Goal: Information Seeking & Learning: Find specific page/section

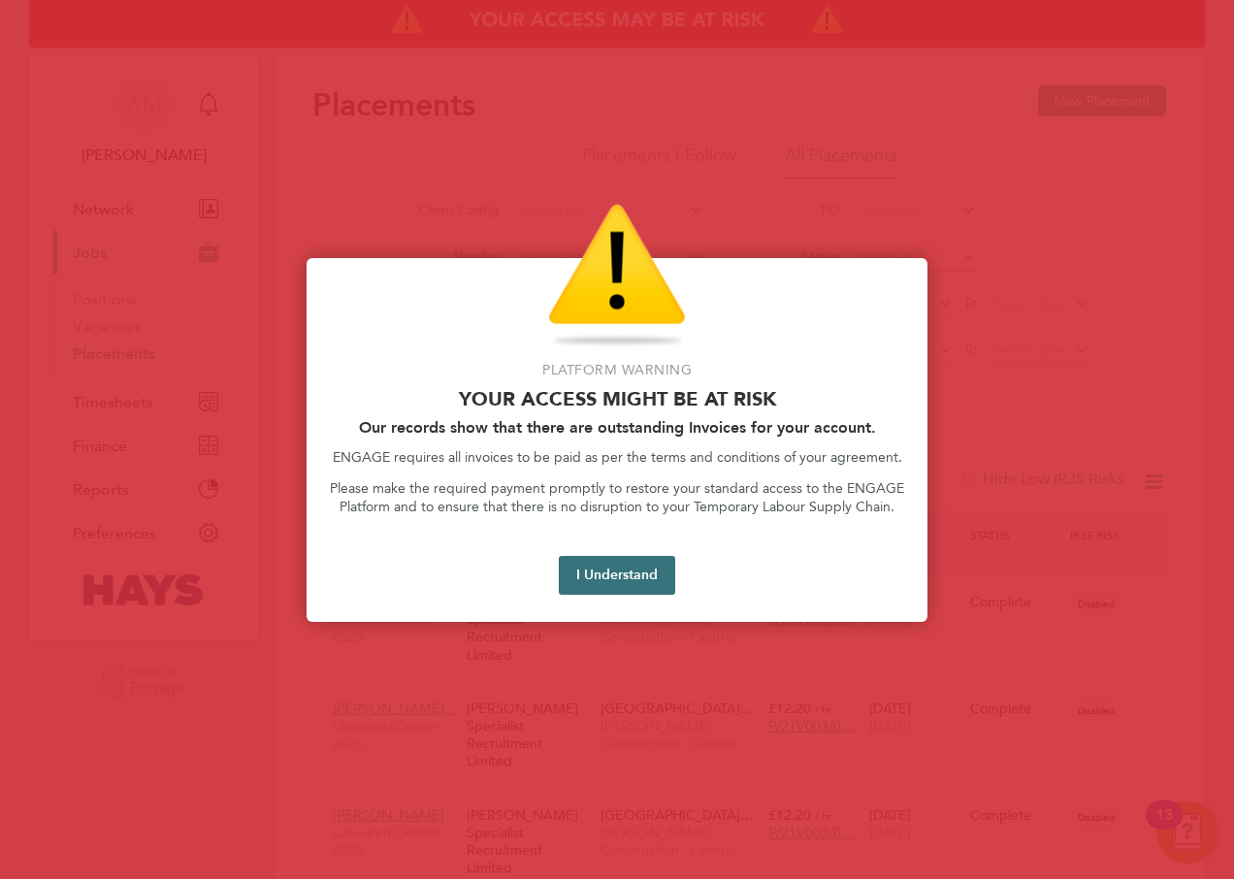
click at [658, 570] on button "I Understand" at bounding box center [617, 575] width 116 height 39
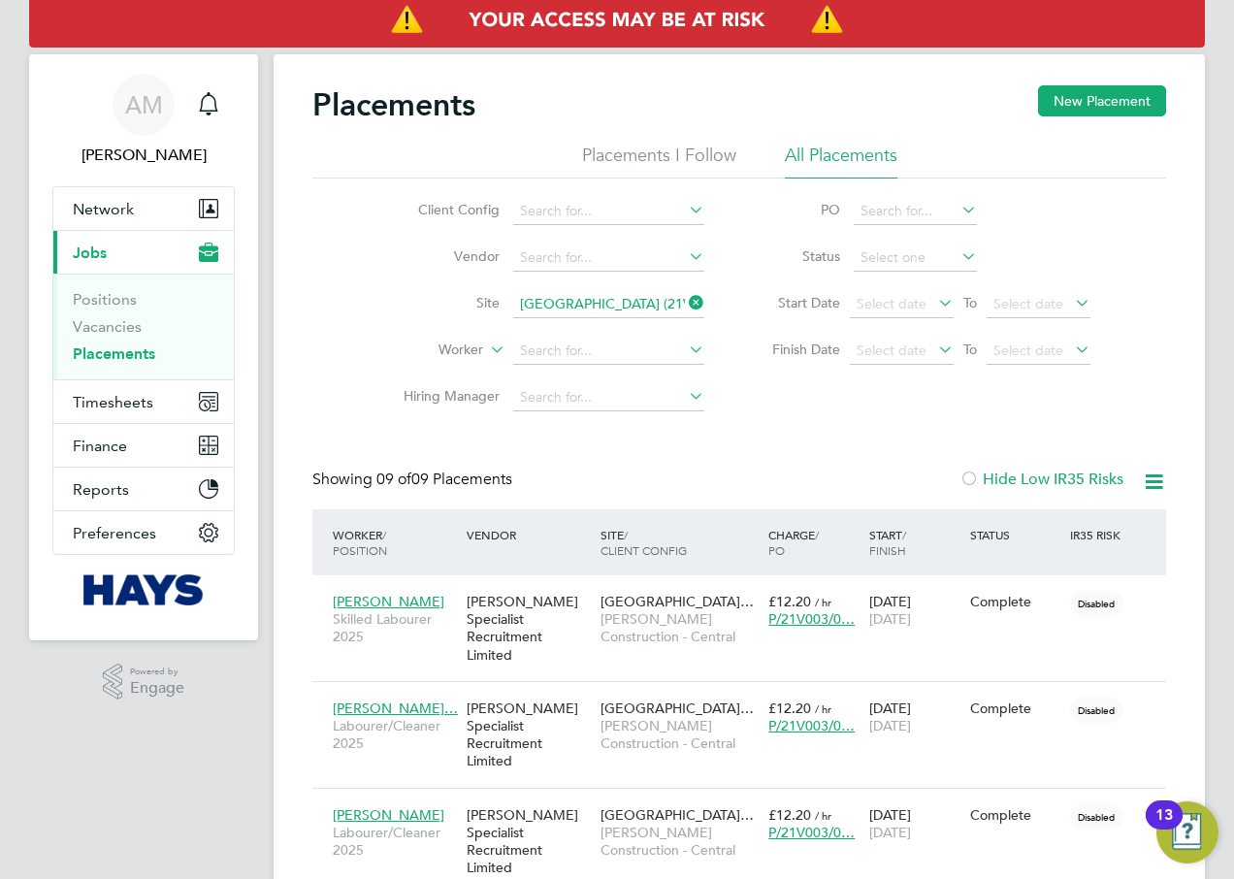
click at [685, 300] on icon at bounding box center [685, 302] width 0 height 27
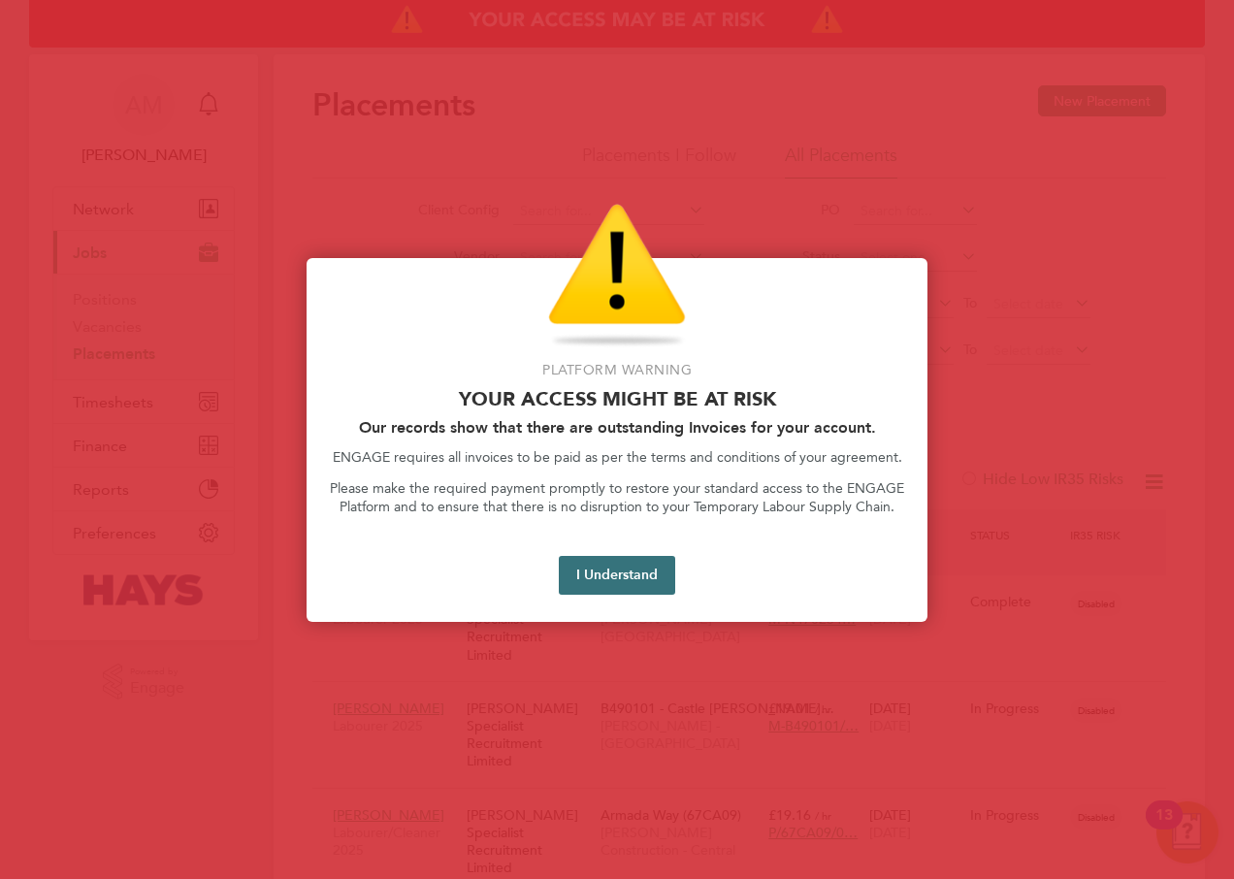
click at [629, 578] on button "I Understand" at bounding box center [617, 575] width 116 height 39
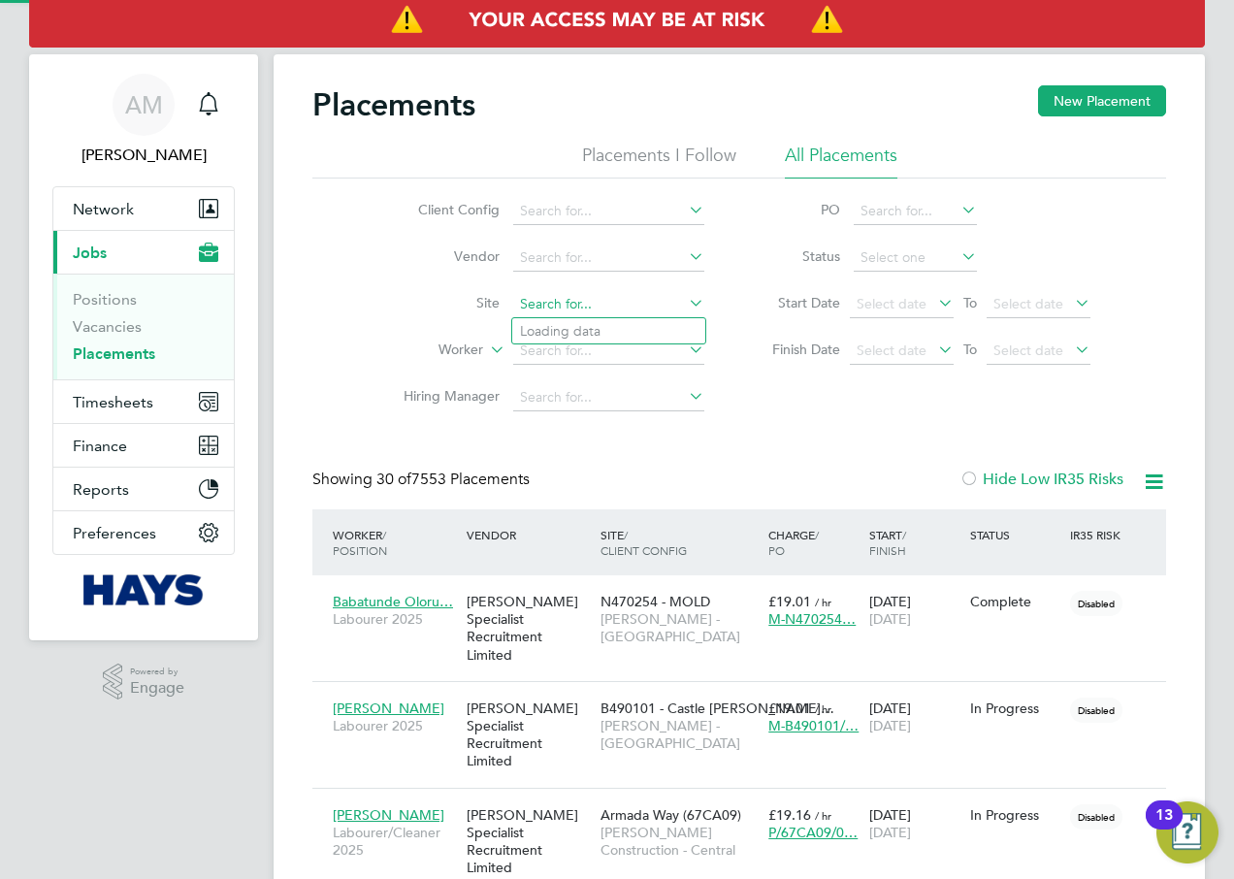
click at [601, 305] on input at bounding box center [608, 304] width 191 height 27
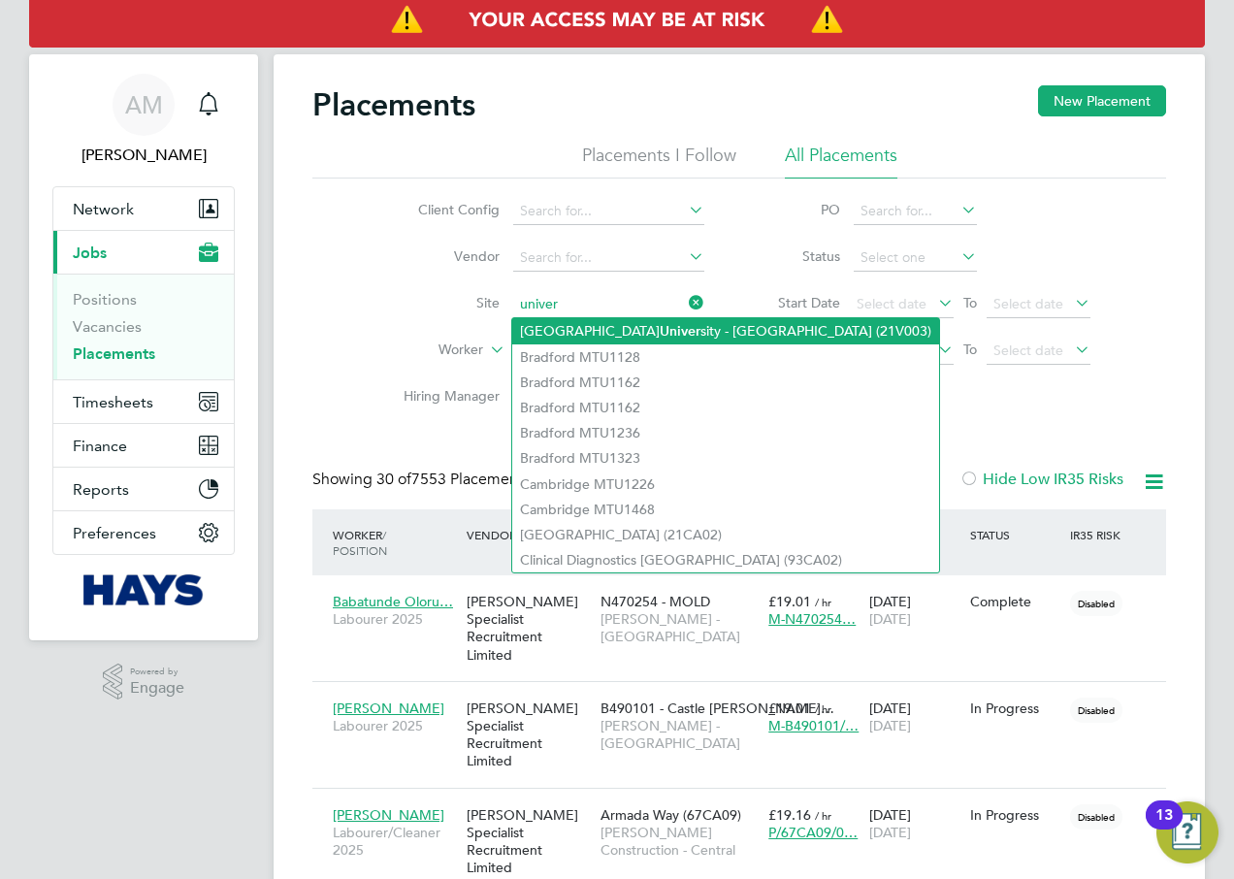
click at [698, 325] on li "[GEOGRAPHIC_DATA] (21V003)" at bounding box center [725, 331] width 427 height 26
type input "[GEOGRAPHIC_DATA] (21V003)"
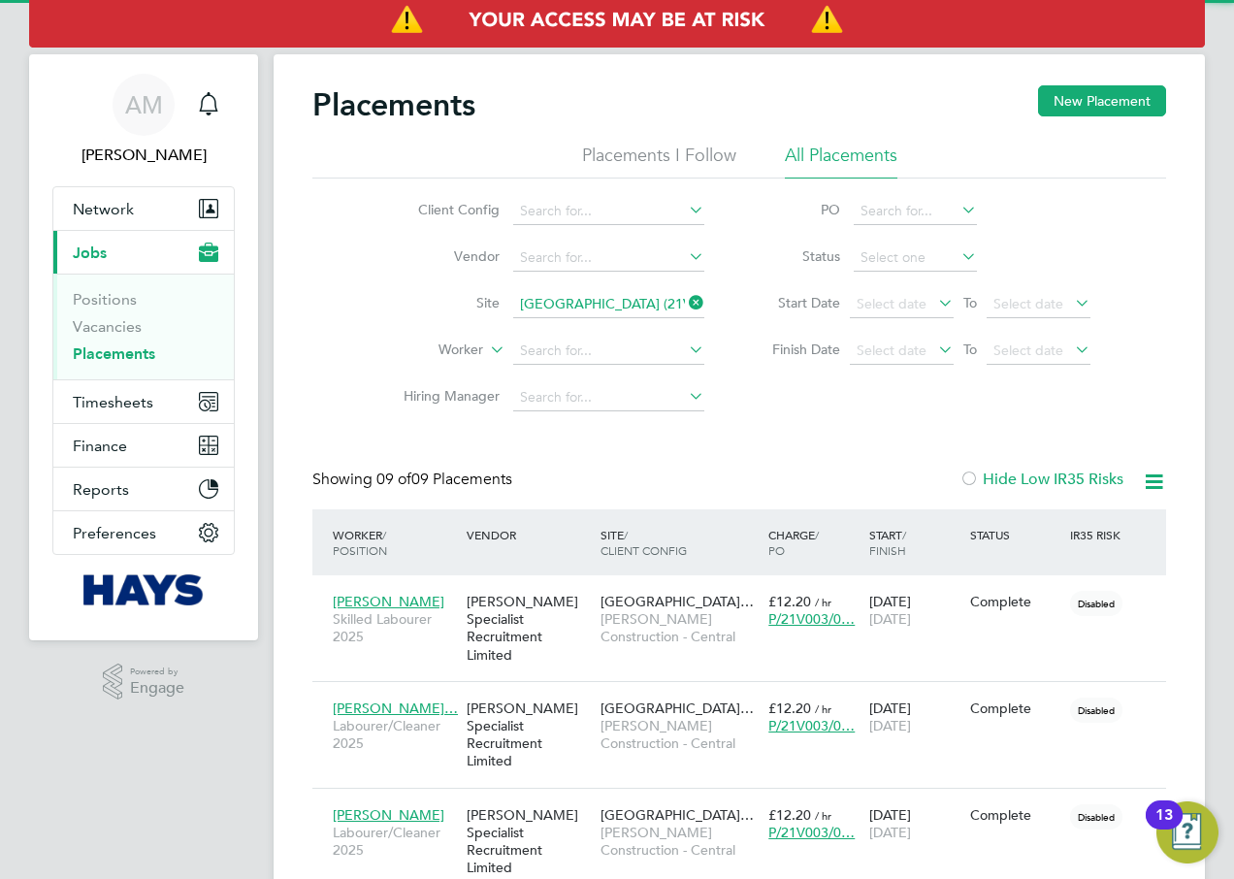
scroll to position [73, 169]
click at [1149, 479] on icon at bounding box center [1154, 481] width 24 height 24
click at [1025, 530] on li "Download Placements Report" at bounding box center [1058, 527] width 207 height 27
click at [685, 298] on icon at bounding box center [685, 302] width 0 height 27
click at [595, 311] on input at bounding box center [608, 304] width 191 height 27
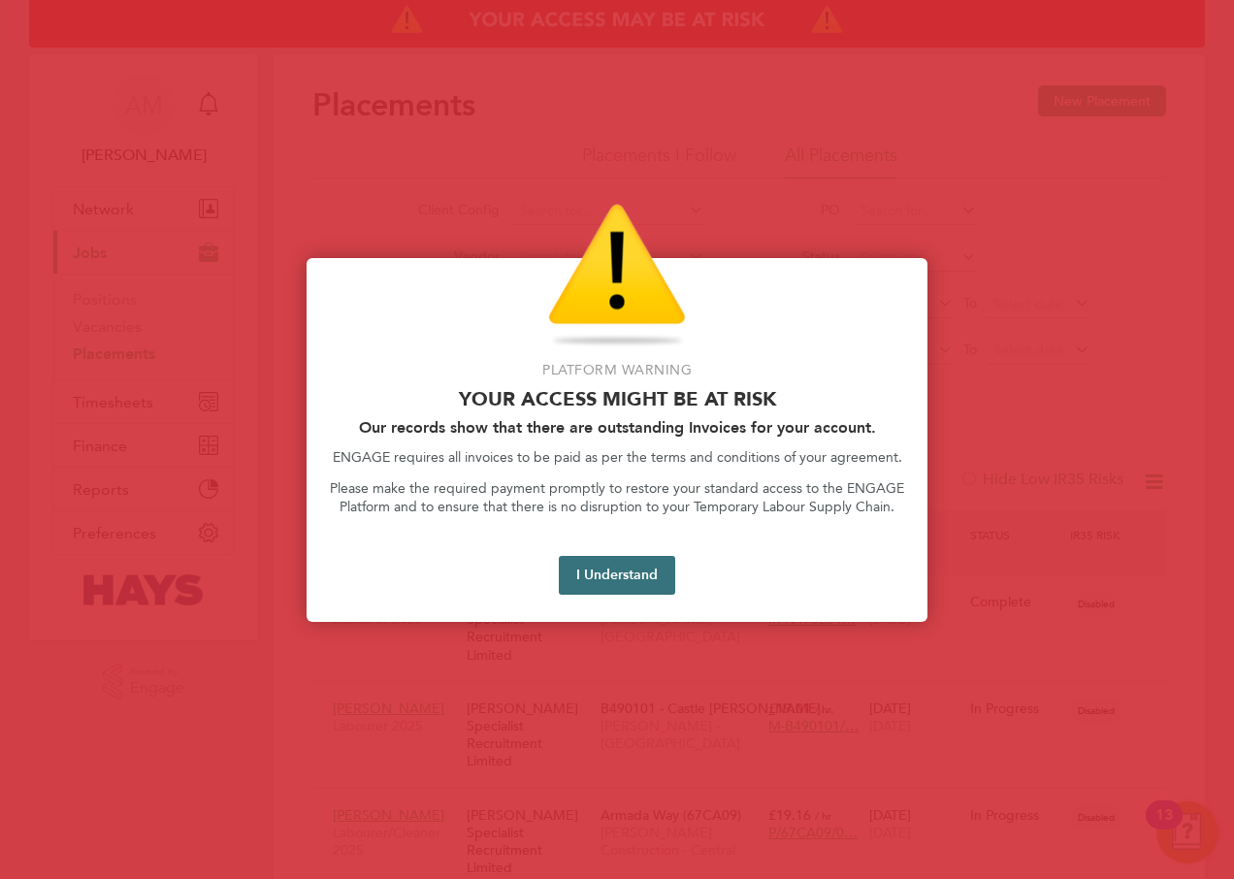
click at [589, 569] on button "I Understand" at bounding box center [617, 575] width 116 height 39
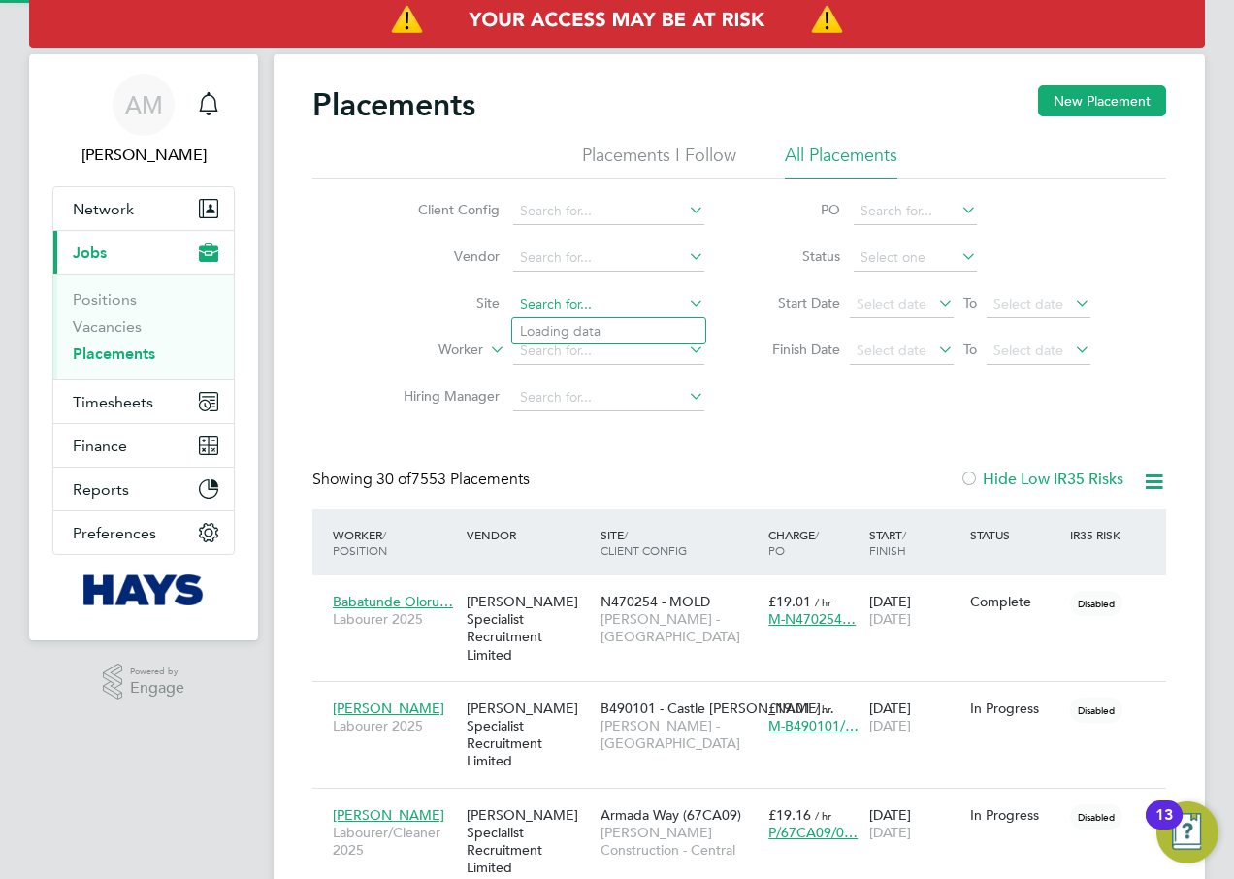
click at [593, 303] on input at bounding box center [608, 304] width 191 height 27
click at [662, 322] on li "Raven sdale SEN (21CB10)" at bounding box center [624, 331] width 225 height 26
type input "Ravensdale SEN (21CB10)"
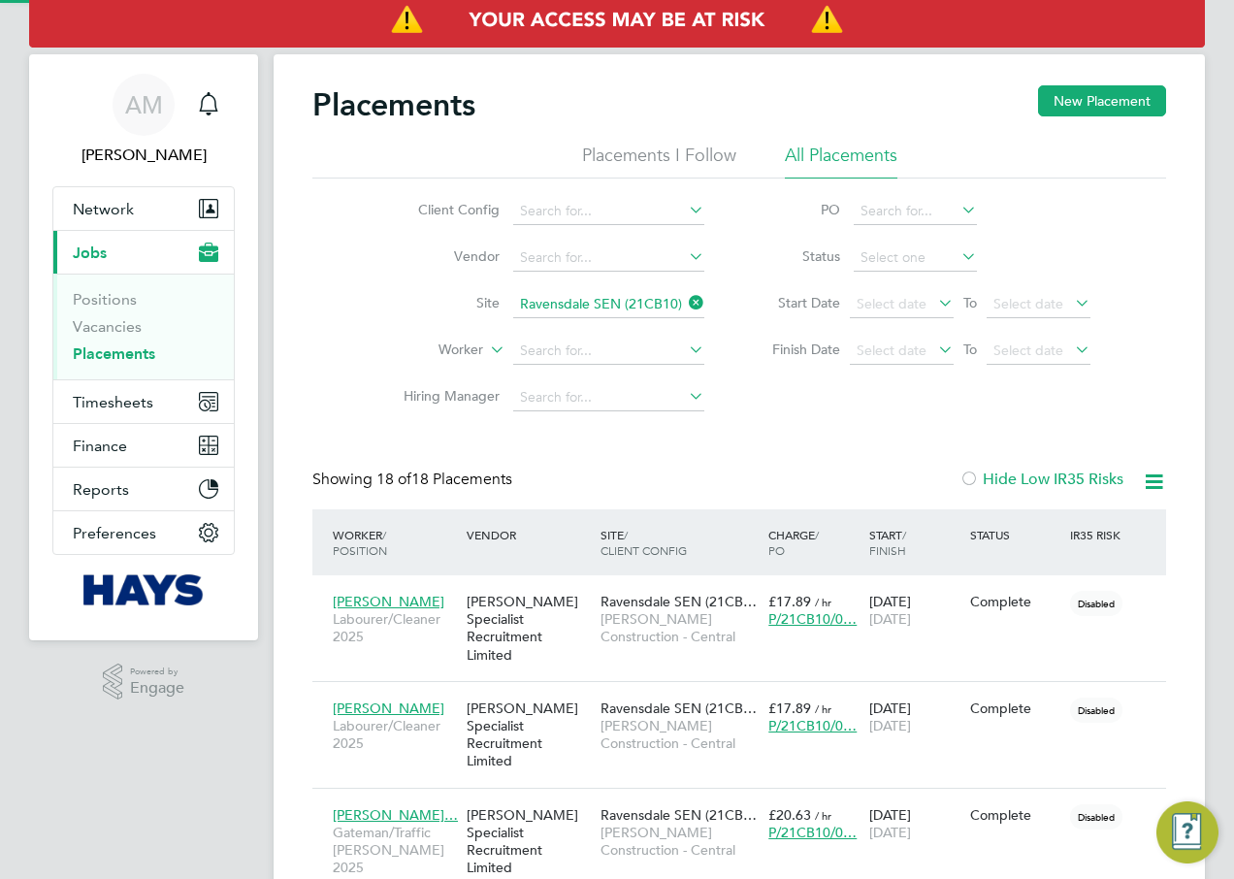
scroll to position [73, 169]
click at [931, 303] on span "Select date" at bounding box center [902, 305] width 104 height 26
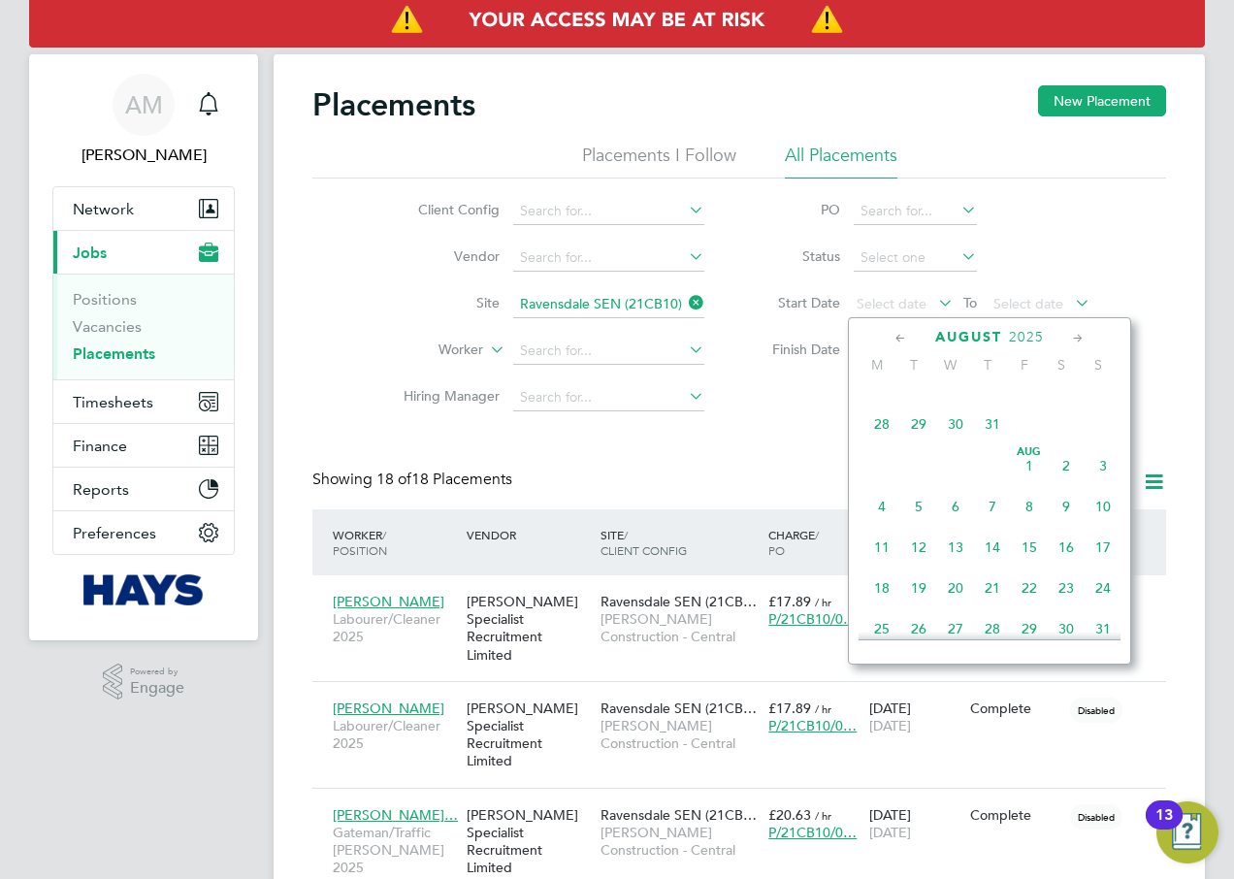
click at [1030, 482] on span "[DATE]" at bounding box center [1029, 465] width 37 height 37
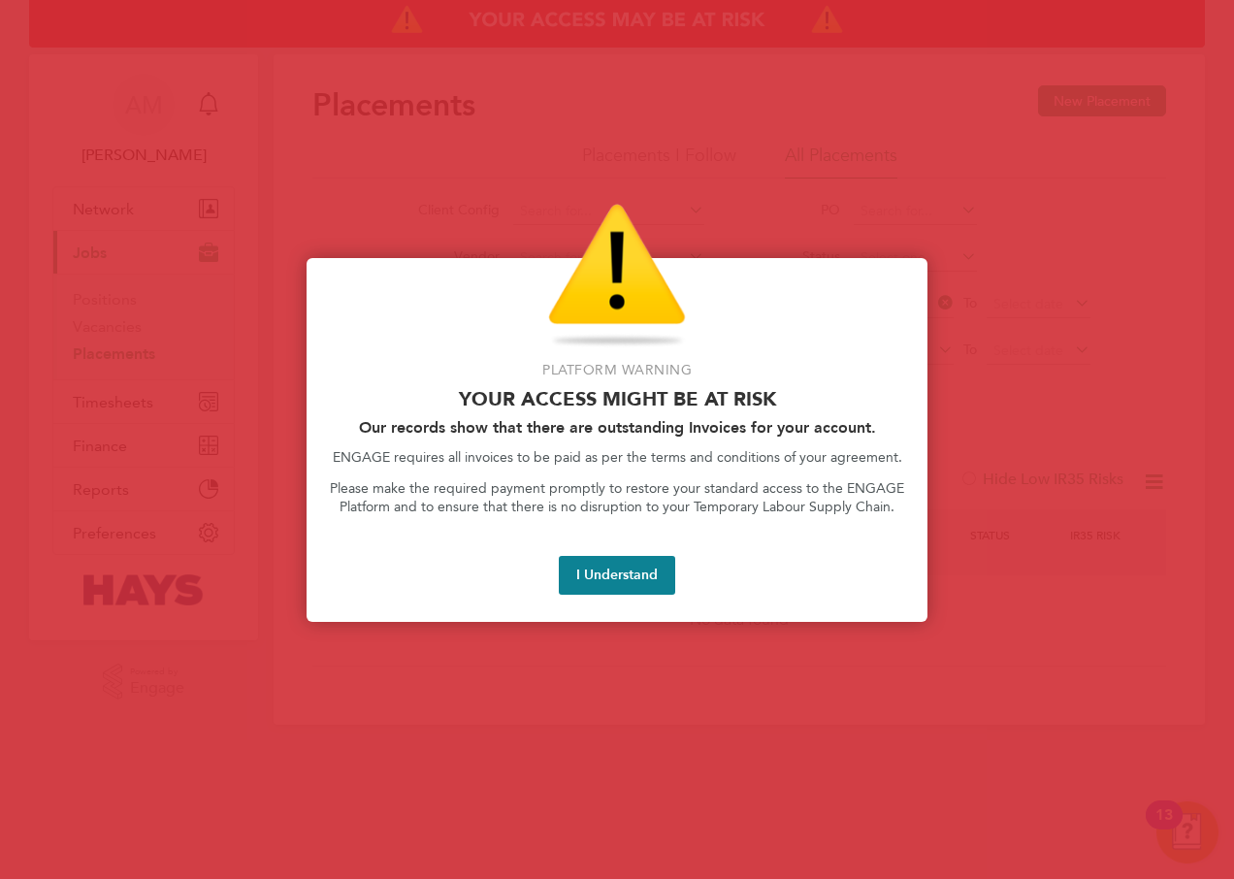
click at [635, 573] on button "I Understand" at bounding box center [617, 575] width 116 height 39
click at [634, 573] on button "I Understand" at bounding box center [617, 575] width 116 height 39
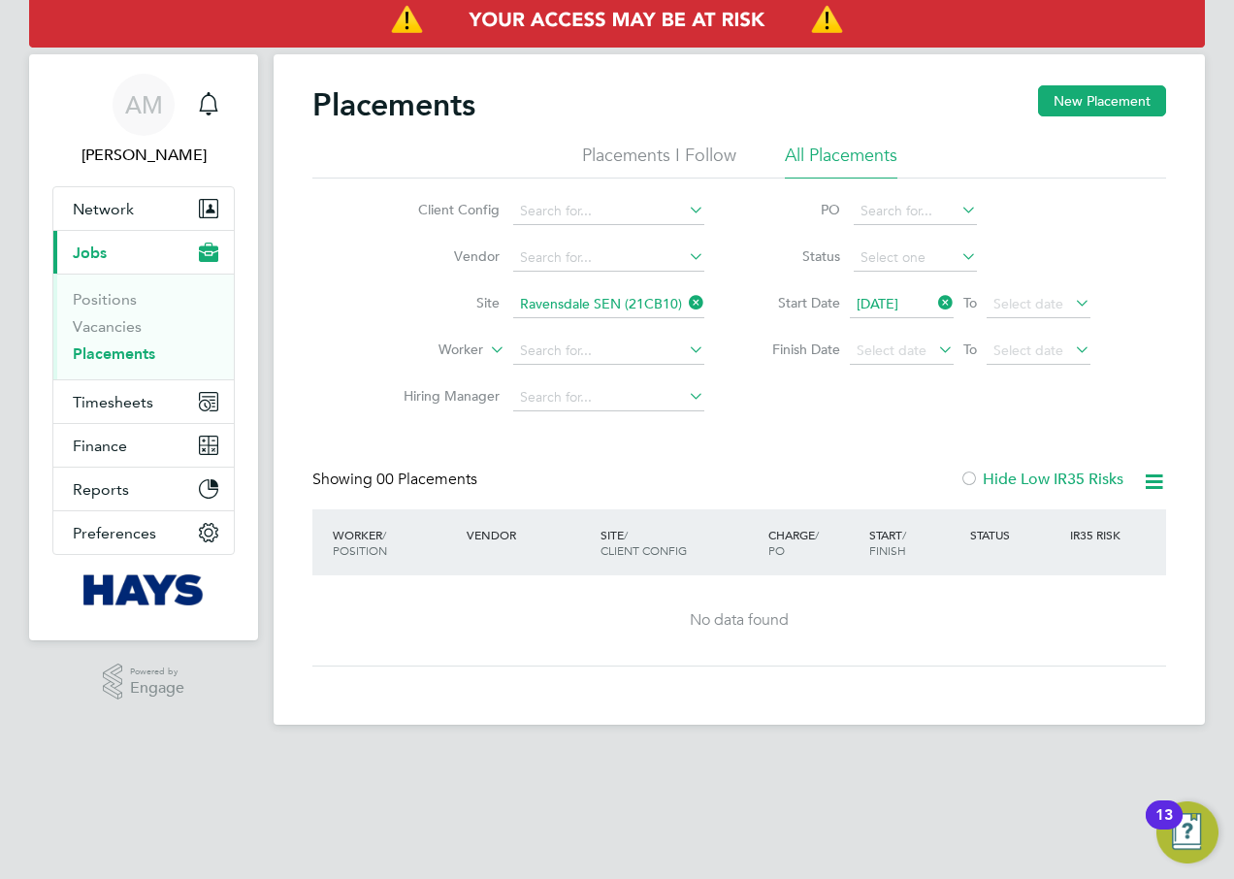
click at [685, 304] on icon at bounding box center [685, 302] width 0 height 27
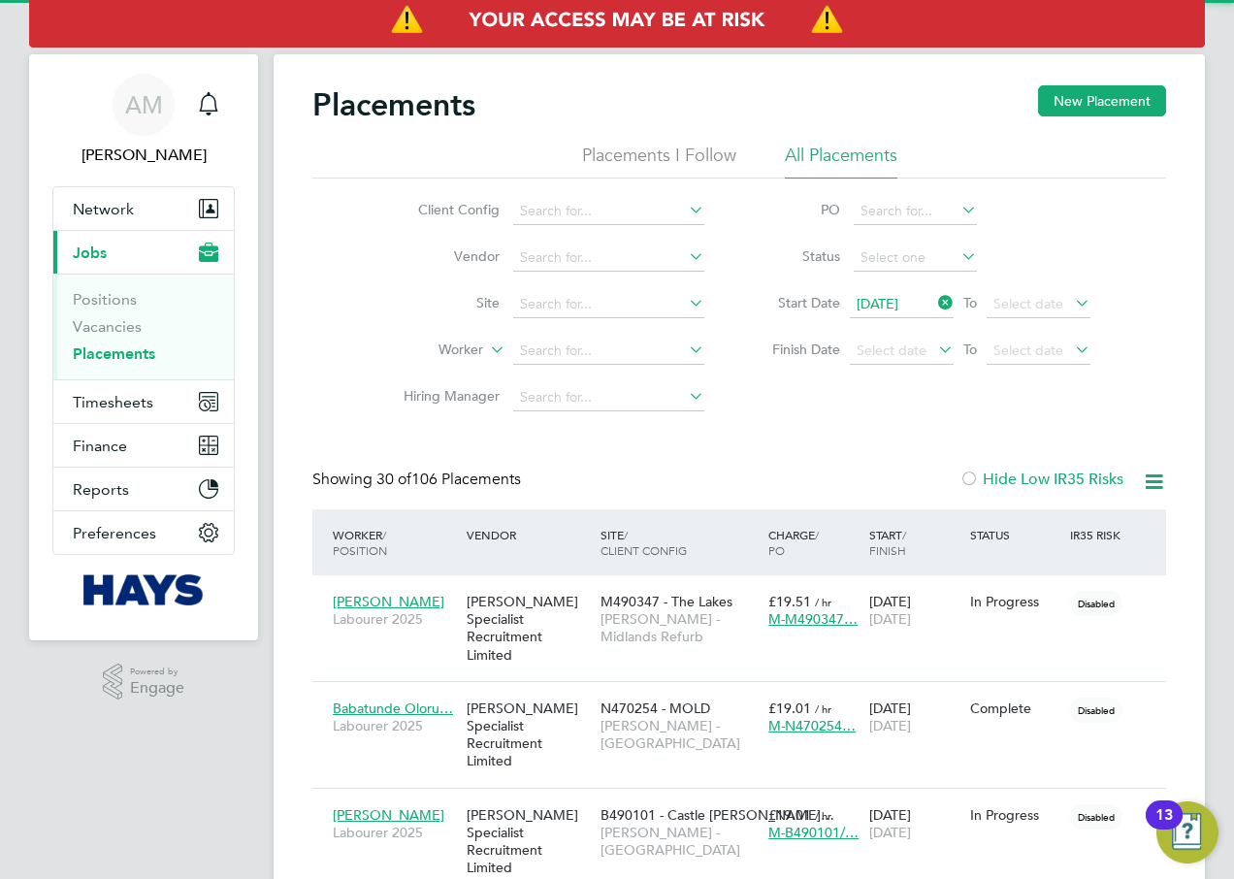
scroll to position [56, 169]
click at [606, 300] on input at bounding box center [608, 304] width 191 height 27
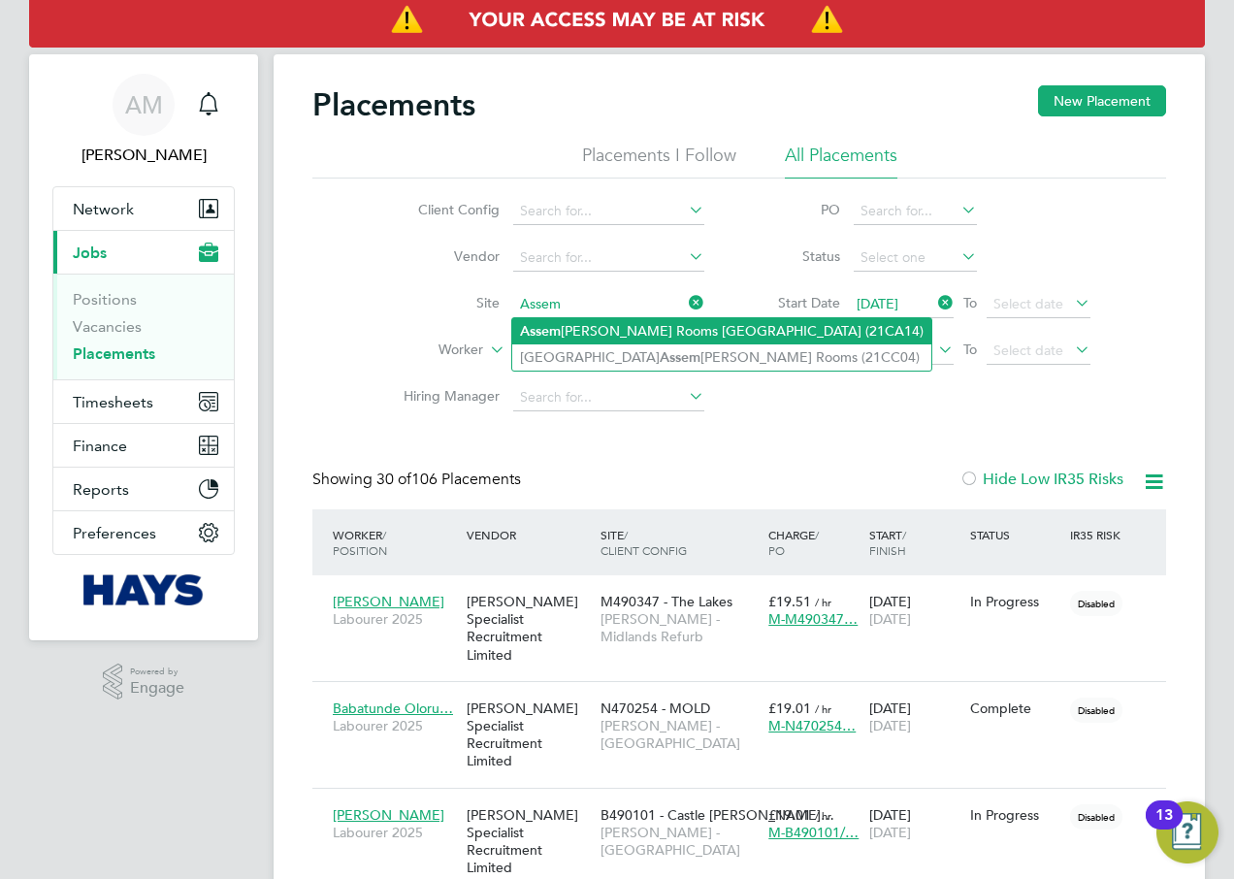
click at [652, 330] on li "[PERSON_NAME] Rooms [GEOGRAPHIC_DATA] (21CA14)" at bounding box center [721, 331] width 419 height 26
type input "Assembly Rooms [GEOGRAPHIC_DATA] (21CA14)"
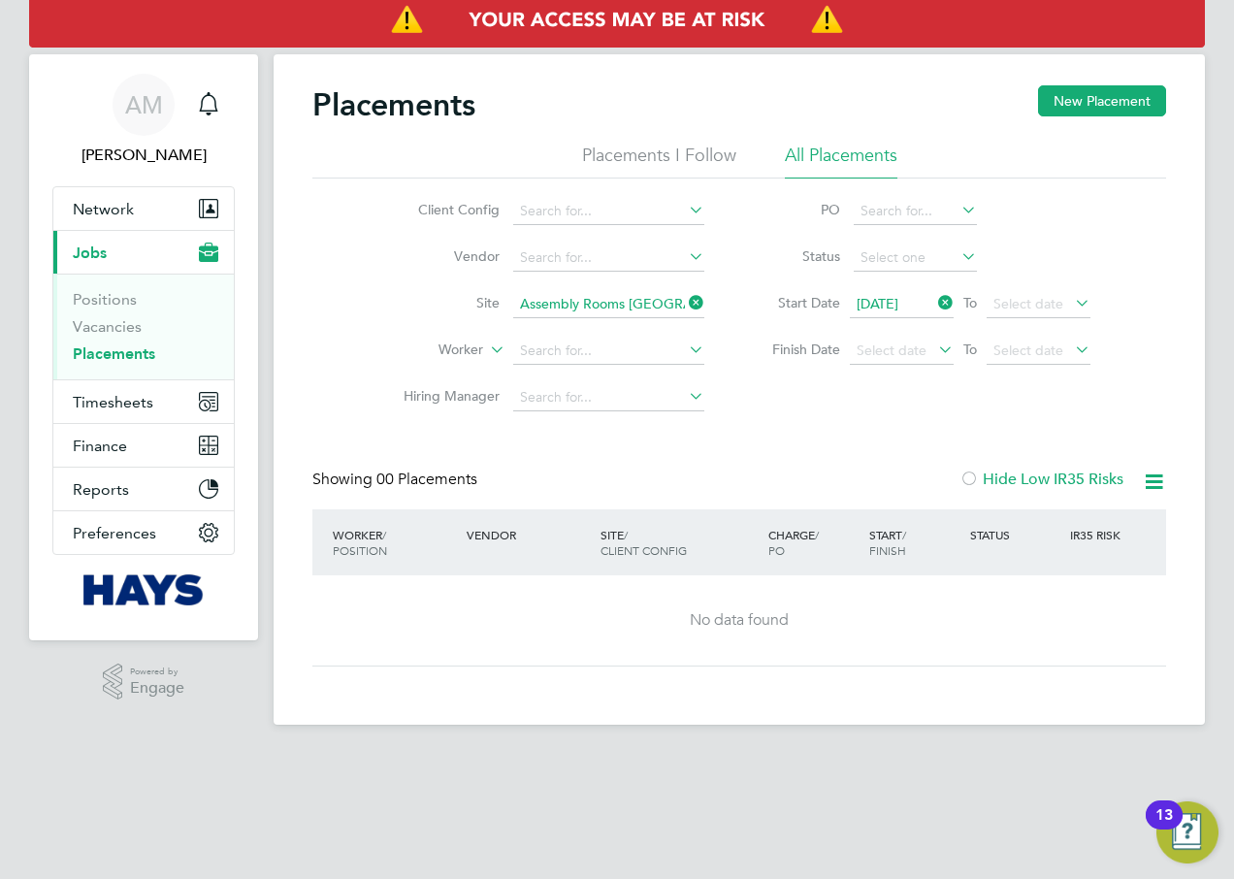
click at [685, 301] on icon at bounding box center [685, 302] width 0 height 27
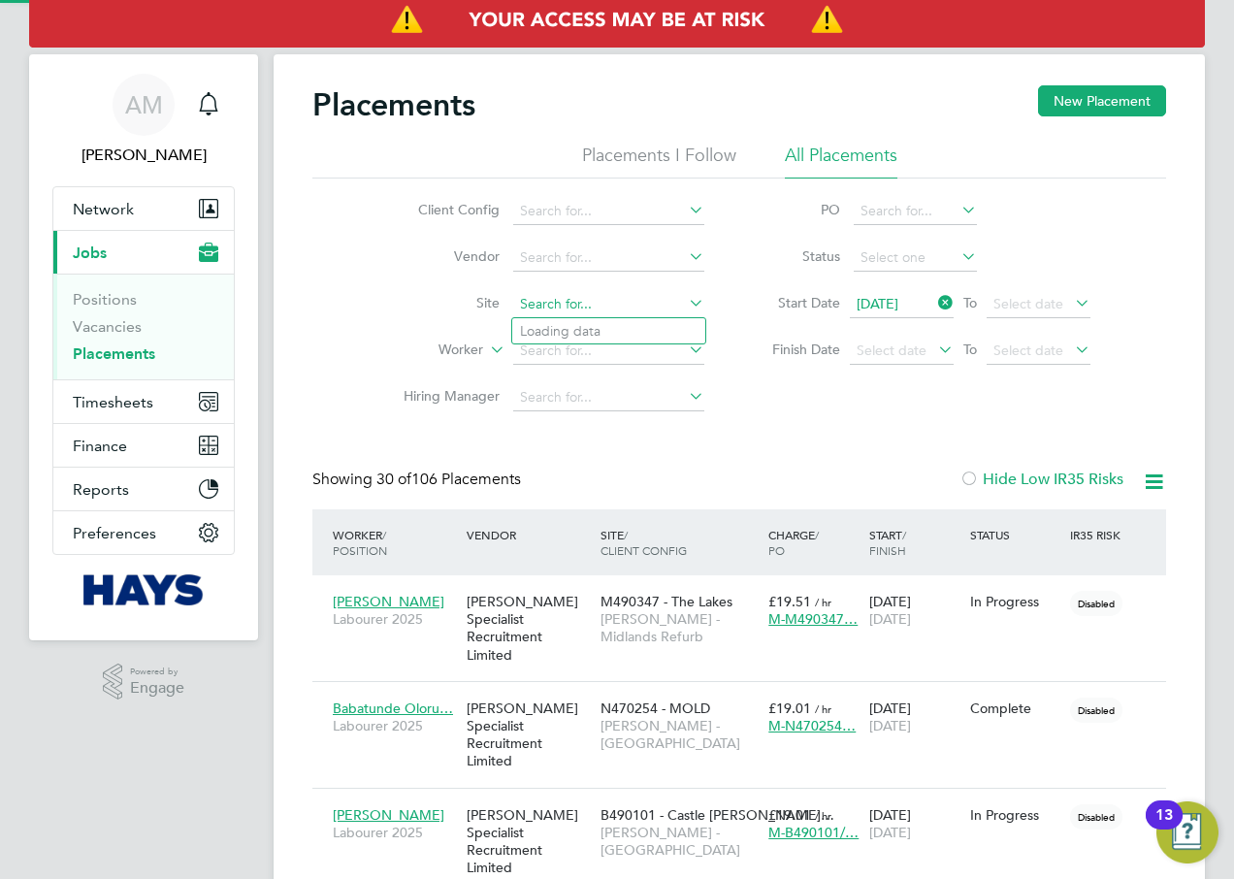
click at [606, 305] on input at bounding box center [608, 304] width 191 height 27
click at [653, 427] on li "[PERSON_NAME] [PERSON_NAME] Academy Expansion (21CB01)" at bounding box center [686, 433] width 348 height 26
type input "[PERSON_NAME] Academy Expansion (21CB01)"
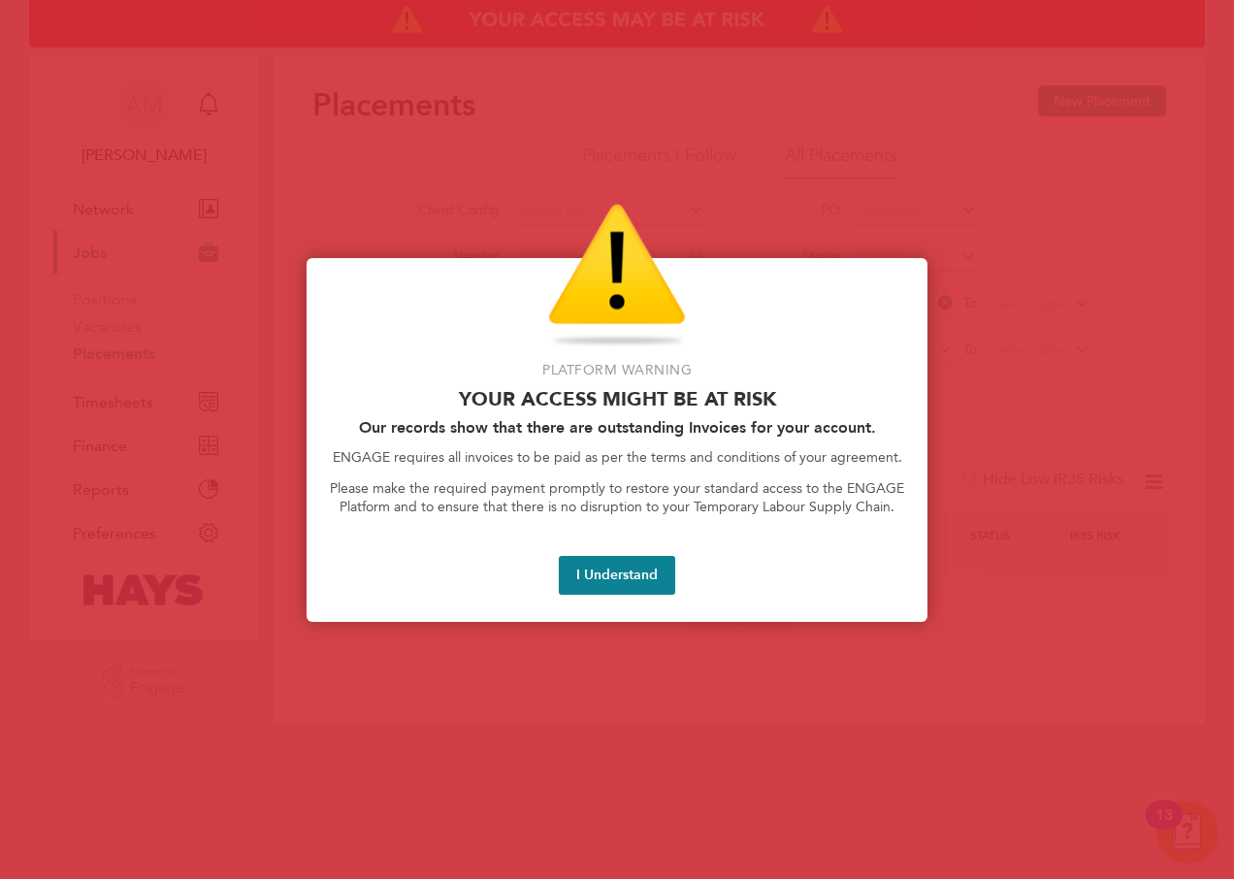
click at [591, 569] on button "I Understand" at bounding box center [617, 575] width 116 height 39
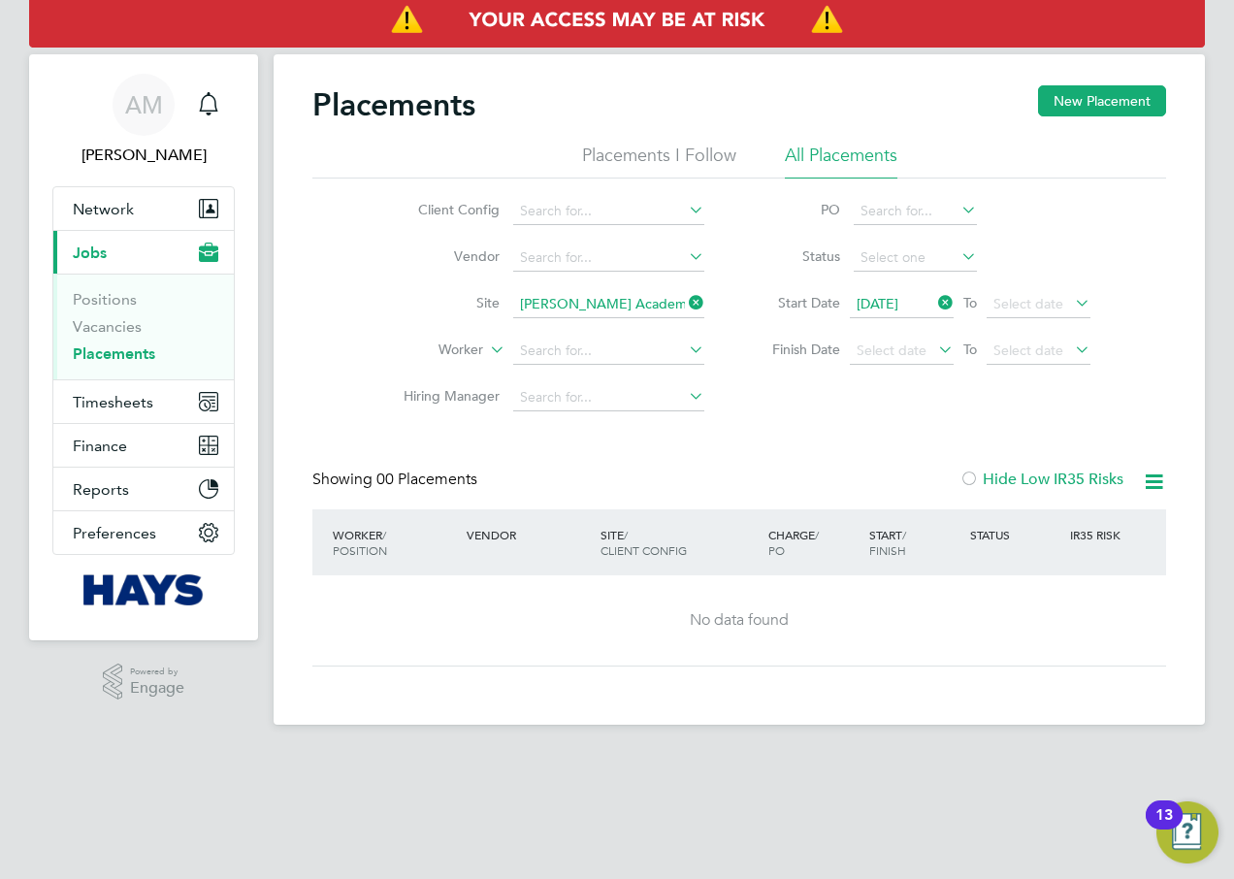
click at [685, 307] on icon at bounding box center [685, 302] width 0 height 27
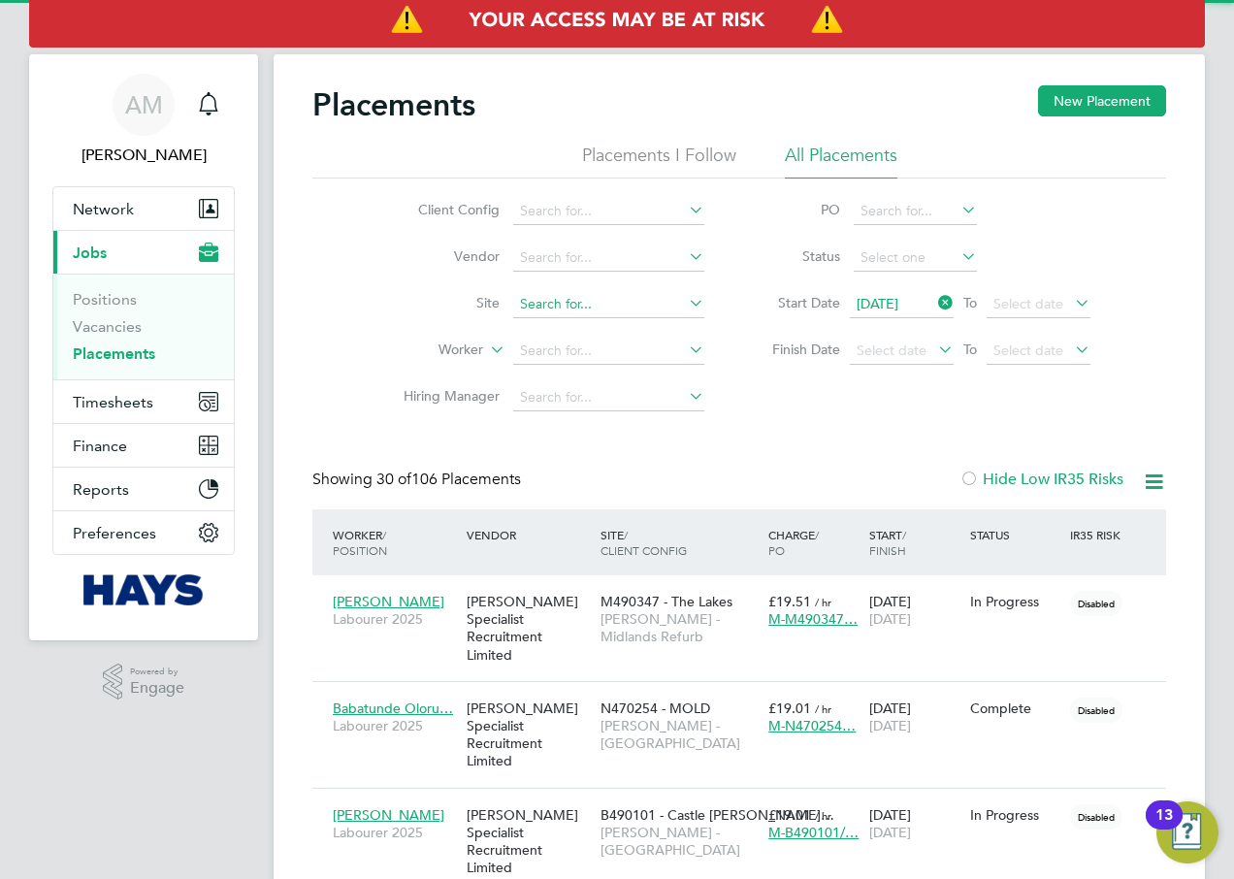
scroll to position [56, 169]
click at [566, 299] on input at bounding box center [608, 304] width 191 height 27
click at [656, 351] on li "[PERSON_NAME][GEOGRAPHIC_DATA] (21CA16)" at bounding box center [637, 357] width 250 height 26
type input "[GEOGRAPHIC_DATA] (21CA16)"
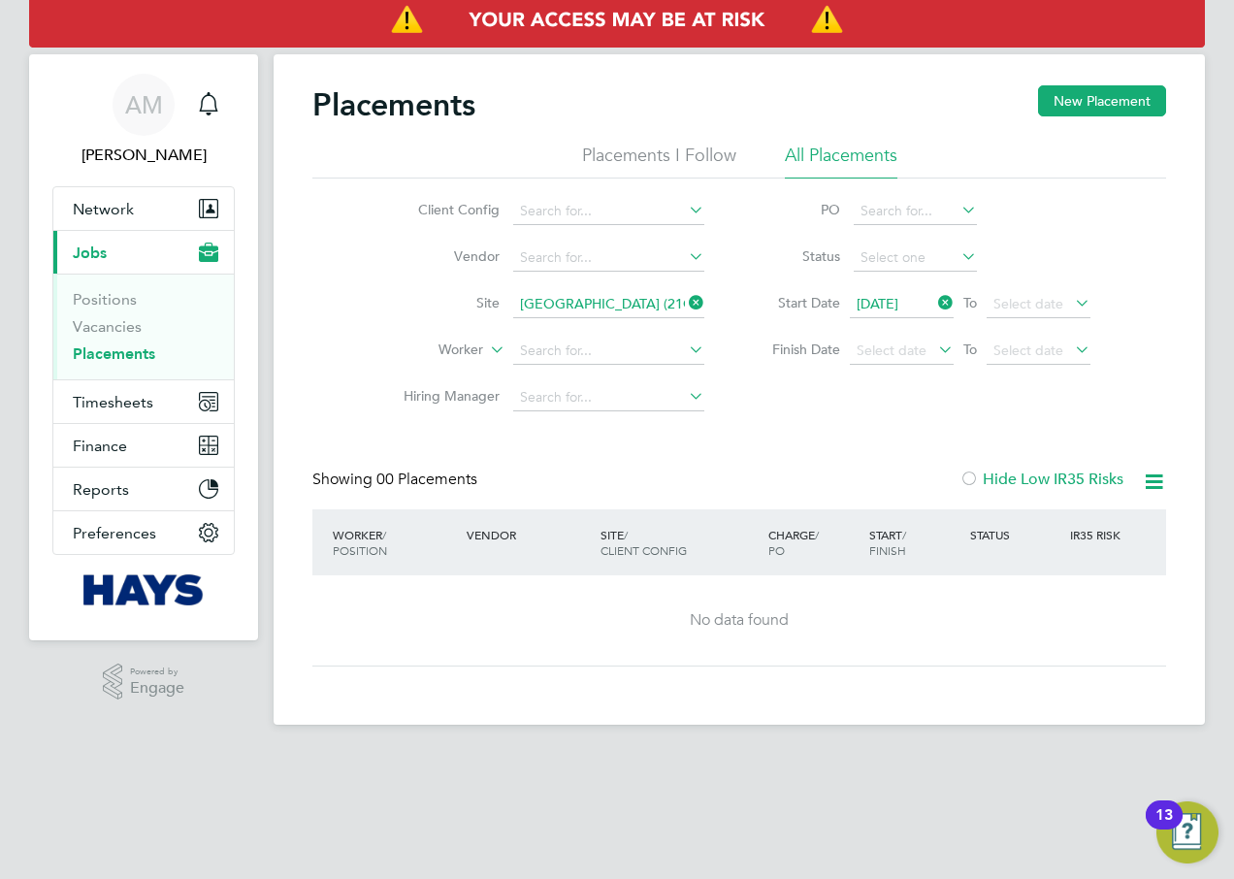
click at [685, 301] on icon at bounding box center [685, 302] width 0 height 27
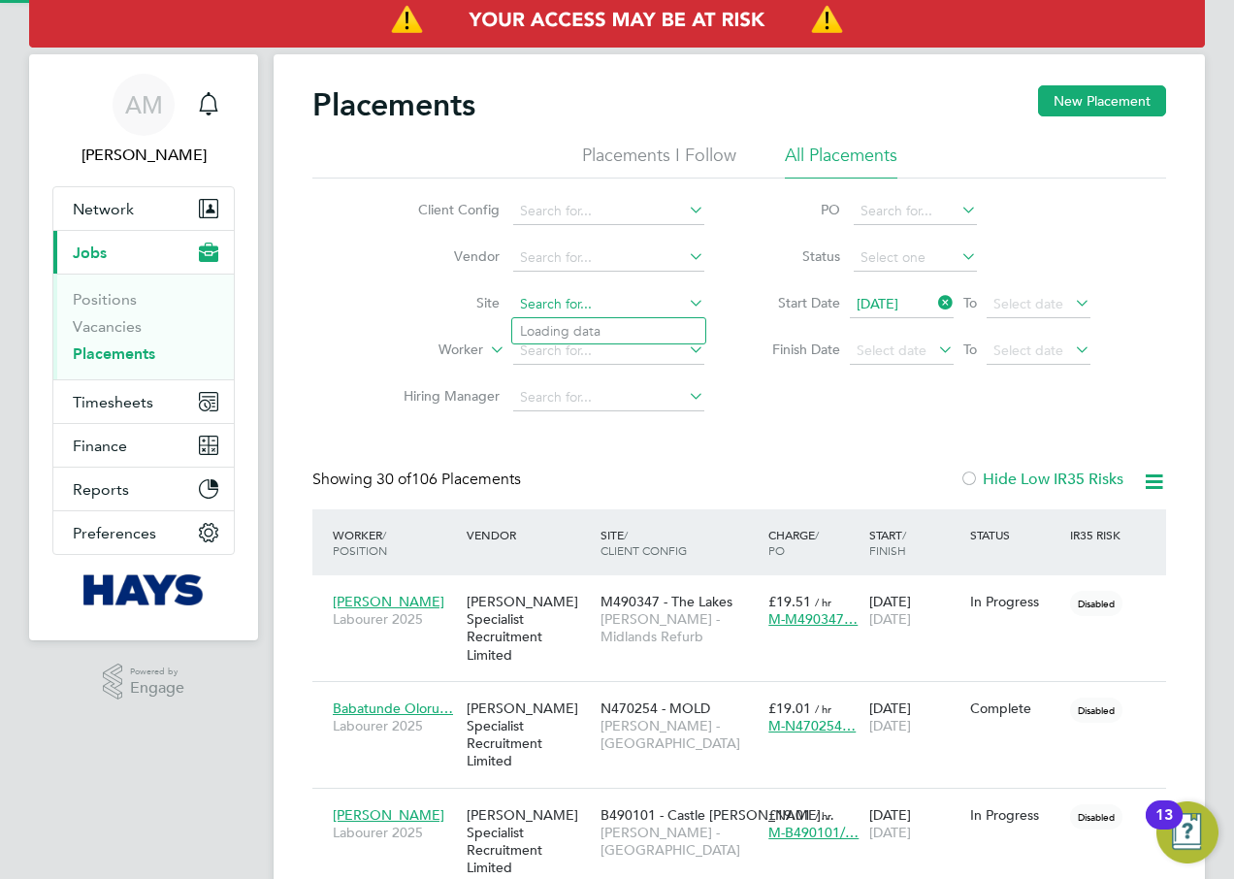
click at [549, 308] on input at bounding box center [608, 304] width 191 height 27
click at [617, 359] on li "Top Wighay Office Block (21CB12)" at bounding box center [624, 357] width 225 height 26
type input "Top Wighay Office Block (21CB12)"
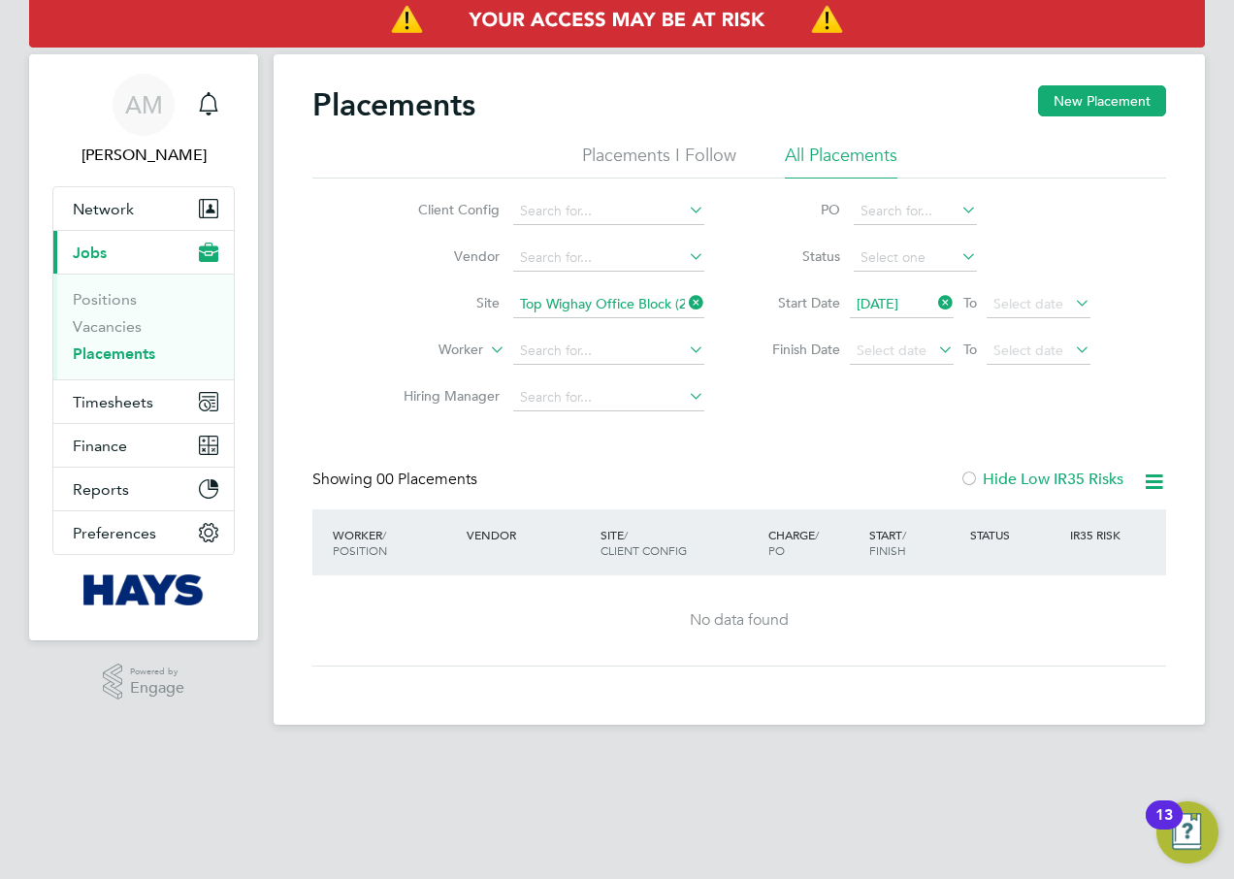
click at [685, 298] on icon at bounding box center [685, 302] width 0 height 27
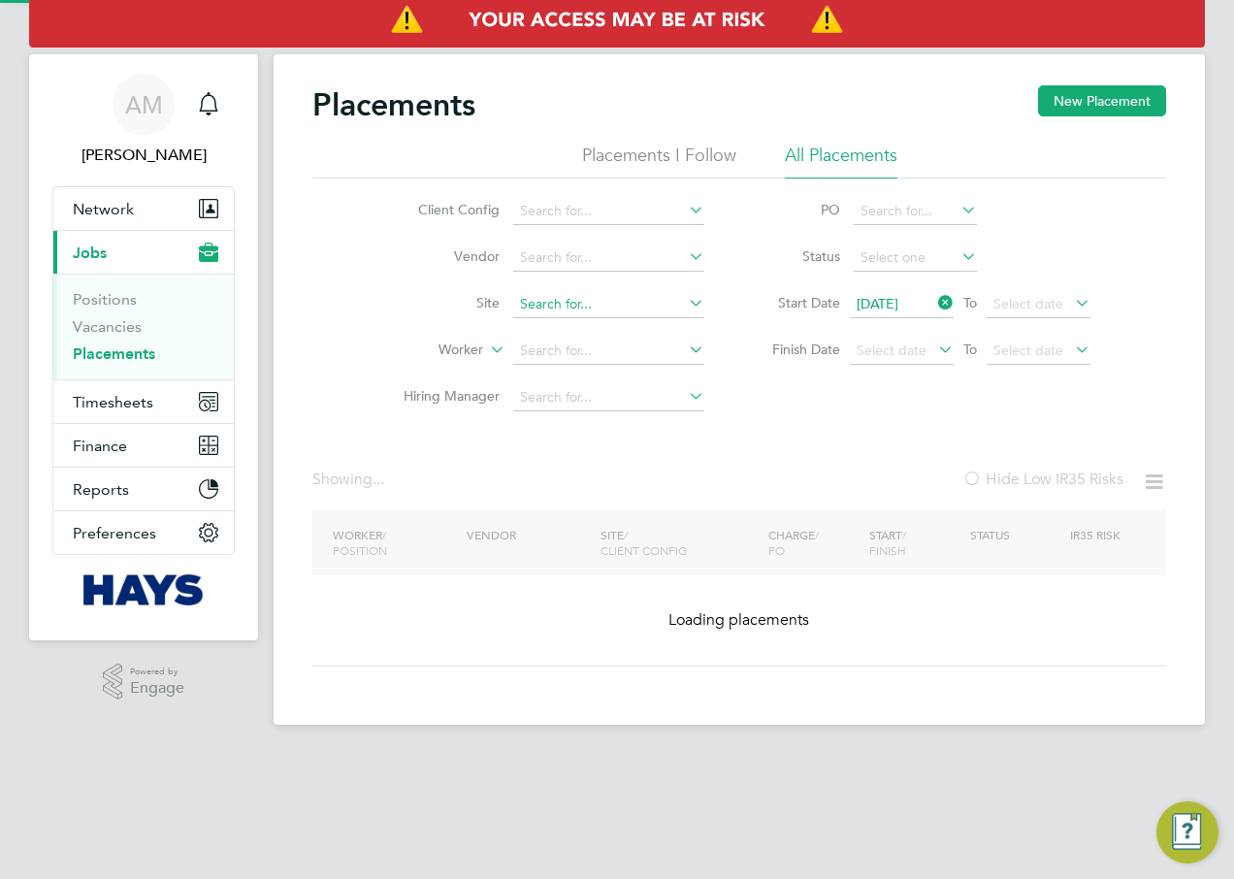
click at [615, 304] on input at bounding box center [608, 304] width 191 height 27
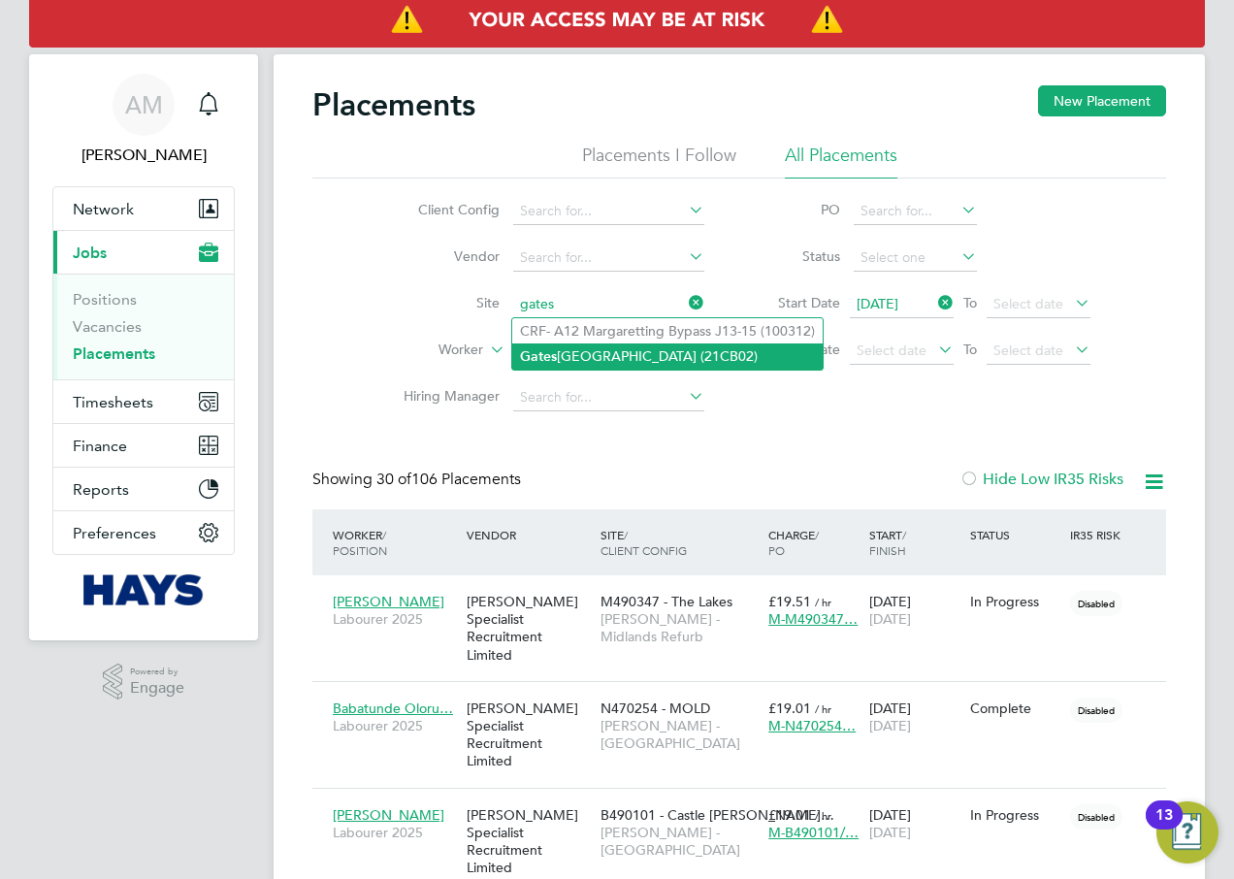
click at [649, 349] on li "[GEOGRAPHIC_DATA] (21CB02)" at bounding box center [667, 356] width 310 height 26
type input "[GEOGRAPHIC_DATA] (21CB02)"
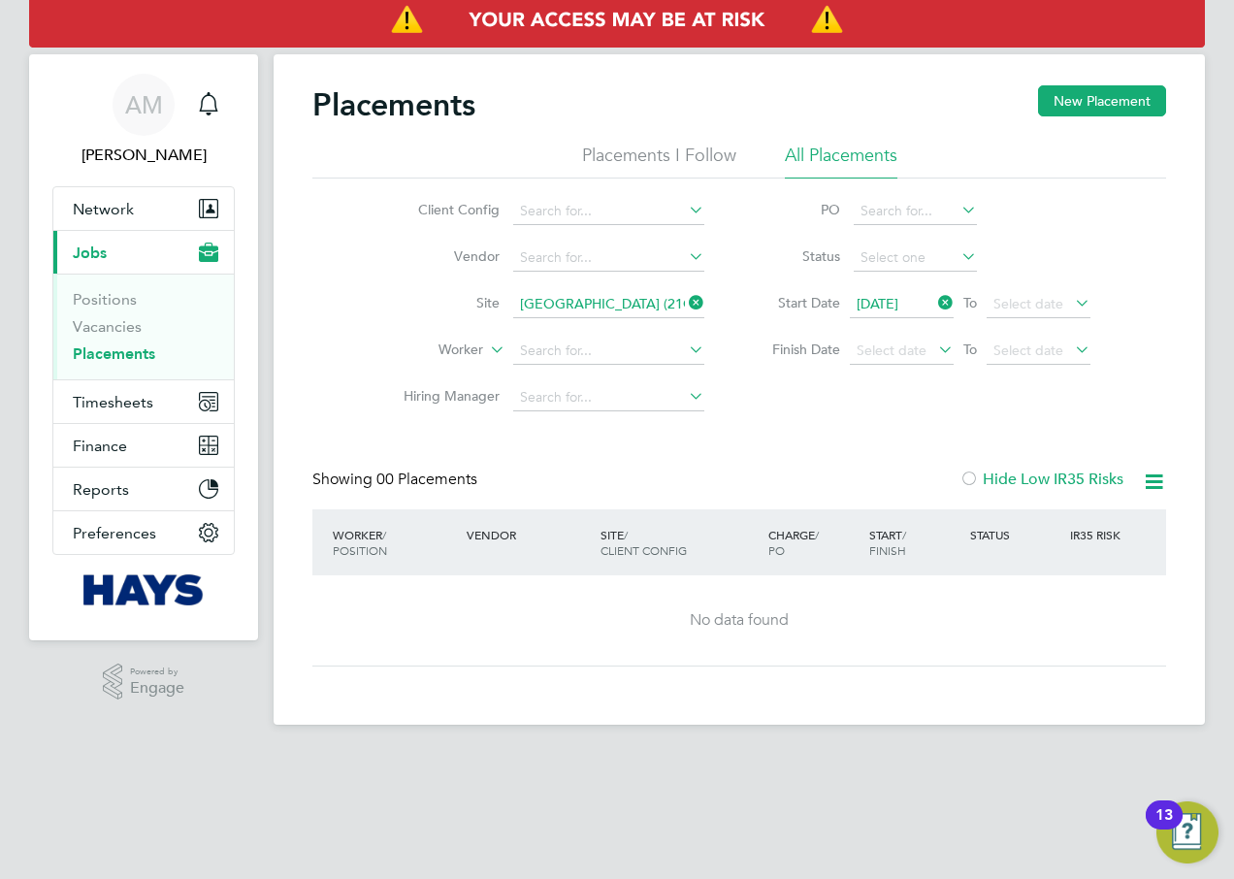
click at [685, 303] on icon at bounding box center [685, 302] width 0 height 27
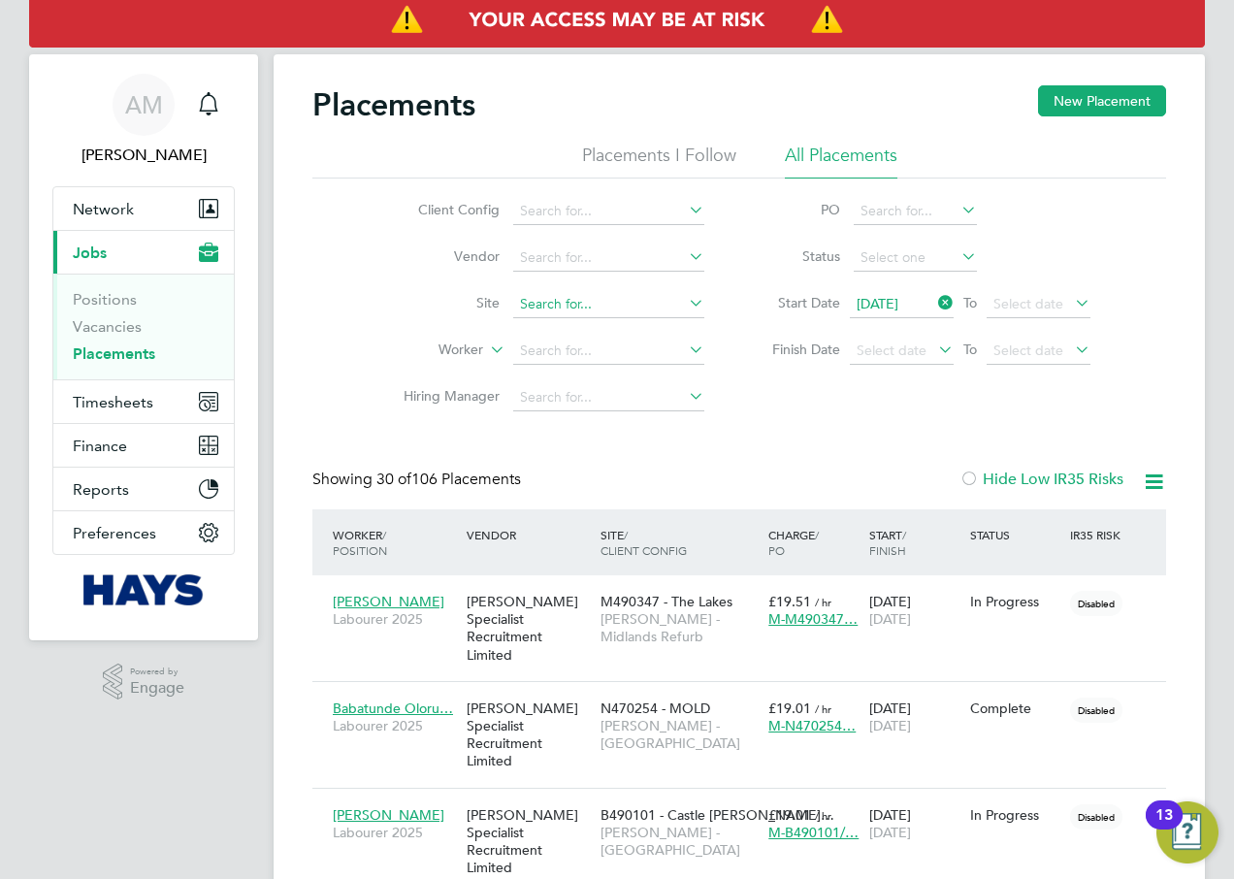
drag, startPoint x: 558, startPoint y: 305, endPoint x: 594, endPoint y: 301, distance: 36.1
click at [563, 303] on input at bounding box center [608, 304] width 191 height 27
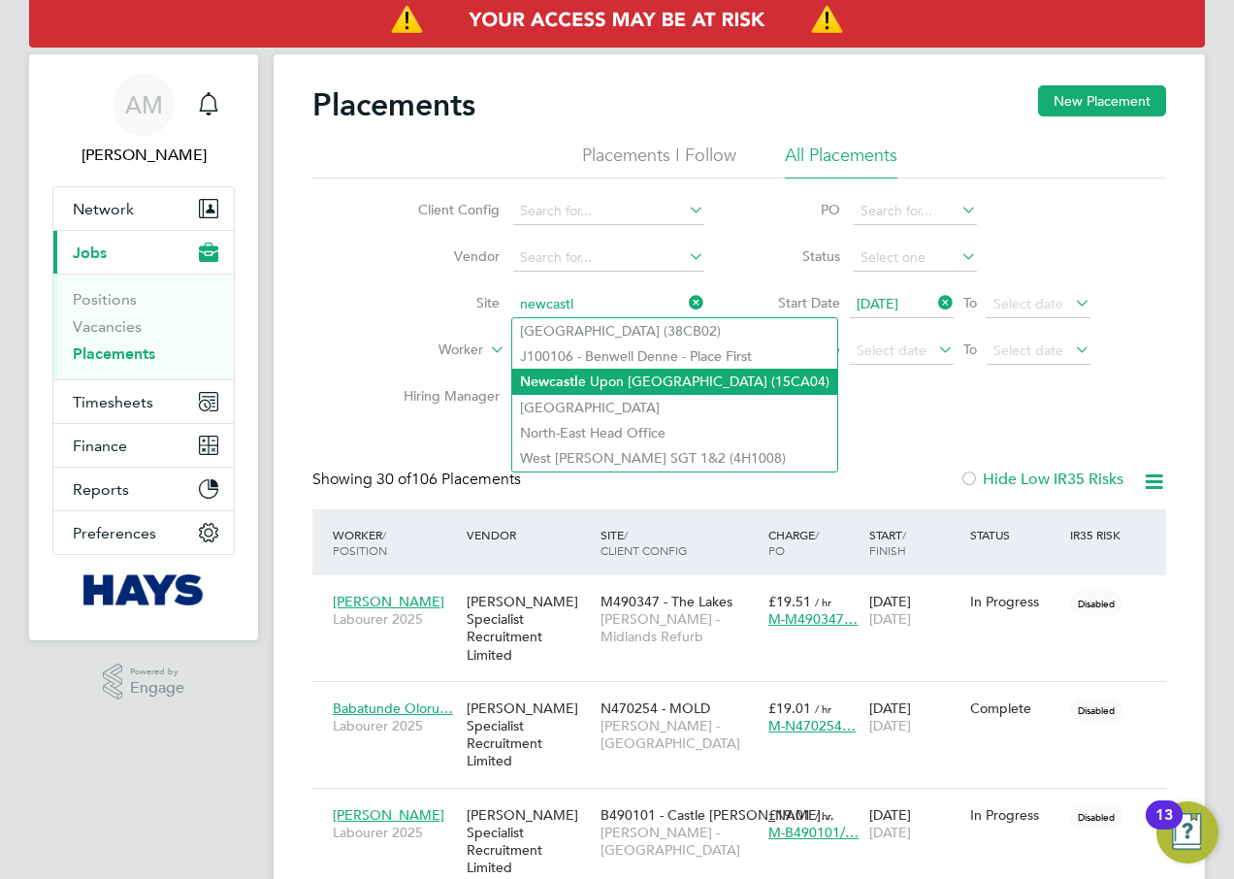
click at [623, 379] on li "Newcastl e Upon [GEOGRAPHIC_DATA] (15CA04)" at bounding box center [674, 382] width 325 height 26
type input "[GEOGRAPHIC_DATA] (15CA04)"
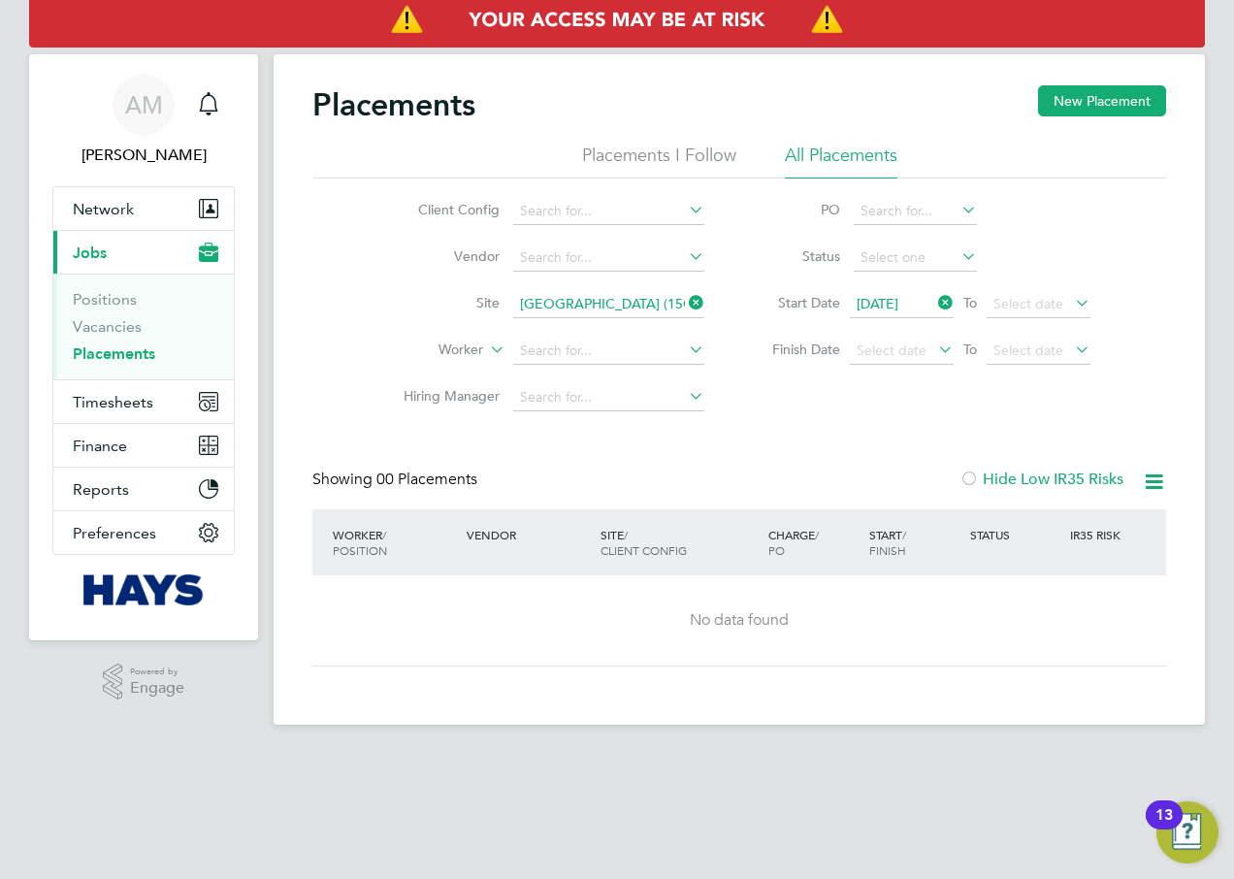
click at [685, 301] on icon at bounding box center [685, 302] width 0 height 27
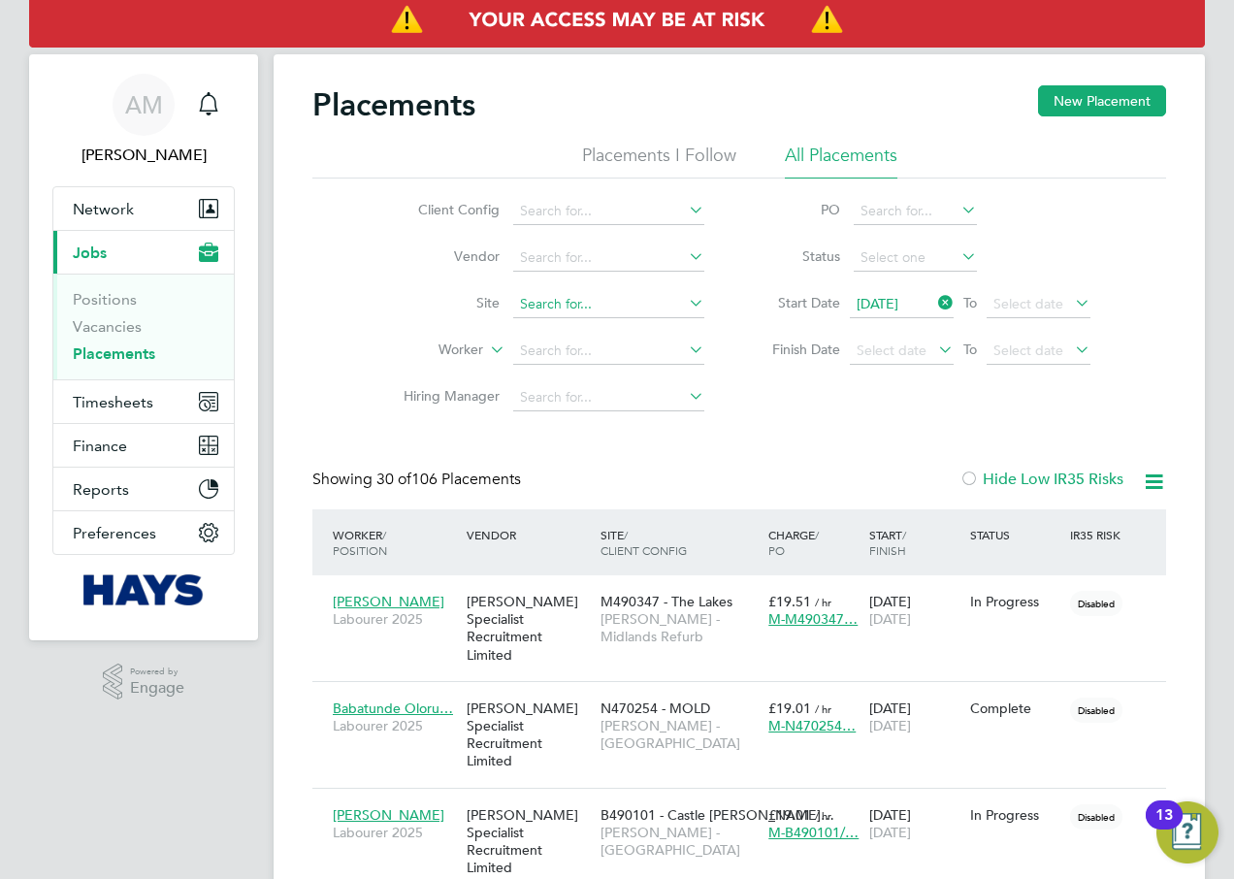
click at [564, 308] on input at bounding box center [608, 304] width 191 height 27
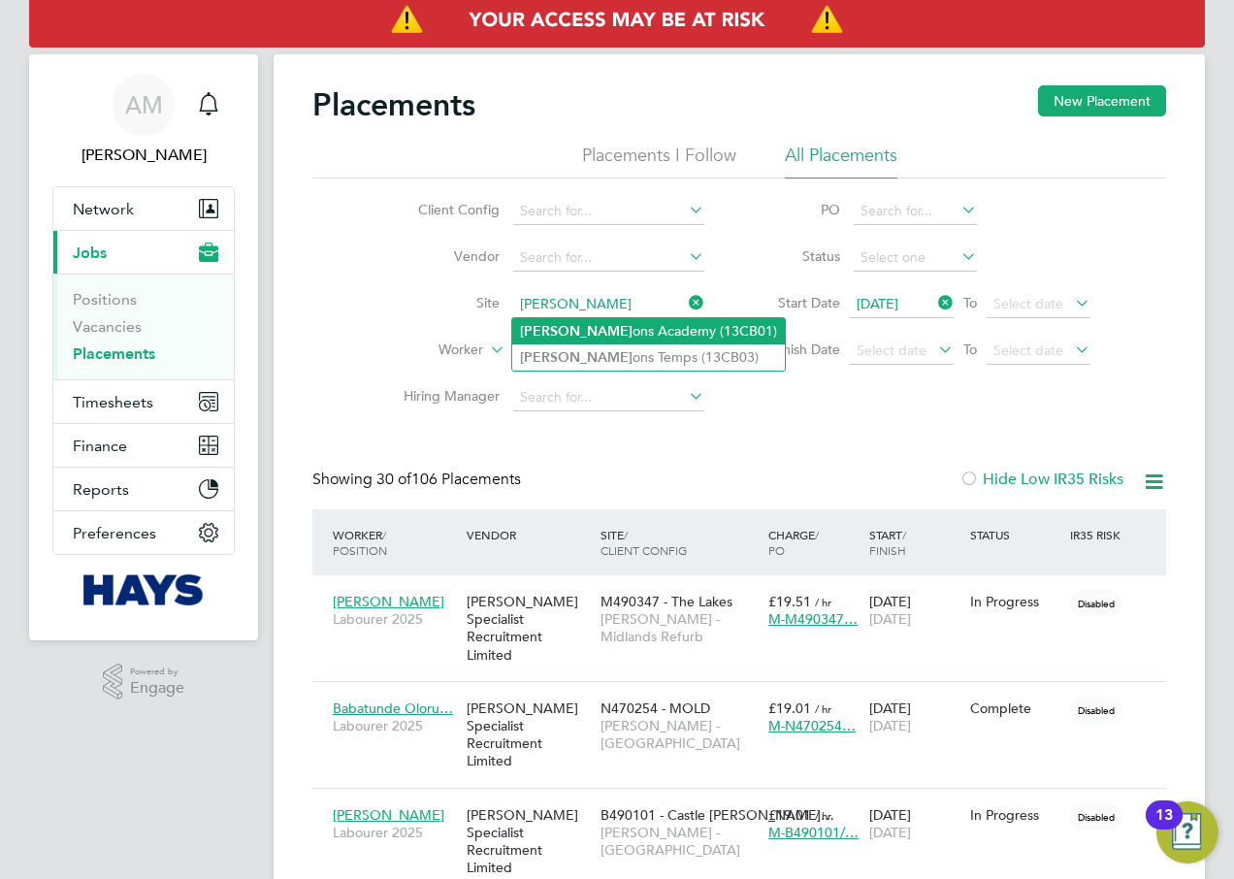
click at [606, 333] on li "[PERSON_NAME] ons Academy (13CB01)" at bounding box center [648, 331] width 273 height 26
type input "[GEOGRAPHIC_DATA] (13CB01)"
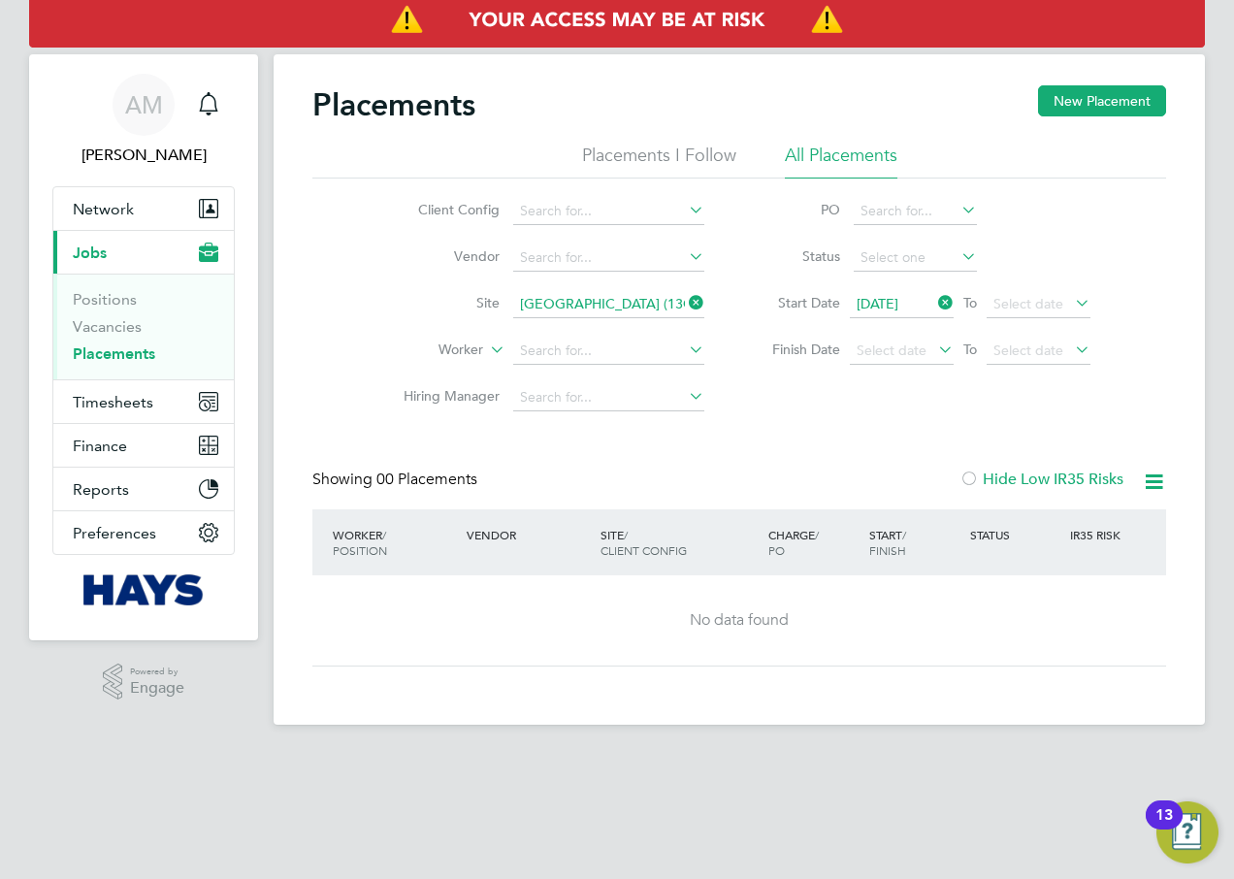
drag, startPoint x: 704, startPoint y: 298, endPoint x: 612, endPoint y: 305, distance: 92.4
click at [685, 298] on icon at bounding box center [685, 302] width 0 height 27
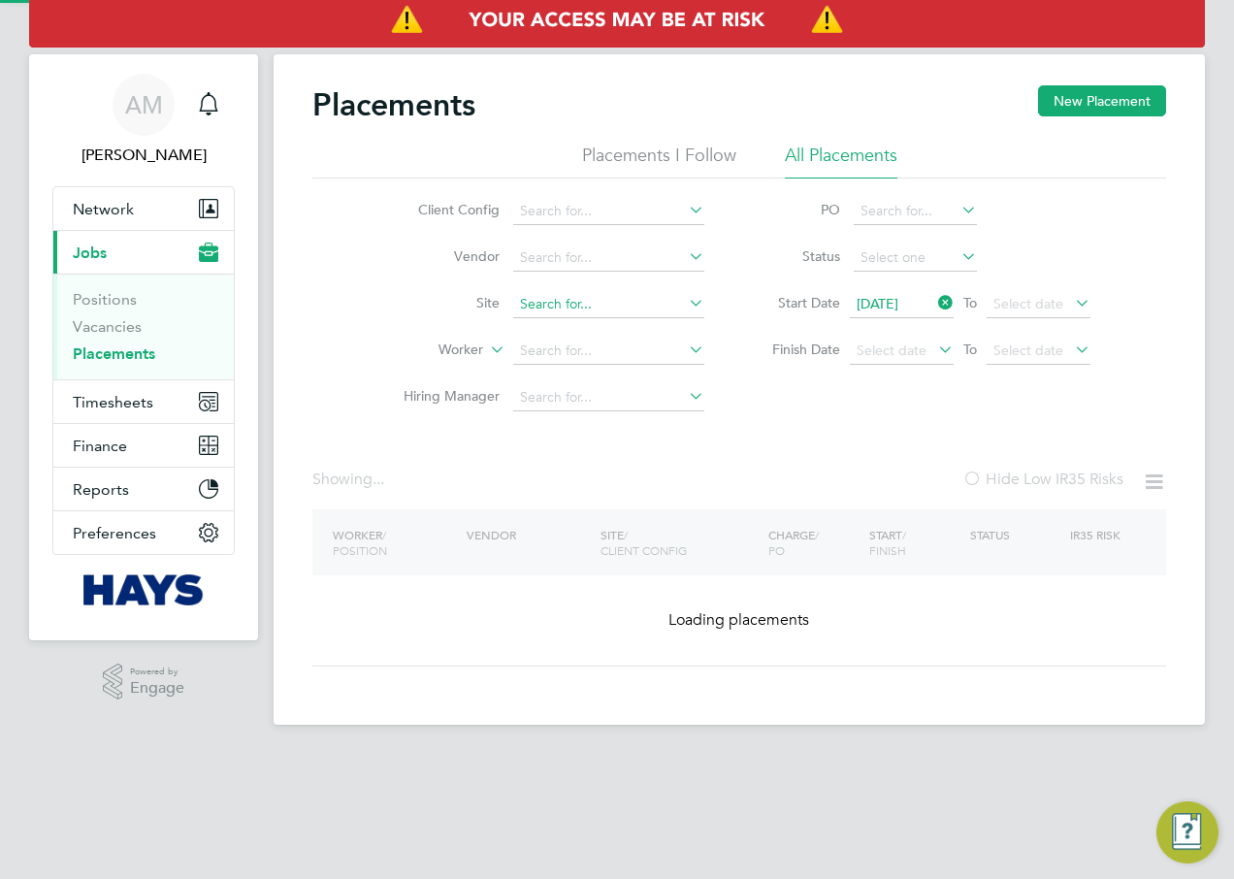
click at [597, 308] on input at bounding box center [608, 304] width 191 height 27
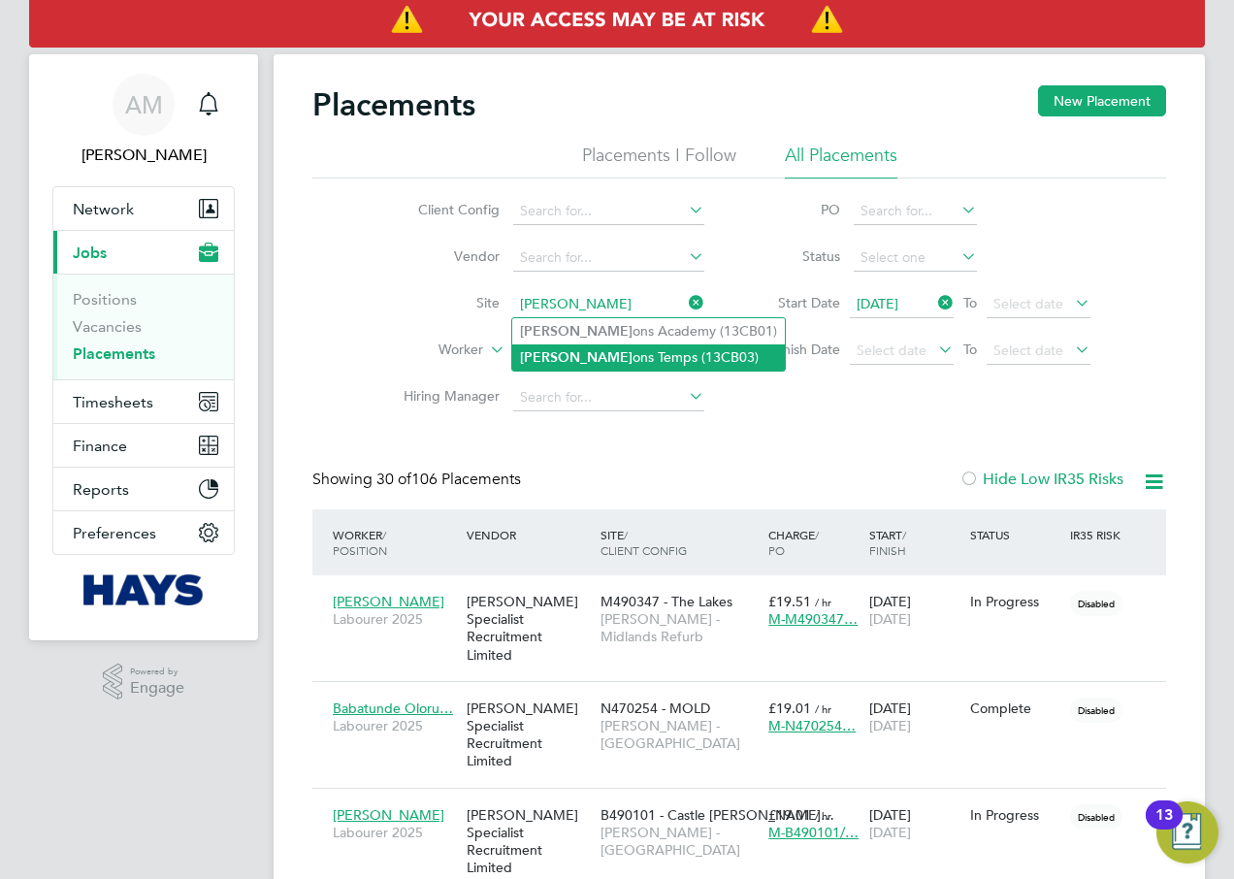
click at [636, 358] on li "[PERSON_NAME] ons Temps (13CB03)" at bounding box center [648, 357] width 273 height 26
type input "Dixons Temps (13CB03)"
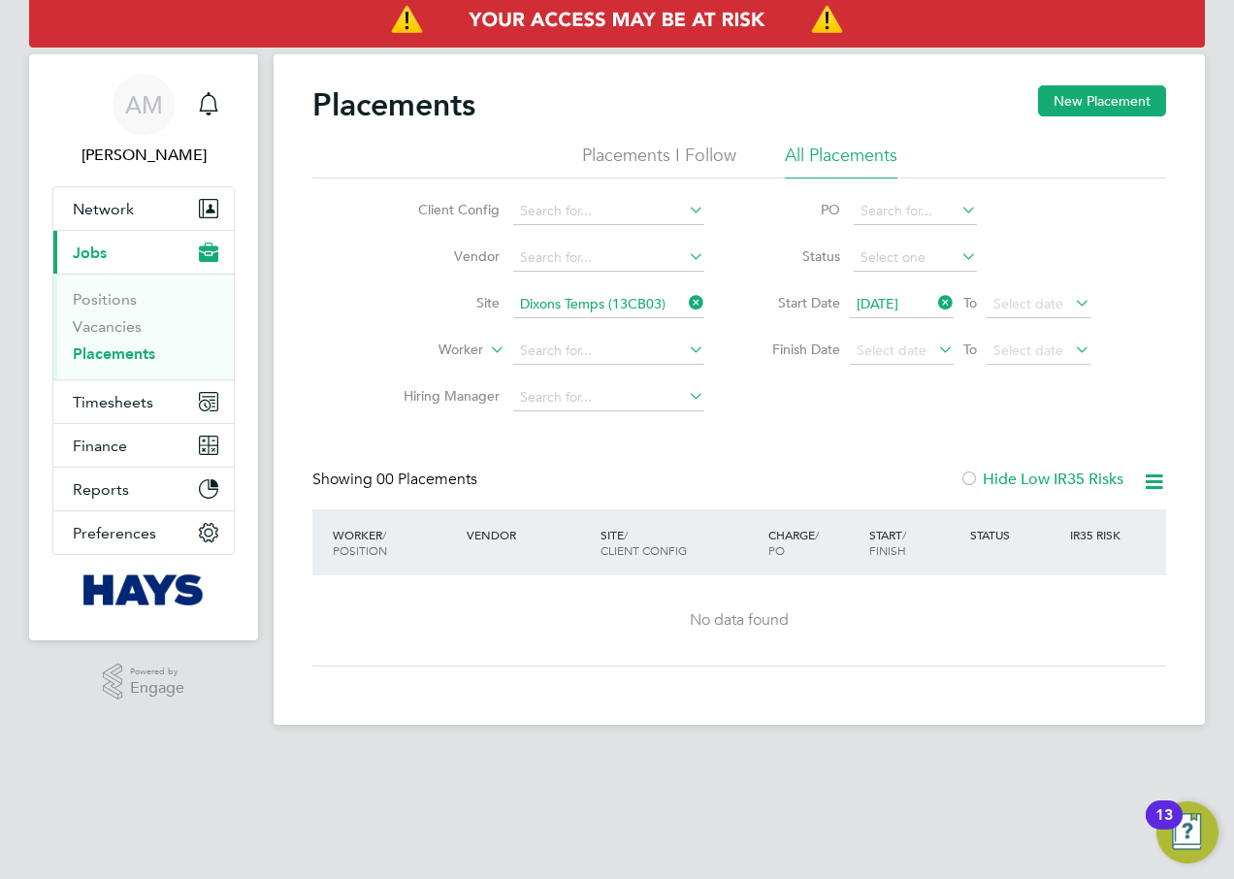
click at [685, 301] on icon at bounding box center [685, 302] width 0 height 27
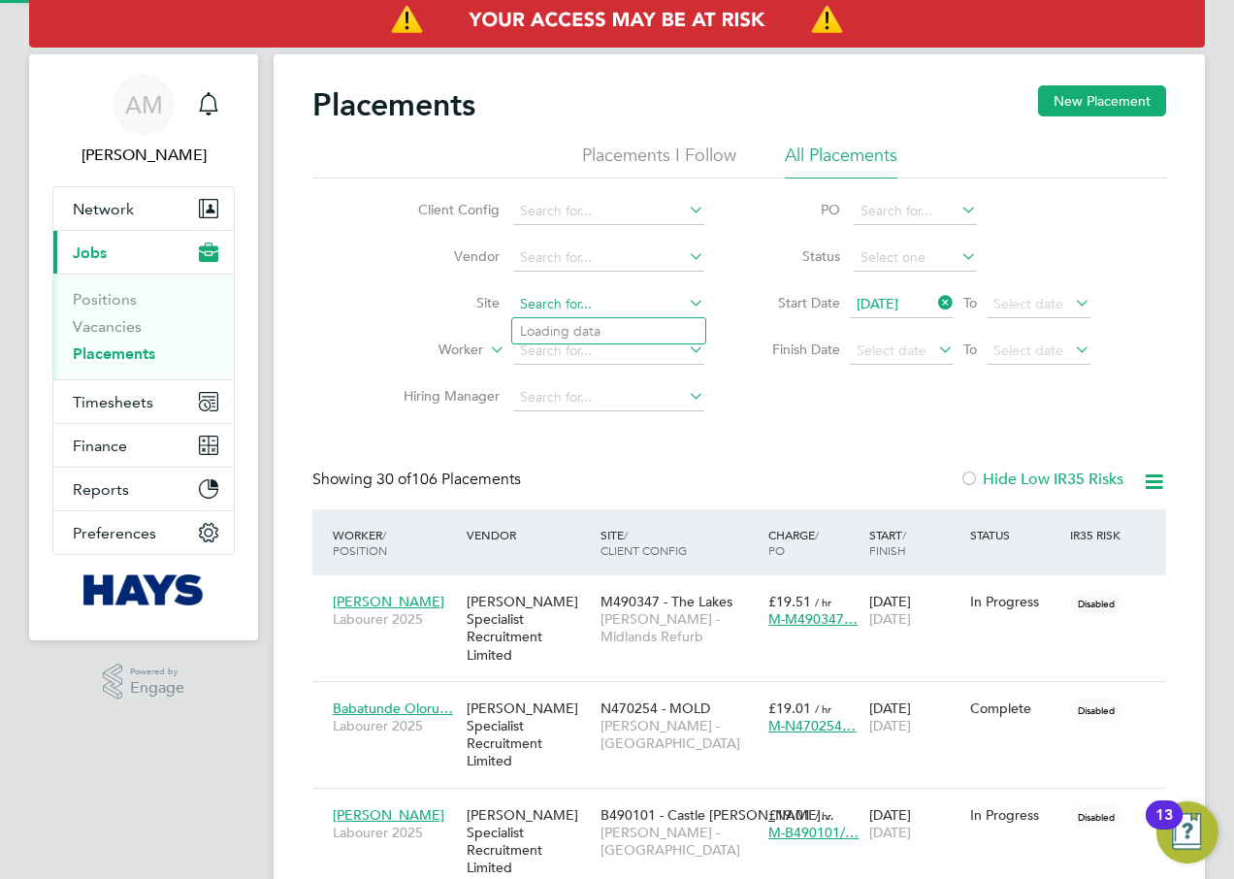
click at [571, 311] on input at bounding box center [608, 304] width 191 height 27
click at [680, 327] on li "[GEOGRAPHIC_DATA] (13W007)" at bounding box center [634, 331] width 244 height 26
type input "[PERSON_NAME][GEOGRAPHIC_DATA] (13W007)"
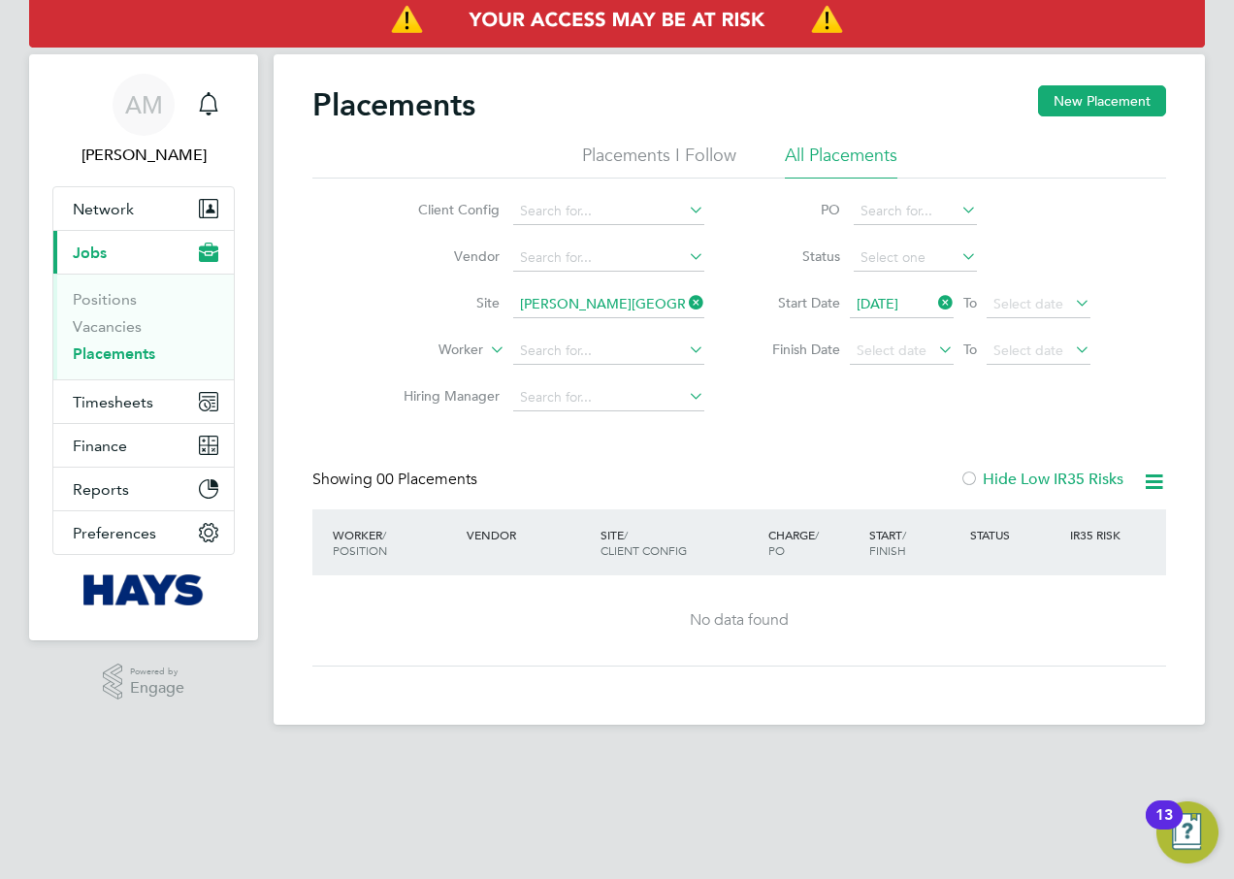
click at [685, 303] on icon at bounding box center [685, 302] width 0 height 27
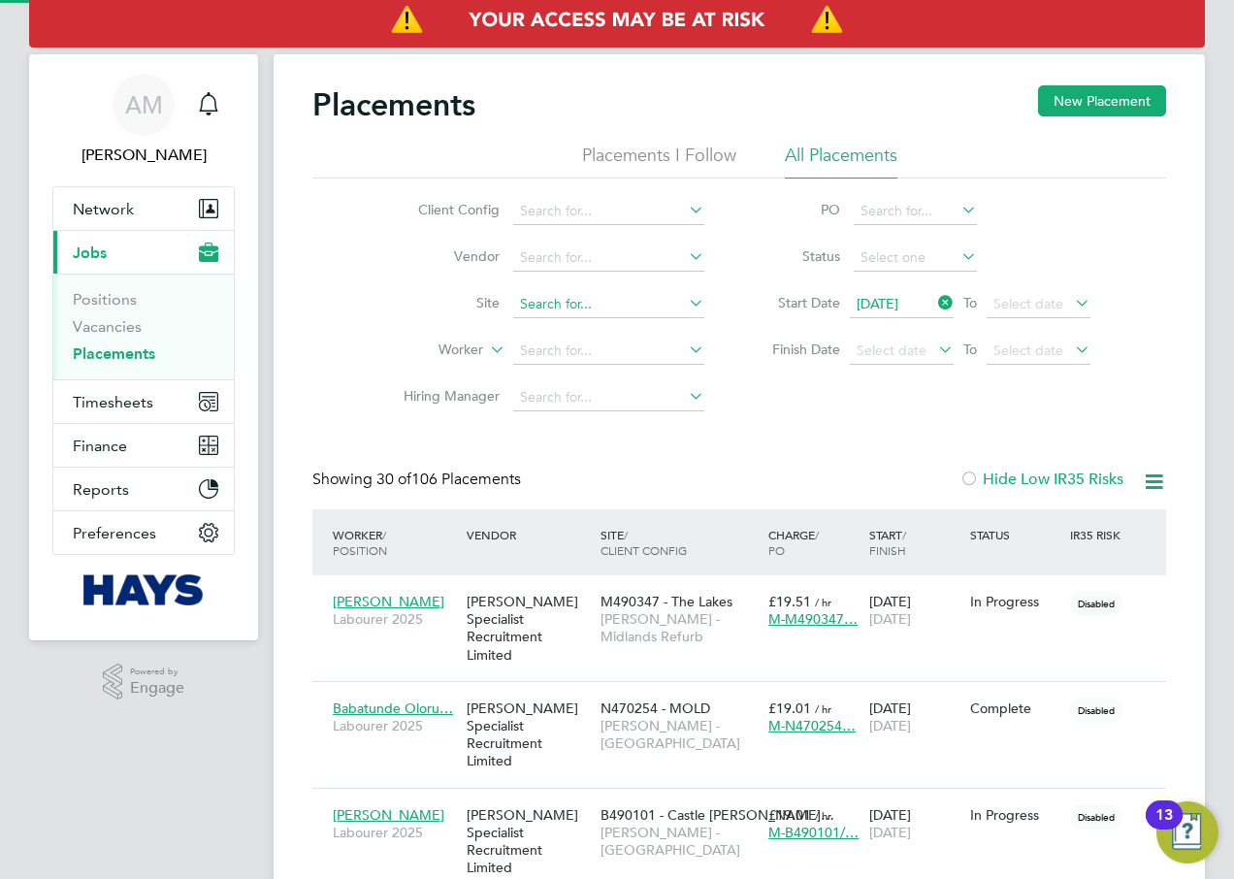
click at [606, 305] on input at bounding box center [608, 304] width 191 height 27
click at [610, 404] on li "Isling ton Wharf Phase 1 (13Z003)" at bounding box center [676, 409] width 329 height 26
type input "Islington Wharf Phase 1 (13Z003)"
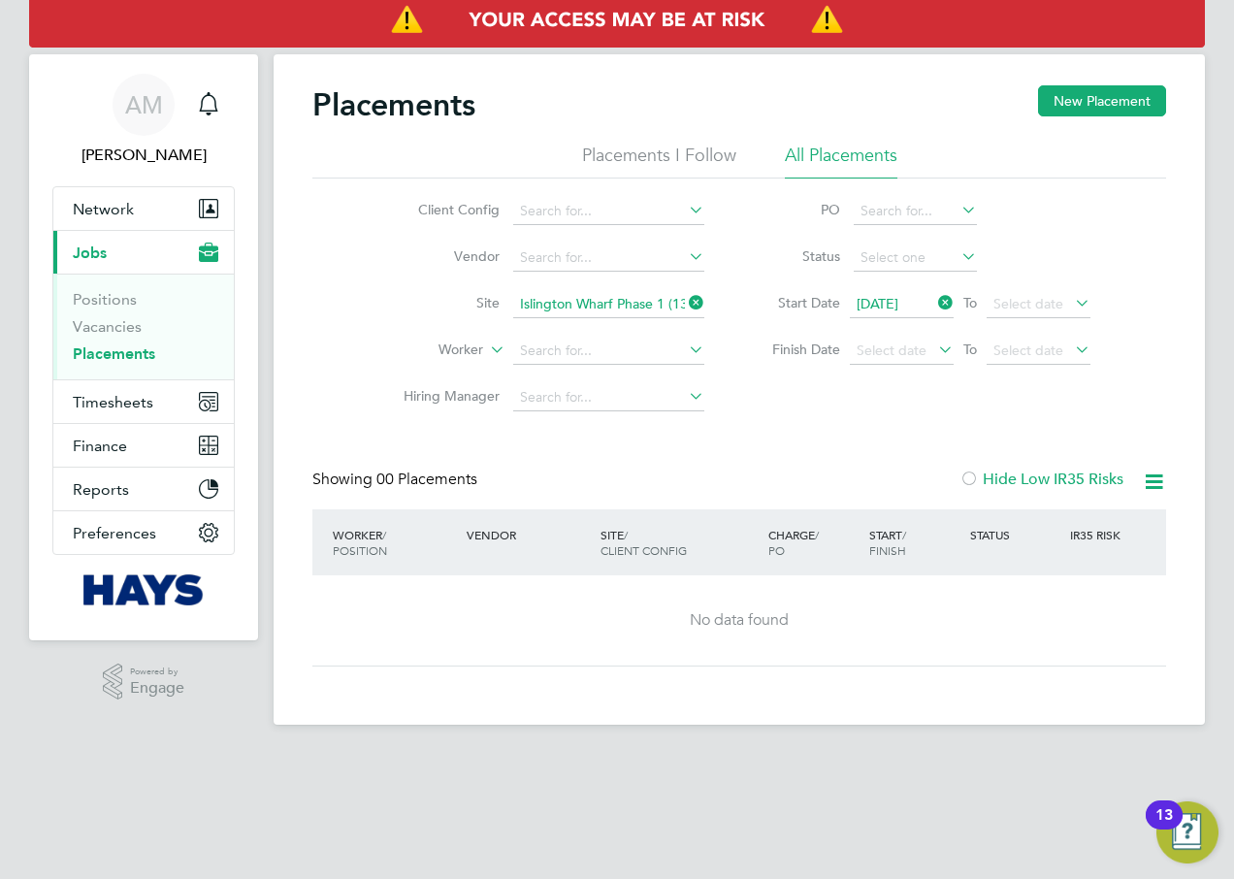
click at [685, 297] on icon at bounding box center [685, 302] width 0 height 27
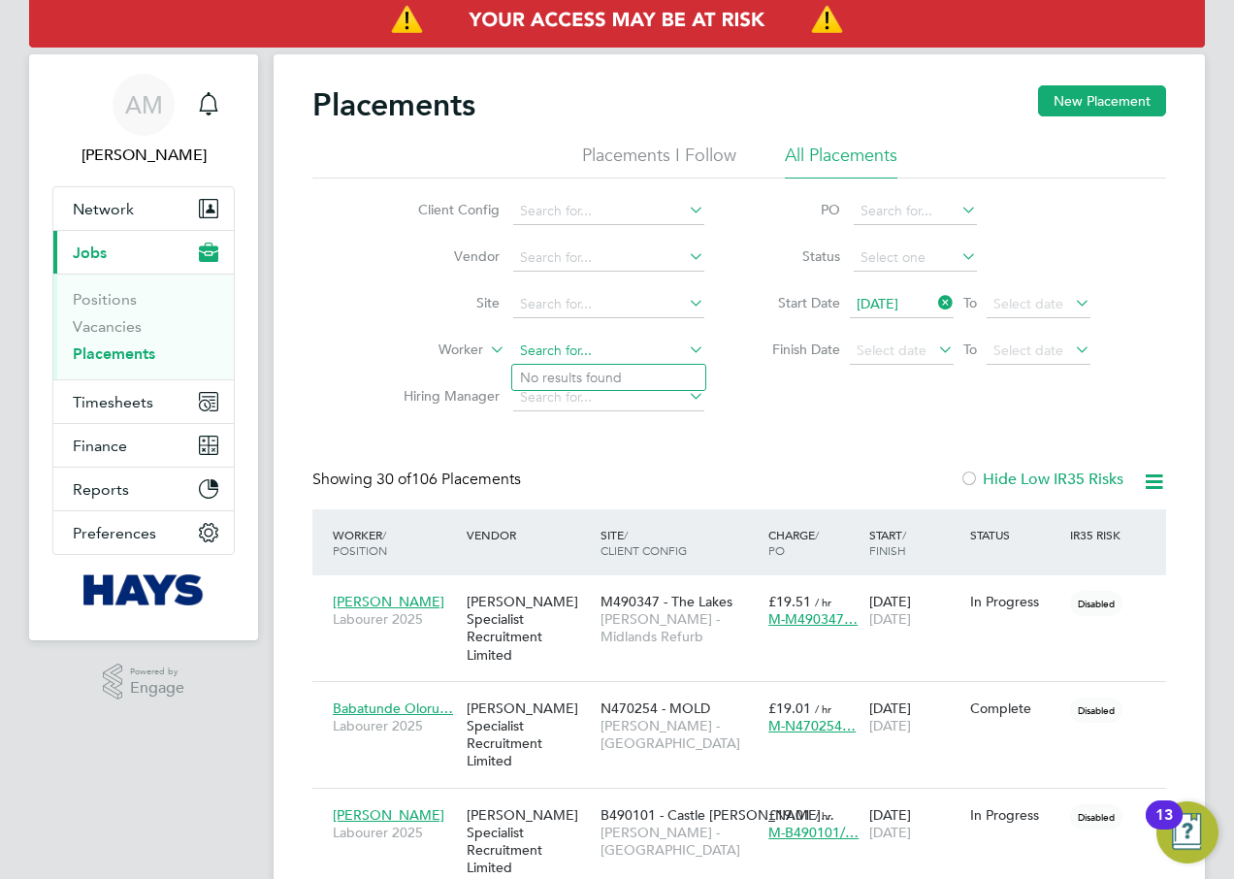
click at [578, 347] on input at bounding box center [608, 351] width 191 height 27
click at [588, 308] on input at bounding box center [608, 304] width 191 height 27
click at [630, 358] on li "Newh ouse Academy (13CA01)" at bounding box center [644, 357] width 265 height 26
type input "[PERSON_NAME][GEOGRAPHIC_DATA] (13CA01)"
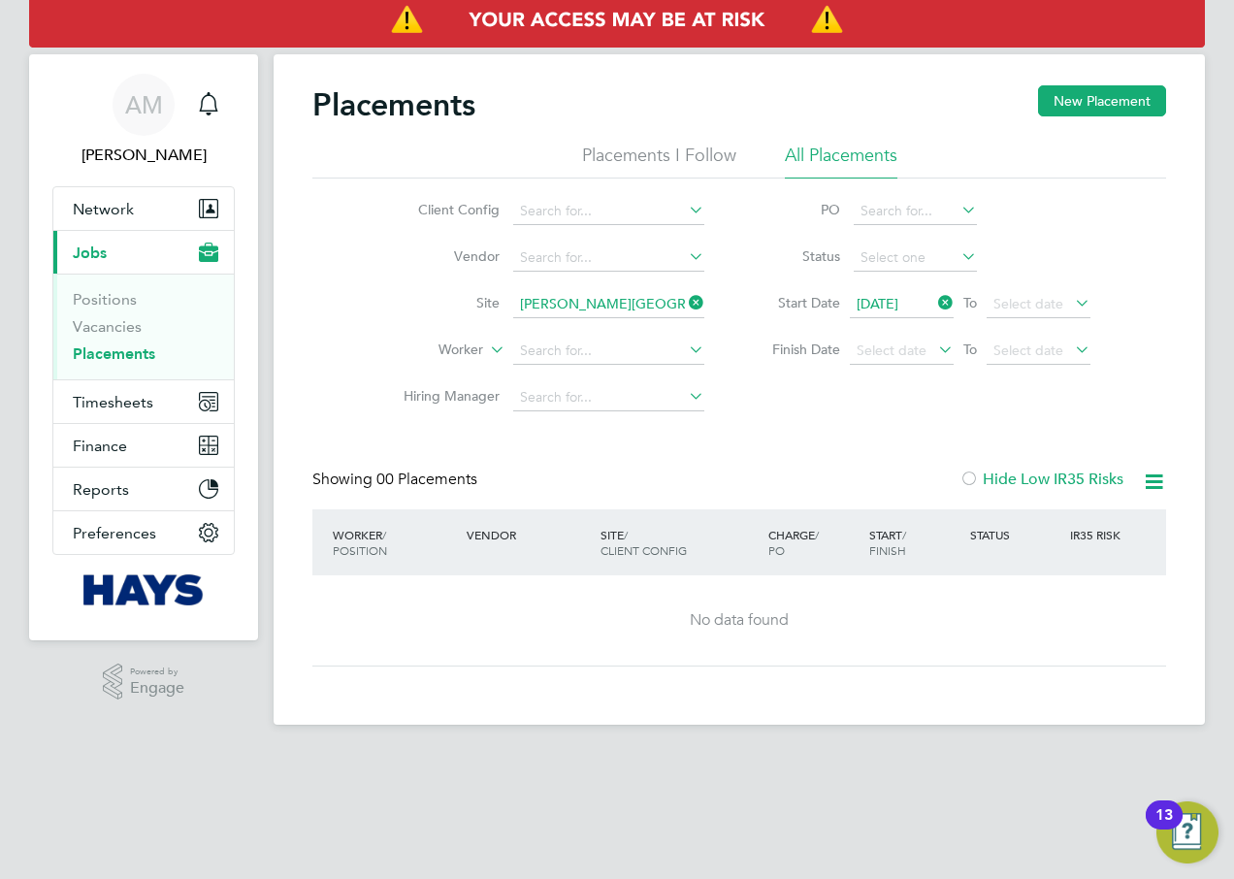
click at [685, 304] on icon at bounding box center [685, 302] width 0 height 27
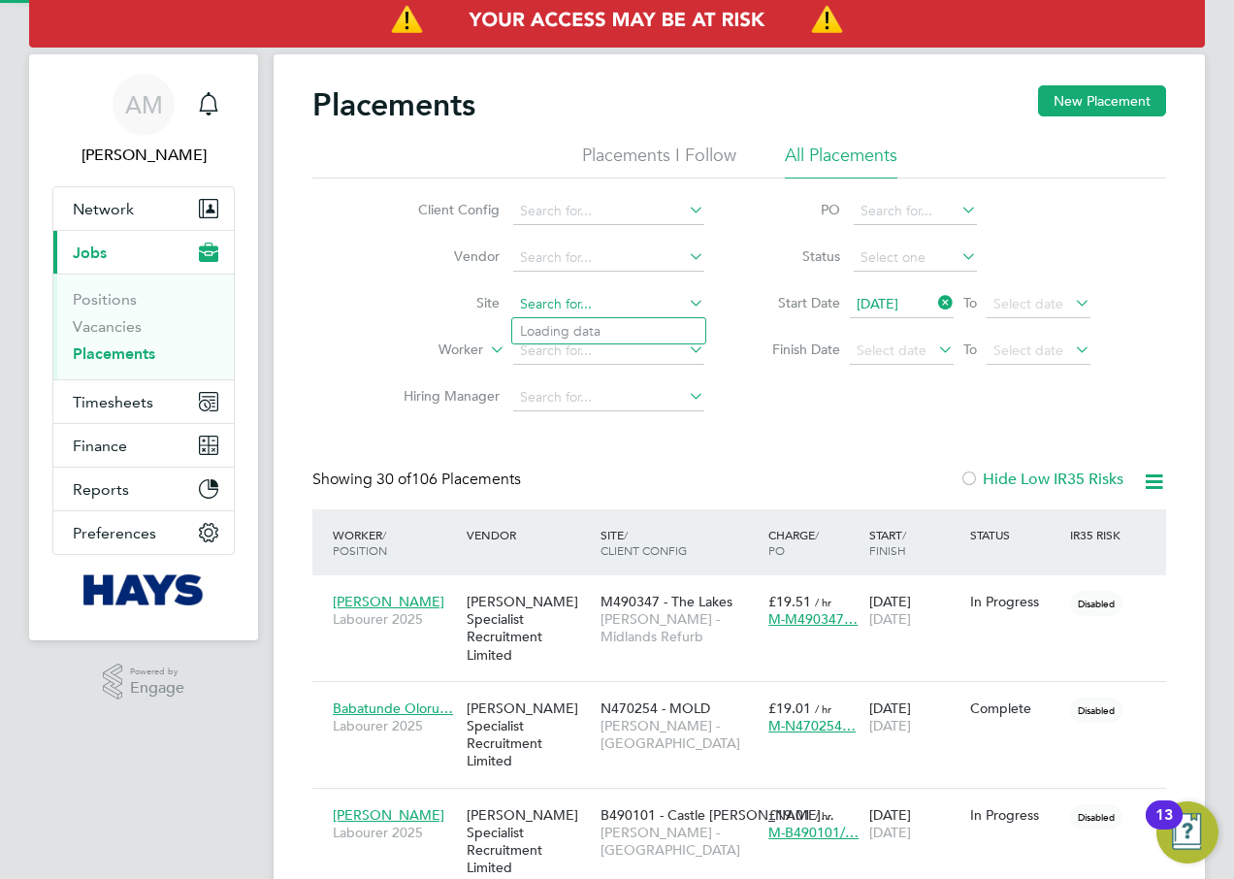
click at [573, 305] on input at bounding box center [608, 304] width 191 height 27
type input "north ma"
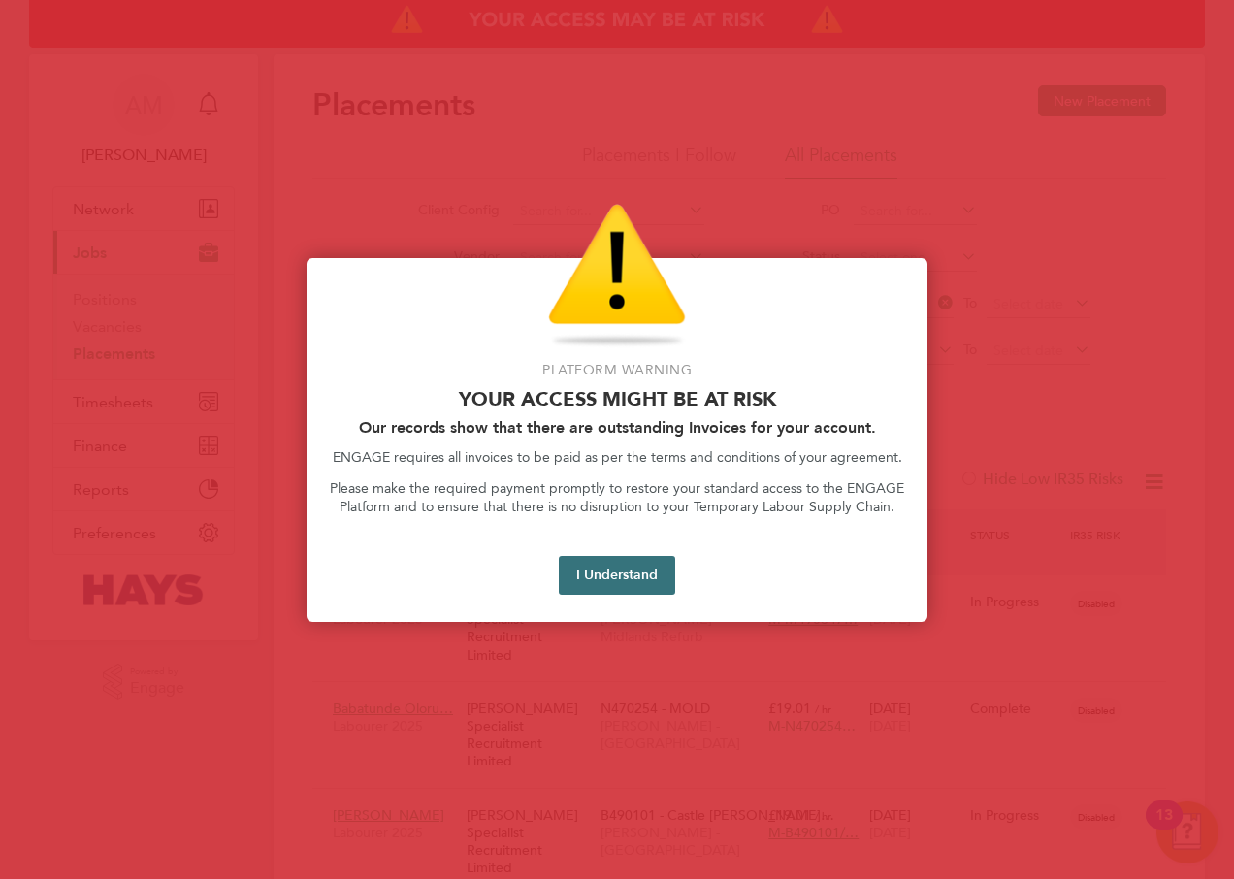
click at [615, 588] on button "I Understand" at bounding box center [617, 575] width 116 height 39
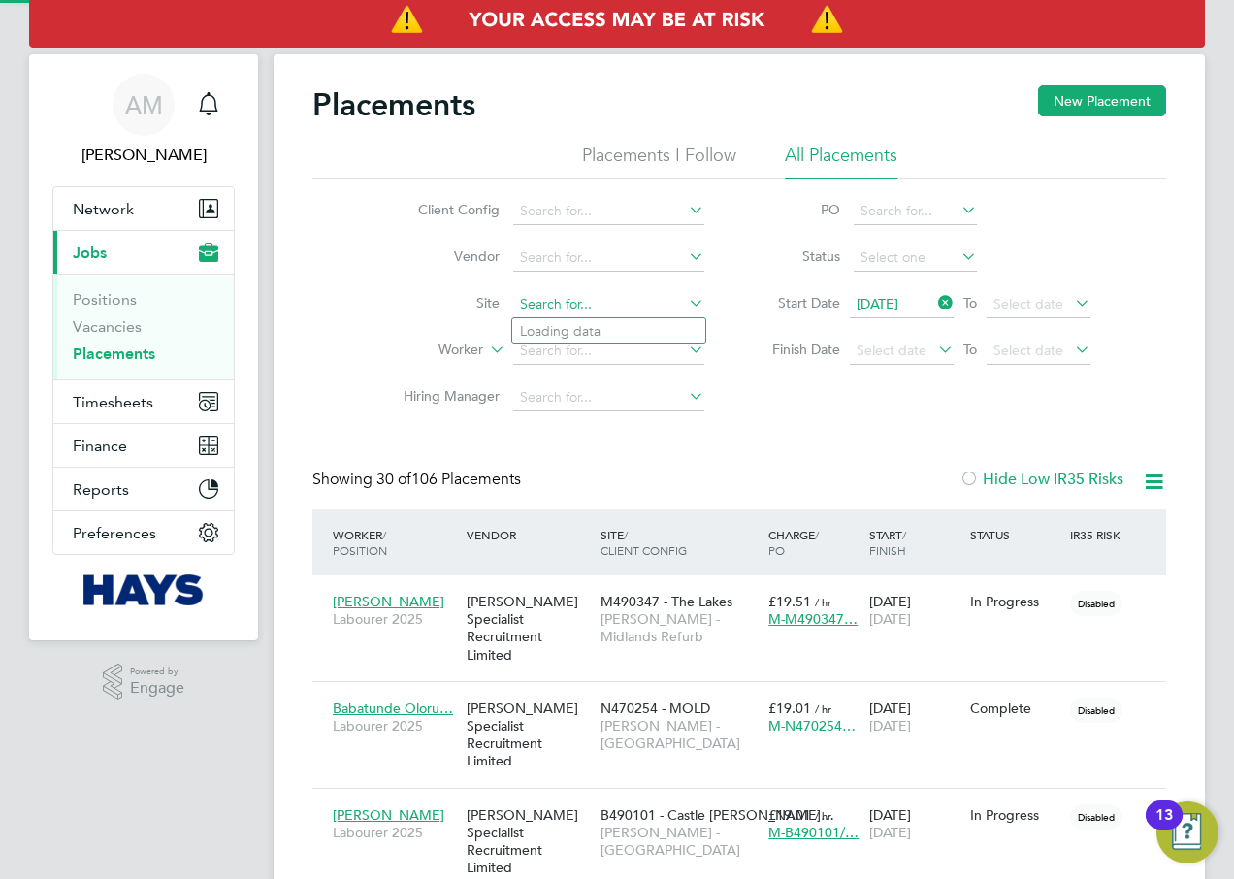
click at [601, 308] on input at bounding box center [608, 304] width 191 height 27
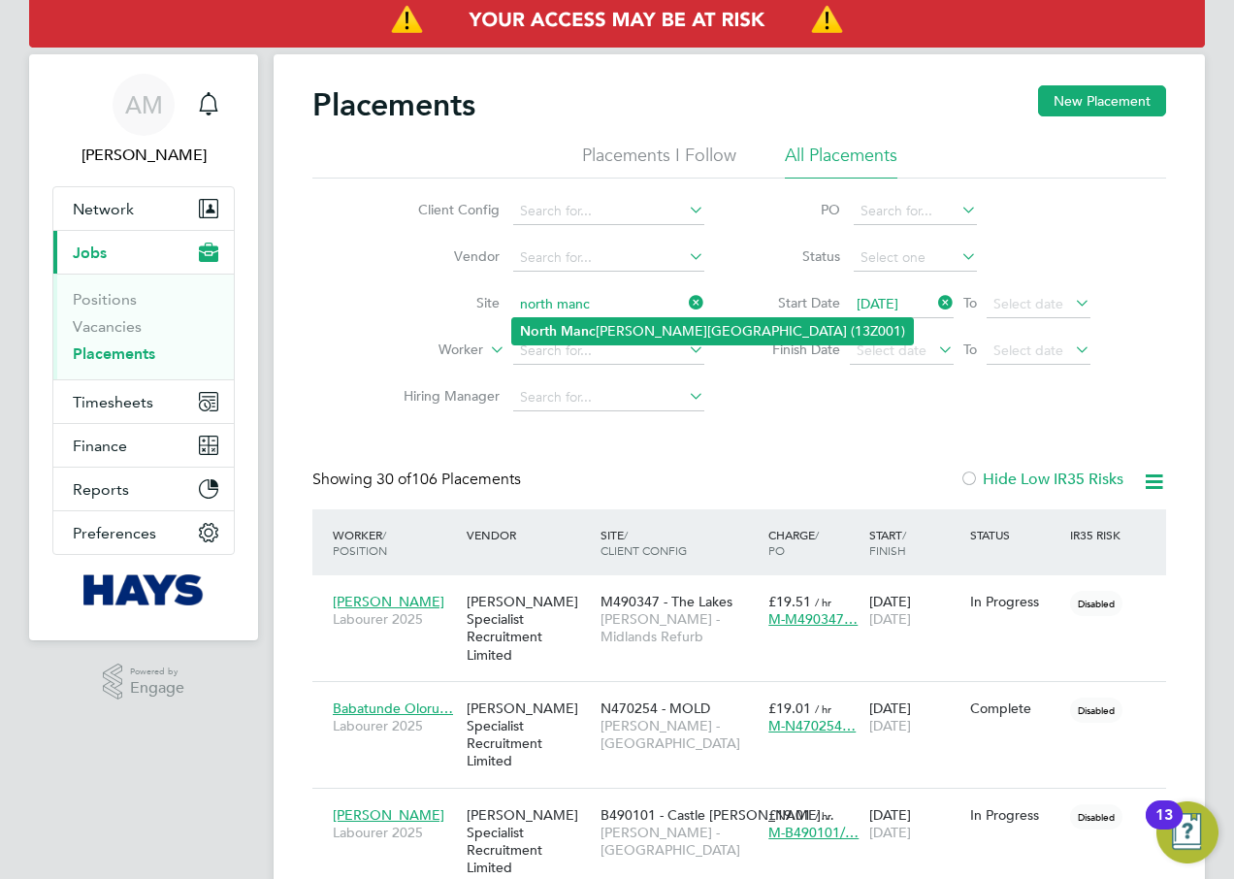
click at [626, 323] on li "[GEOGRAPHIC_DATA][PERSON_NAME] (13Z001)" at bounding box center [712, 331] width 401 height 26
type input "[GEOGRAPHIC_DATA] (13Z001)"
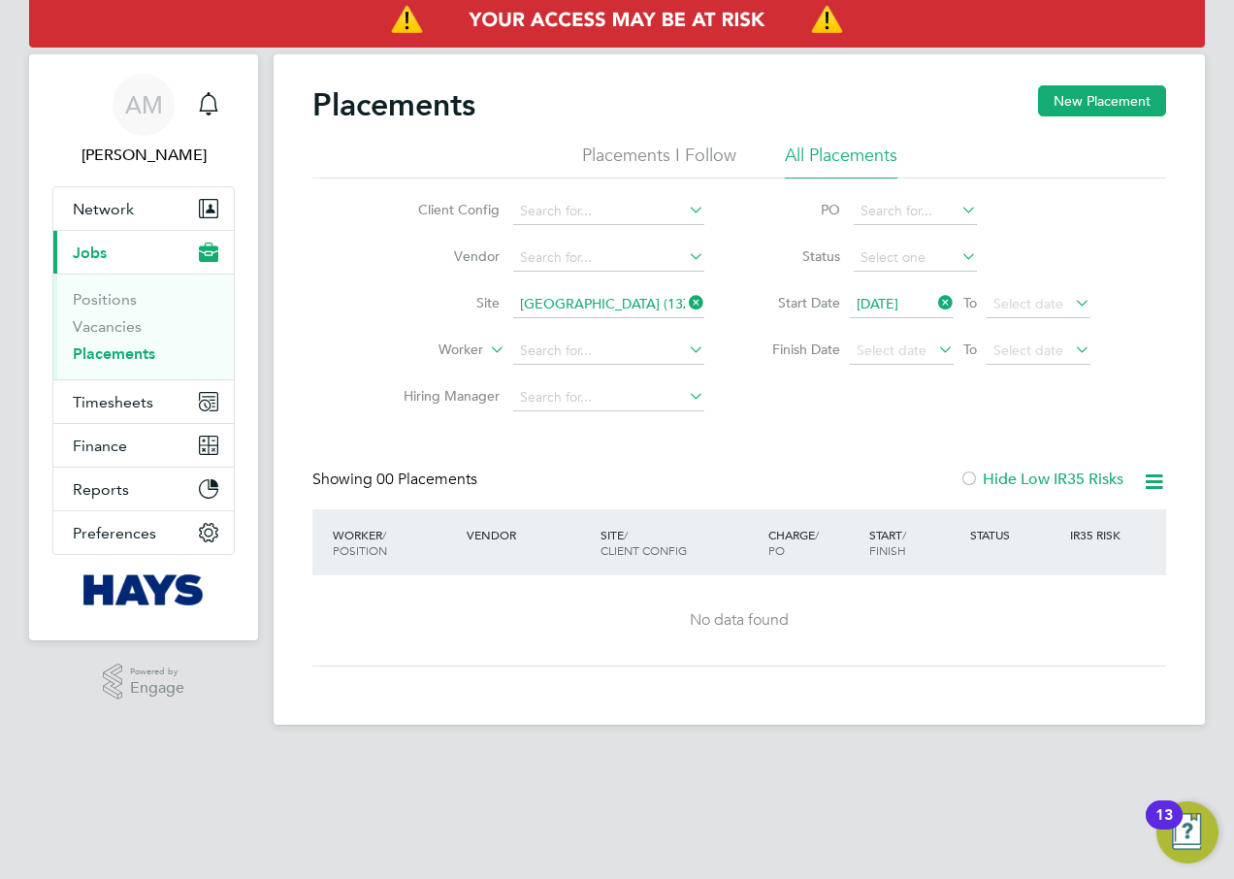
click at [685, 302] on icon at bounding box center [685, 302] width 0 height 27
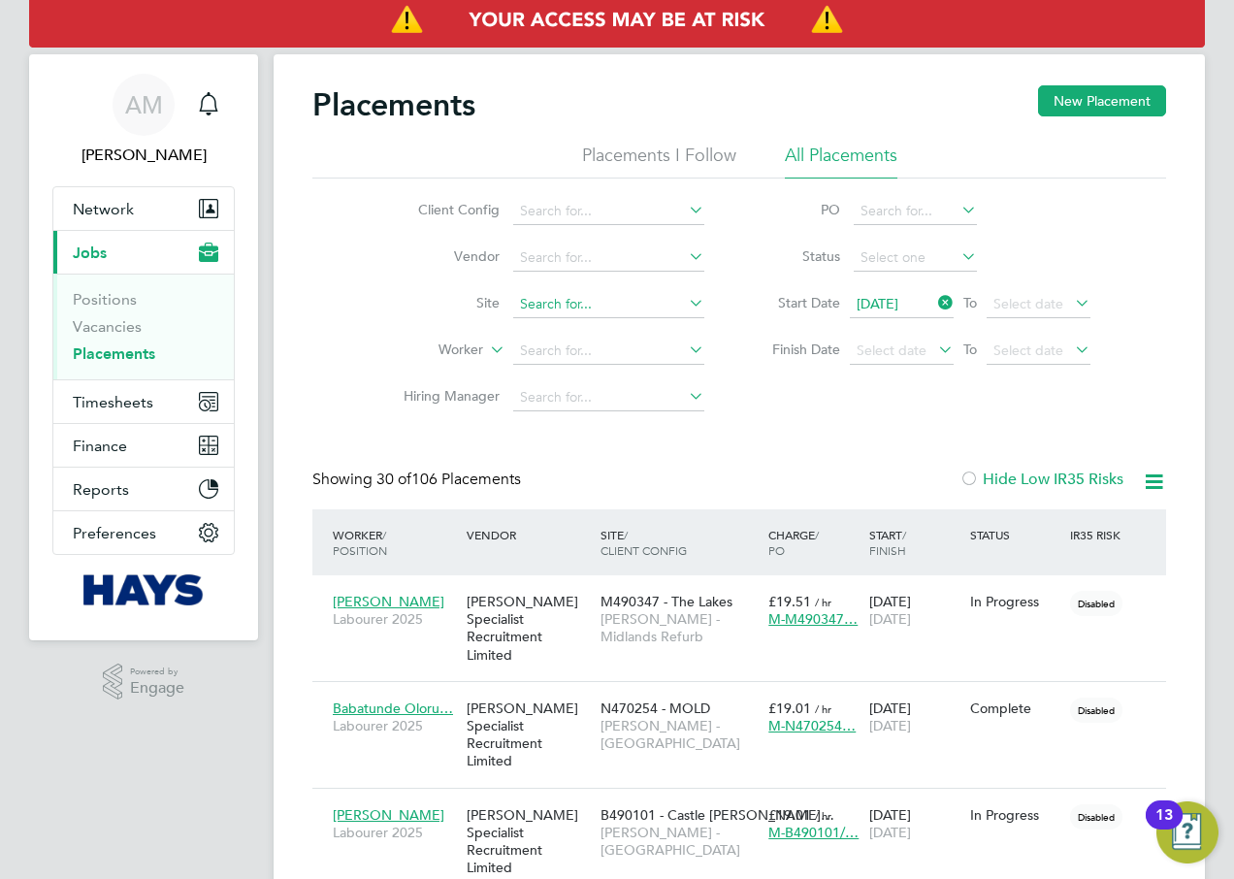
click at [597, 296] on input at bounding box center [608, 304] width 191 height 27
click at [628, 351] on li "[GEOGRAPHIC_DATA] (13CB02)" at bounding box center [629, 356] width 235 height 26
type input "[GEOGRAPHIC_DATA] (13CB02)"
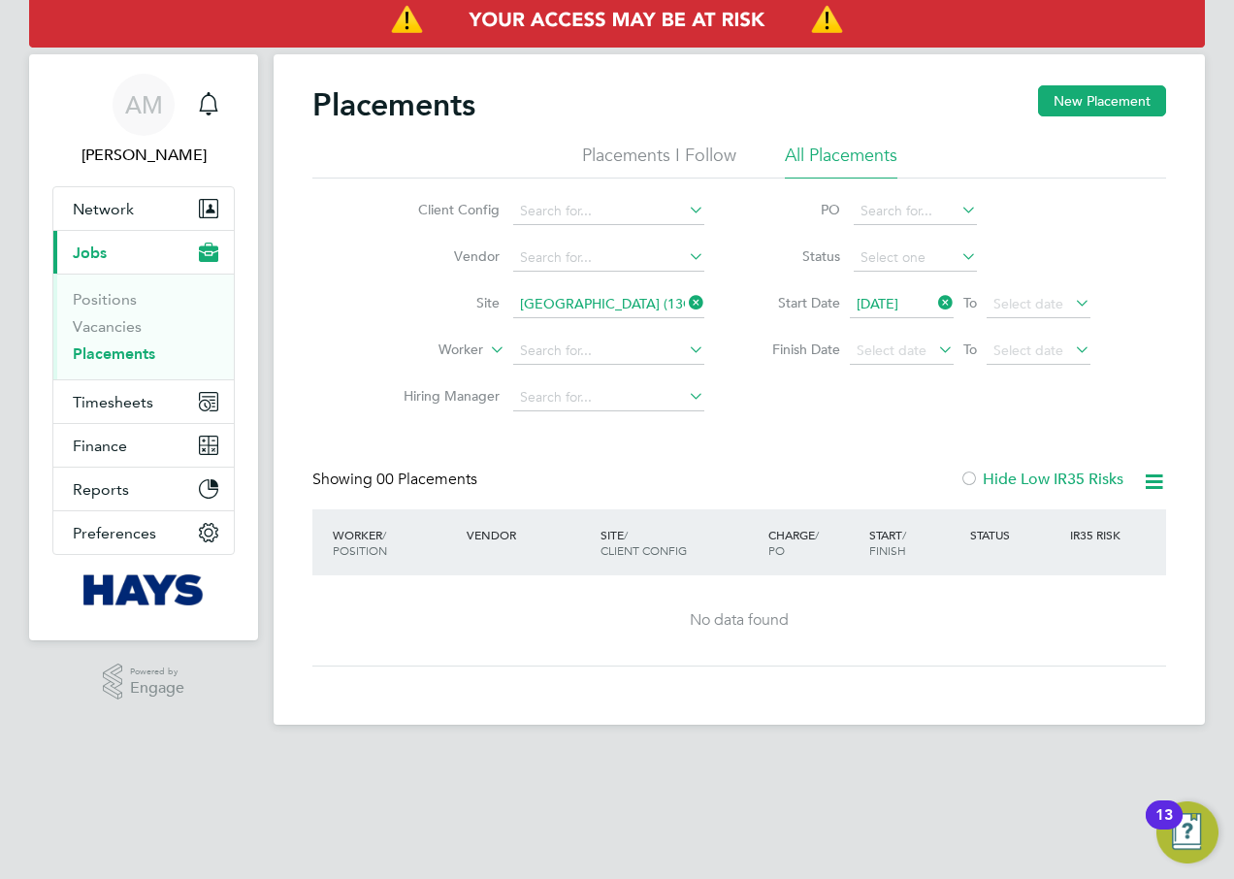
click at [685, 301] on icon at bounding box center [685, 302] width 0 height 27
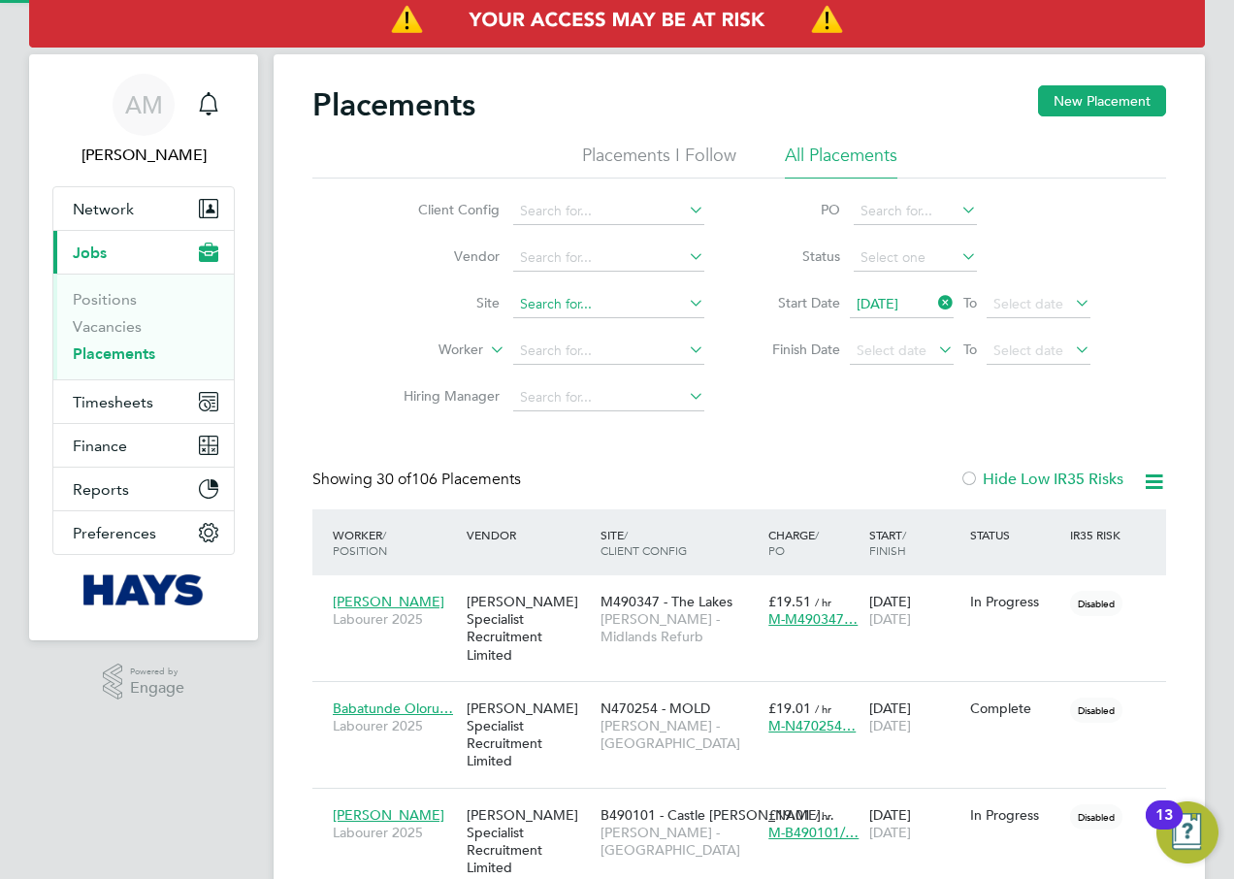
click at [552, 301] on input at bounding box center [608, 304] width 191 height 27
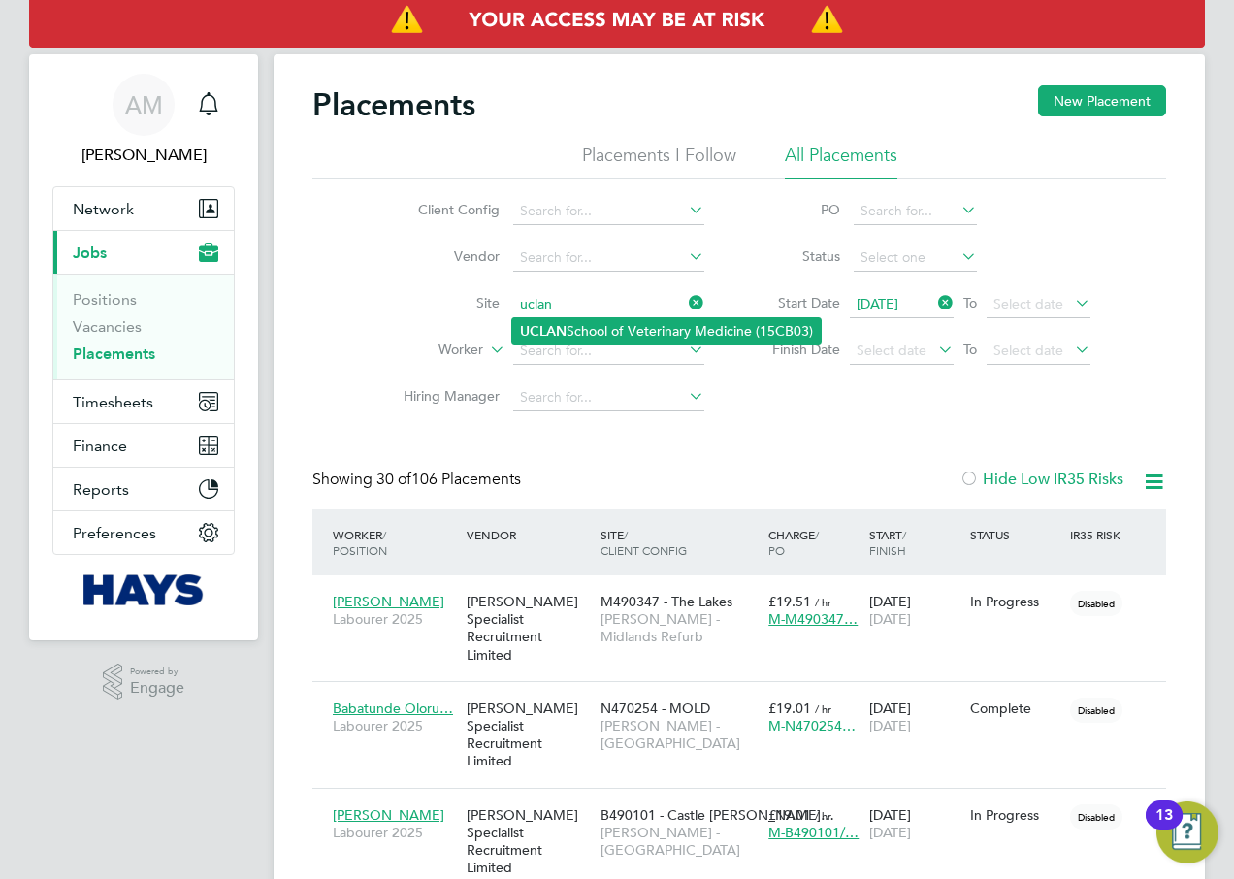
click at [616, 338] on li "UCLAN School of Veterinary Medicine (15CB03)" at bounding box center [666, 331] width 308 height 26
type input "UCLAN School of Veterinary Medicine (15CB03)"
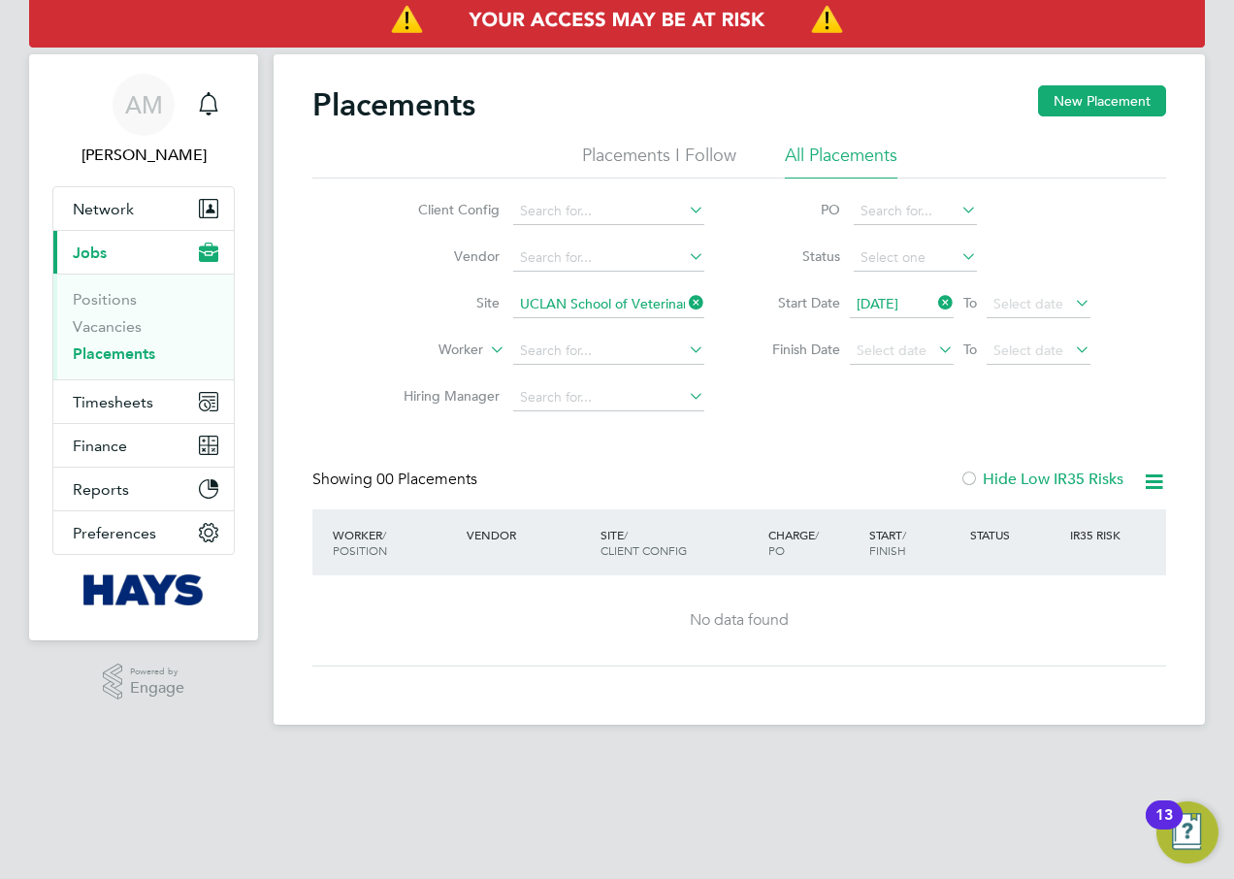
drag, startPoint x: 692, startPoint y: 300, endPoint x: 650, endPoint y: 301, distance: 41.7
click at [685, 300] on icon at bounding box center [685, 302] width 0 height 27
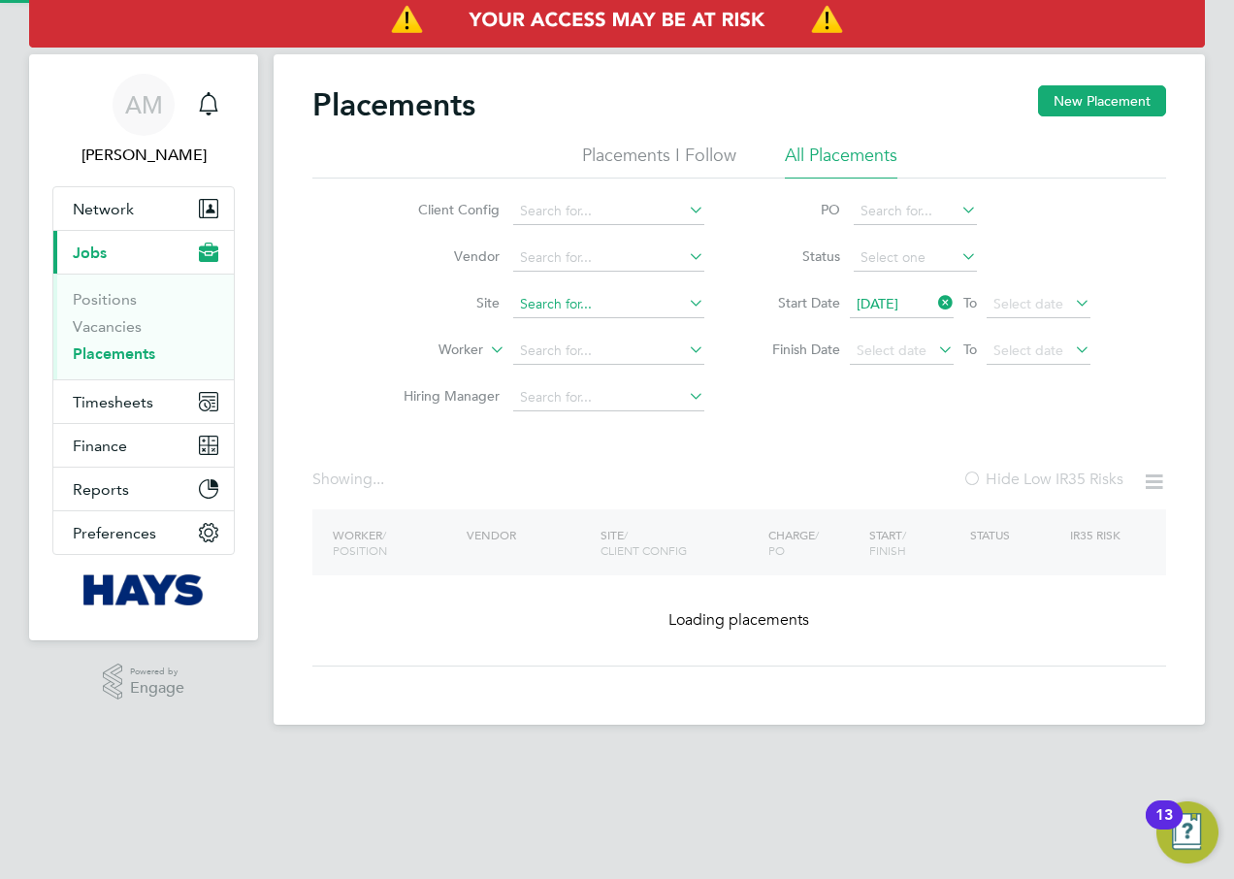
click at [617, 302] on input at bounding box center [608, 304] width 191 height 27
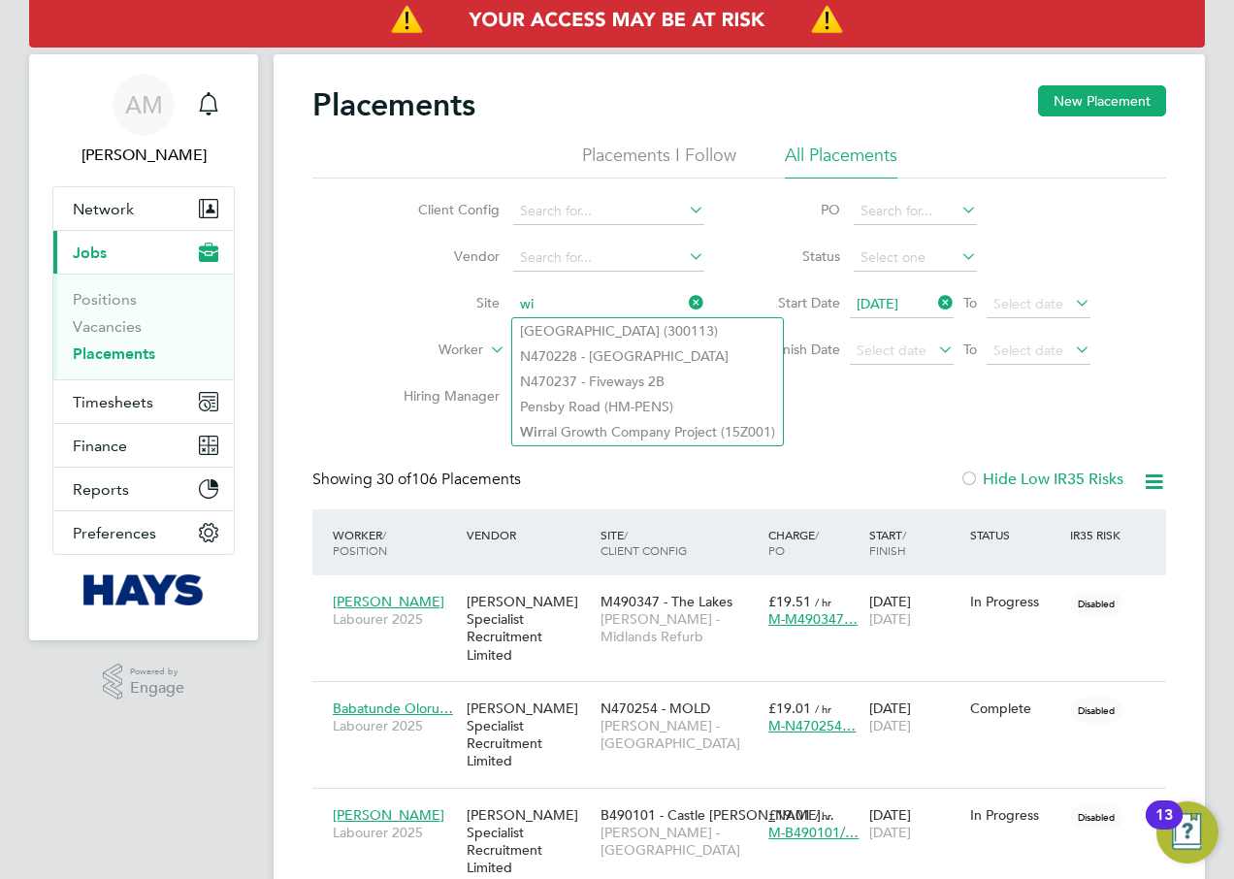
type input "w"
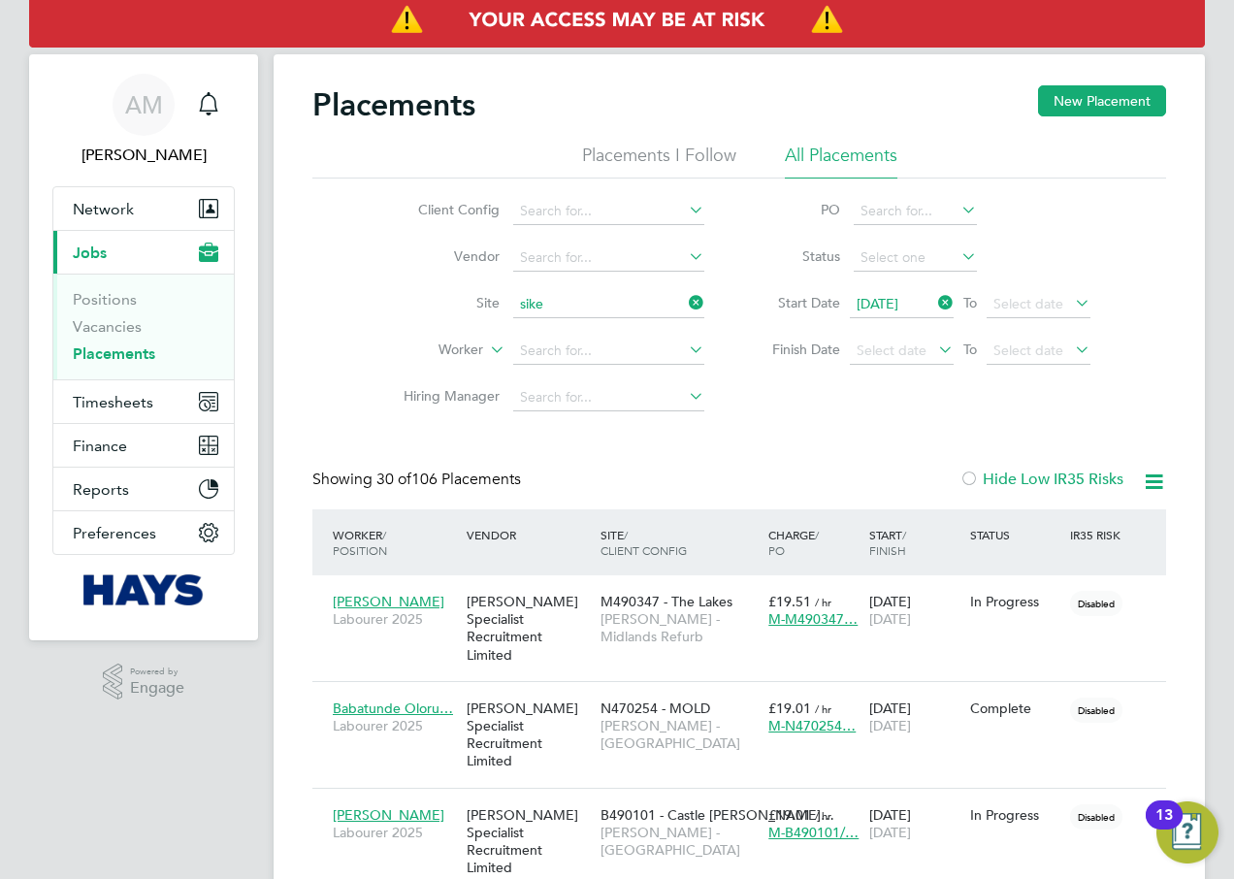
click at [612, 329] on li "Sike side and Carnbroe (20CA02)" at bounding box center [621, 331] width 219 height 26
type input "Sikeside and Carnbroe (20CA02)"
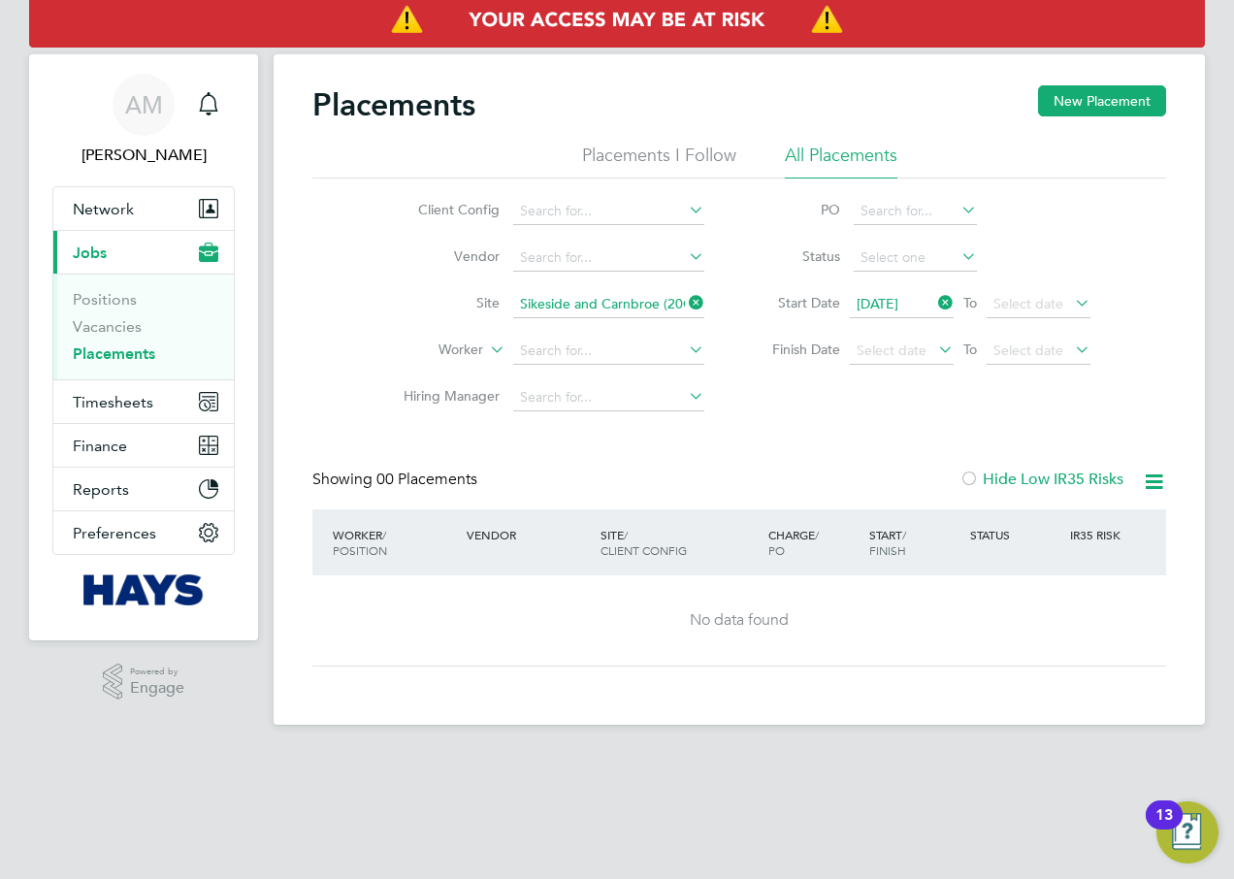
click at [685, 301] on icon at bounding box center [685, 302] width 0 height 27
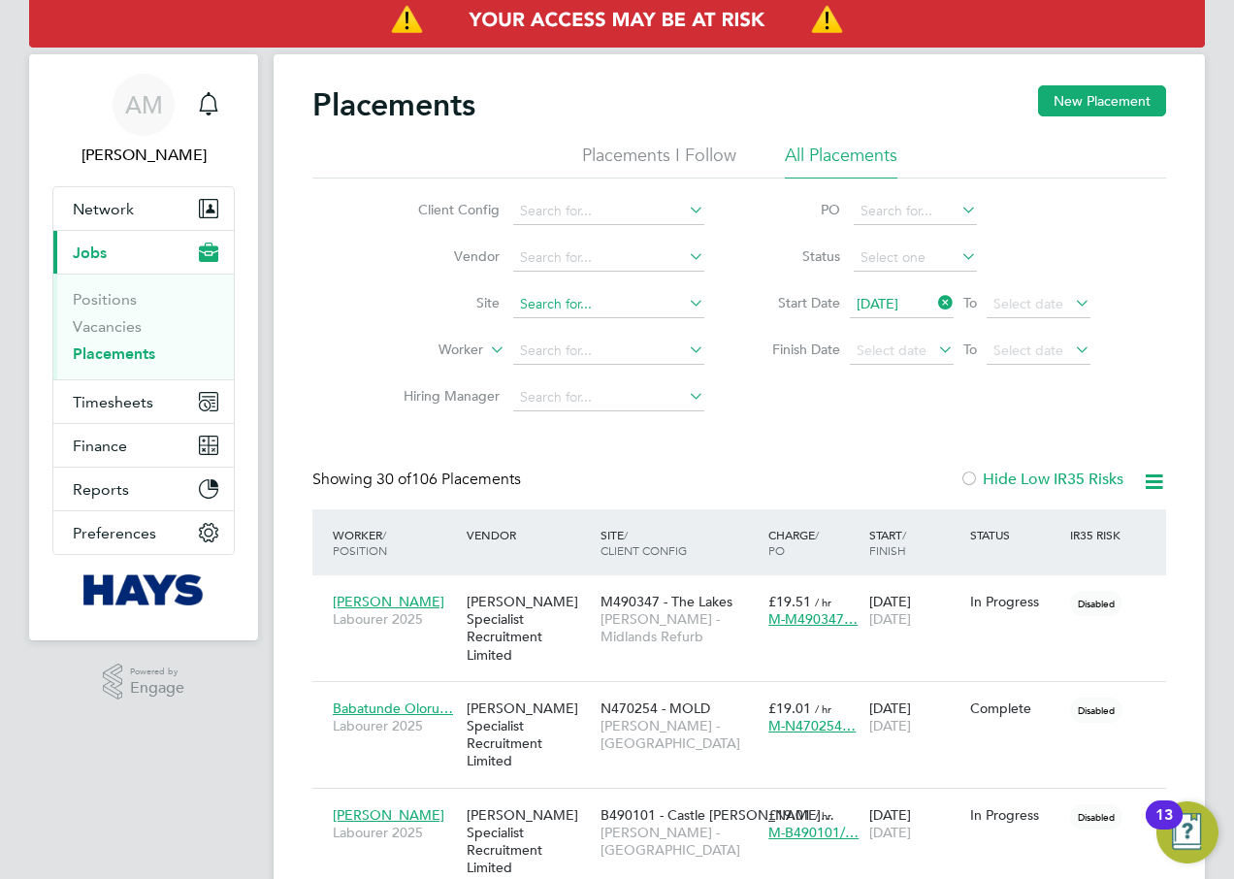
click at [601, 301] on input at bounding box center [608, 304] width 191 height 27
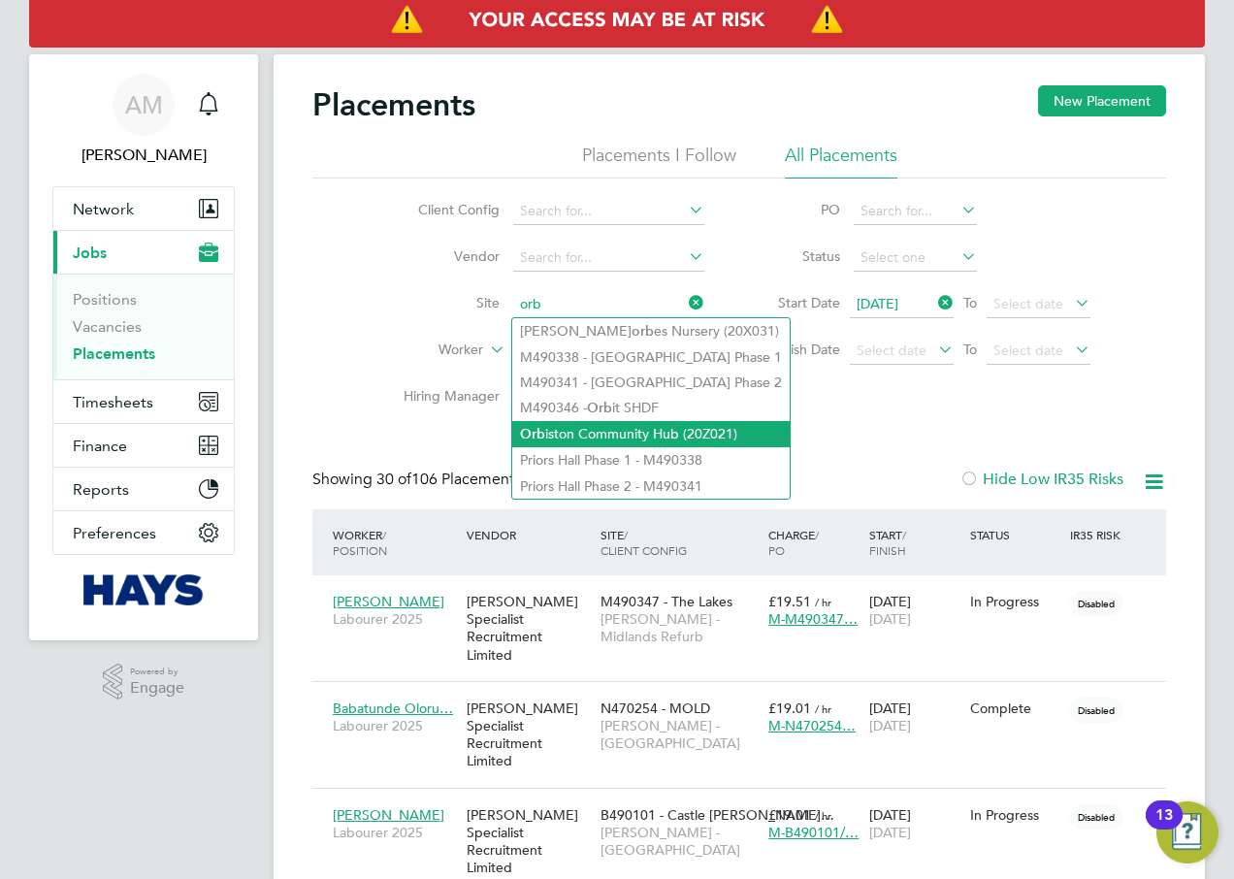
click at [604, 438] on li "Orb iston Community Hub (20Z021)" at bounding box center [650, 434] width 277 height 26
type input "Orbiston Community Hub (20Z021)"
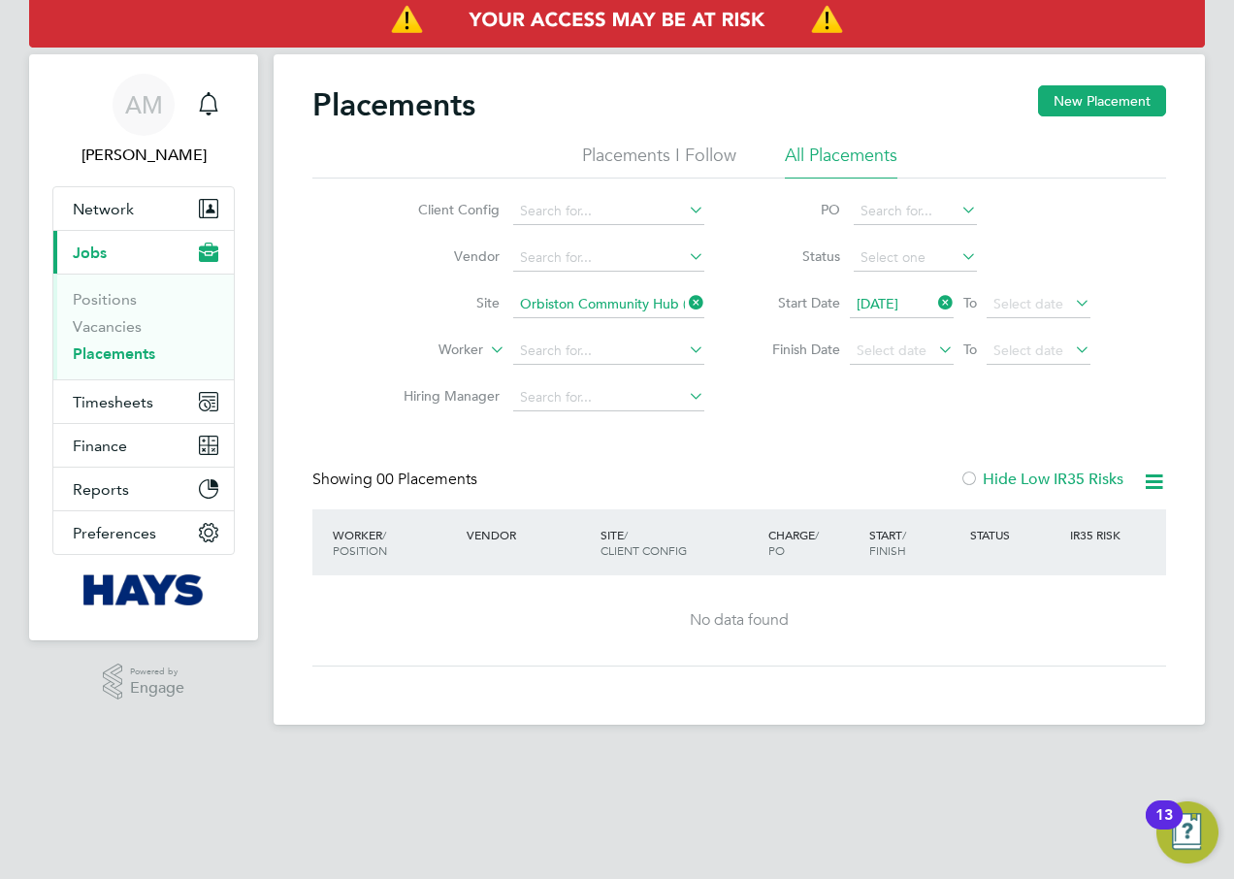
click at [685, 301] on icon at bounding box center [685, 302] width 0 height 27
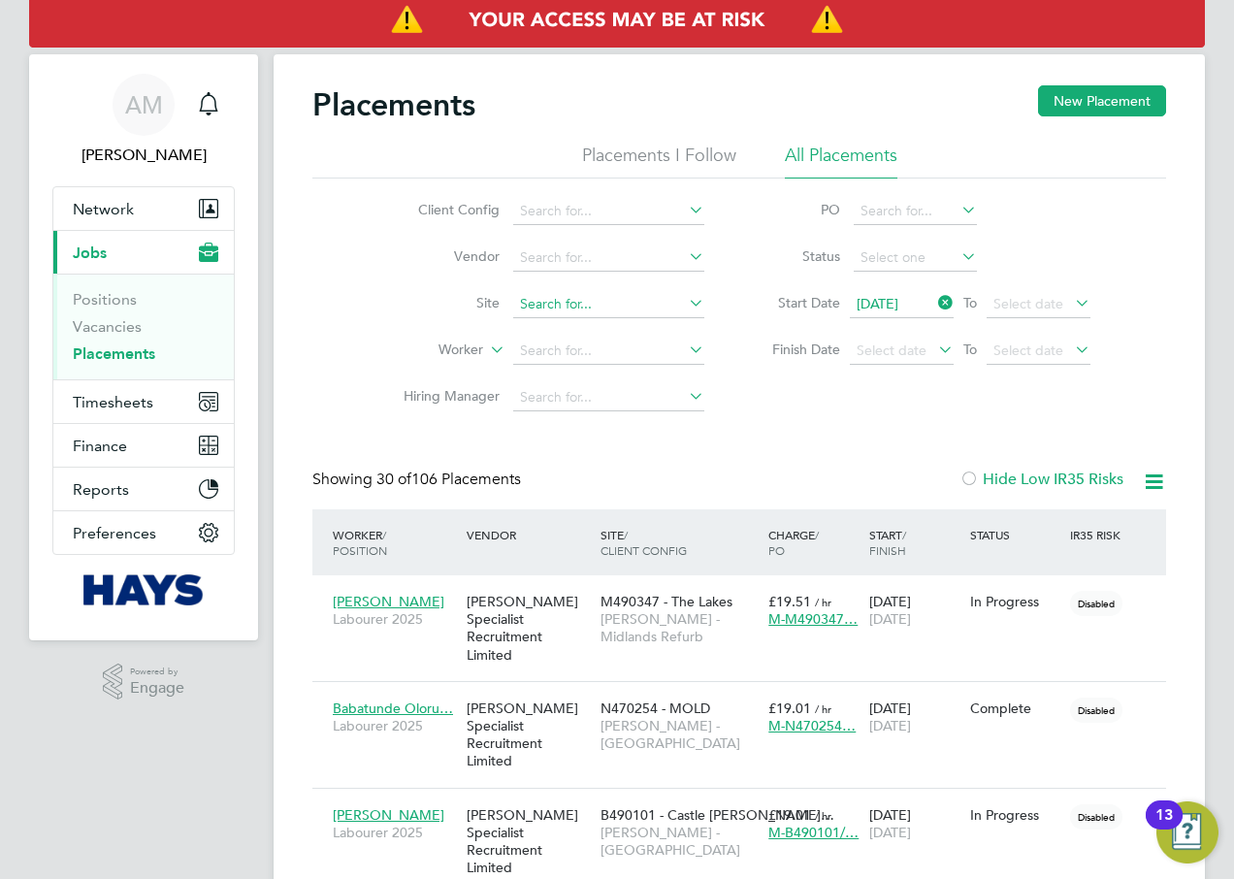
click at [582, 311] on input at bounding box center [608, 304] width 191 height 27
click at [686, 334] on li "Mayb [GEOGRAPHIC_DATA] (20Z007)" at bounding box center [636, 331] width 249 height 26
type input "[GEOGRAPHIC_DATA] (20Z007)"
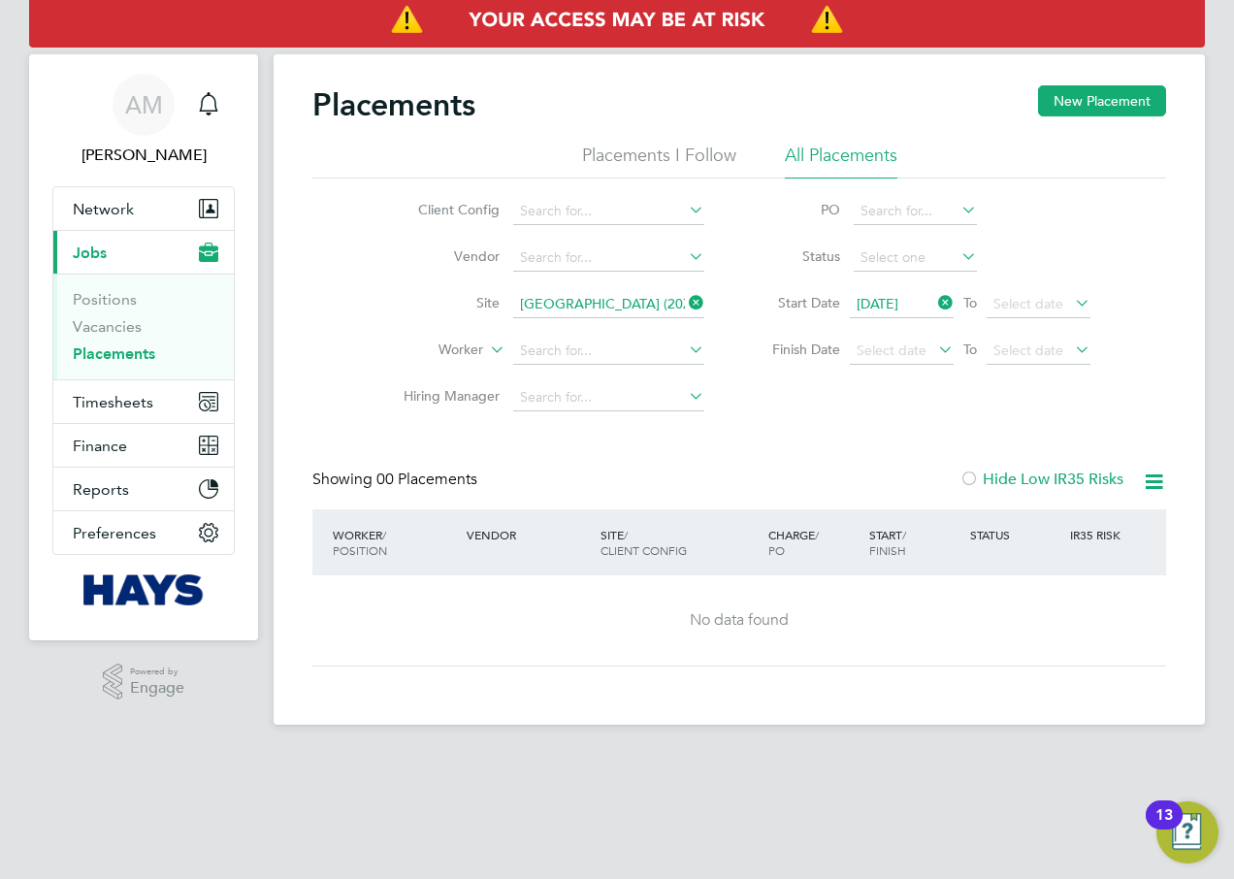
click at [685, 307] on icon at bounding box center [685, 302] width 0 height 27
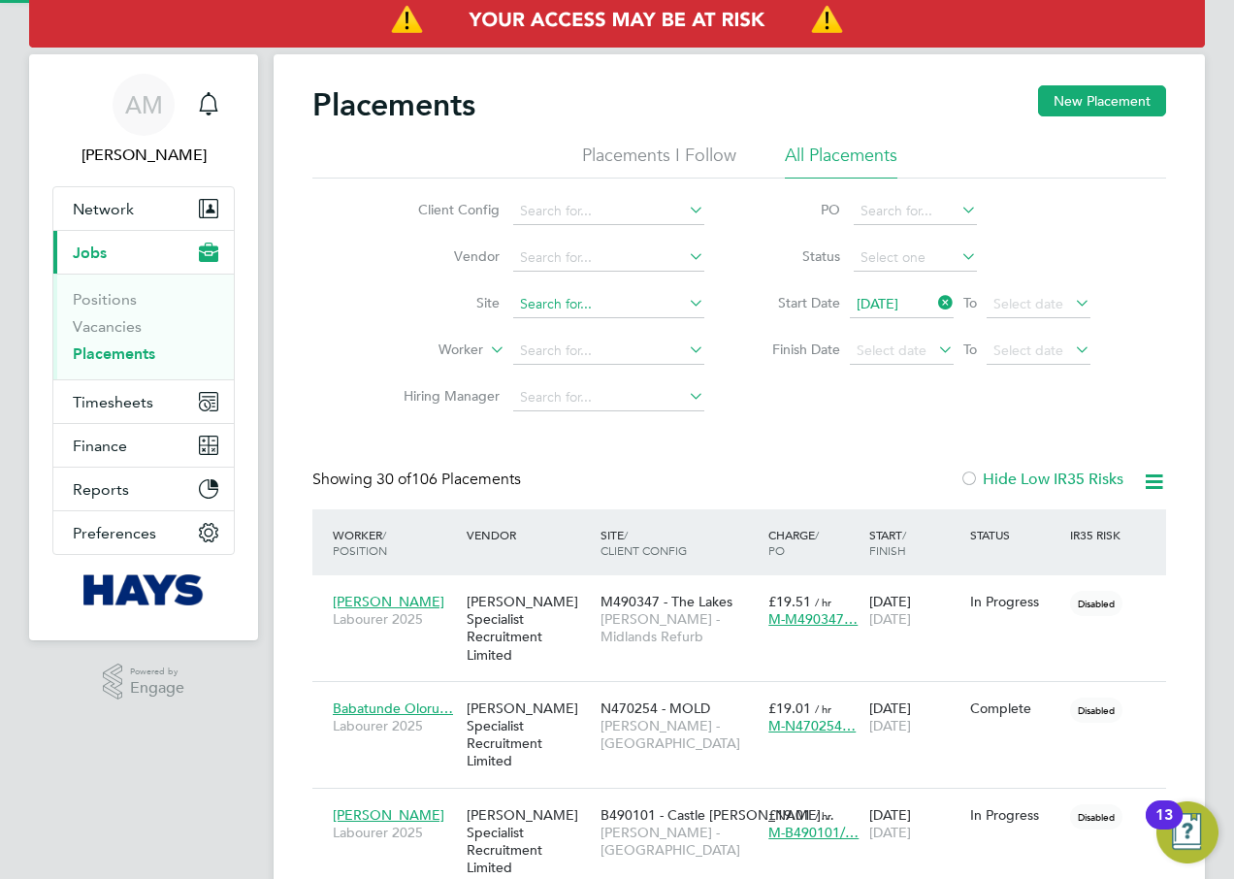
click at [552, 309] on input at bounding box center [608, 304] width 191 height 27
click at [615, 334] on li "Prestw ich Educational Campus (20X018)" at bounding box center [644, 331] width 265 height 26
type input "[GEOGRAPHIC_DATA] (20X018)"
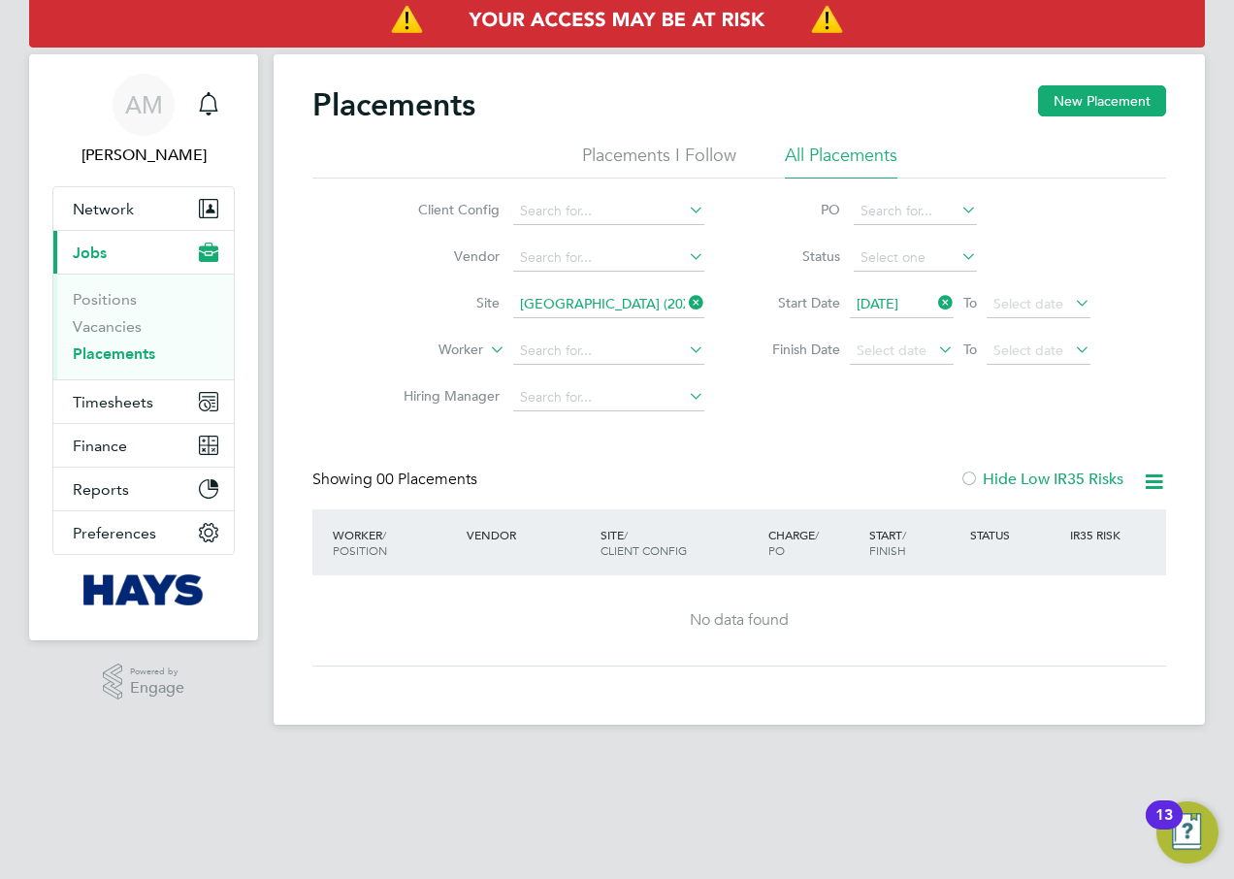
click at [685, 304] on icon at bounding box center [685, 302] width 0 height 27
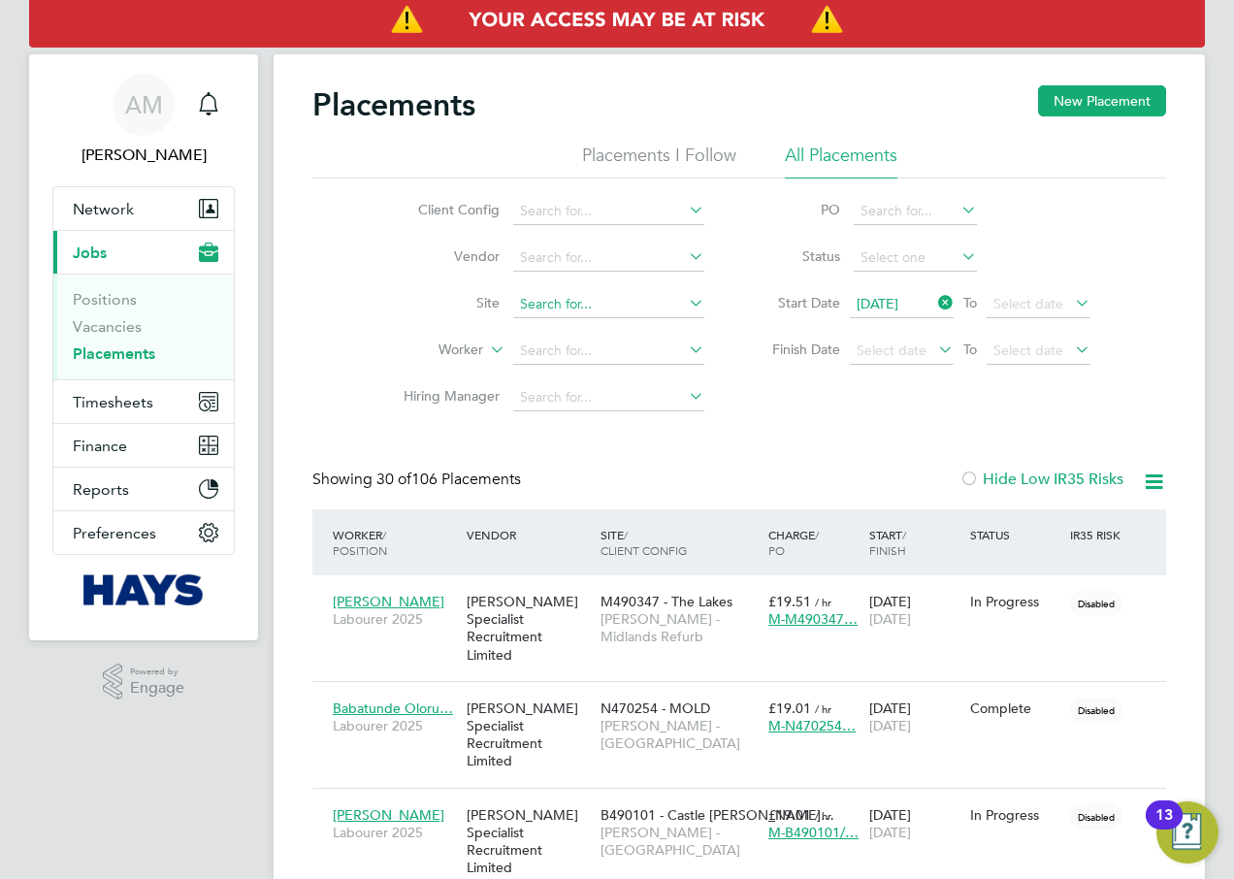
click at [569, 305] on input at bounding box center [608, 304] width 191 height 27
click at [597, 326] on li "[GEOGRAPHIC_DATA] (20CA23)" at bounding box center [635, 331] width 247 height 26
type input "[GEOGRAPHIC_DATA] (20CA23)"
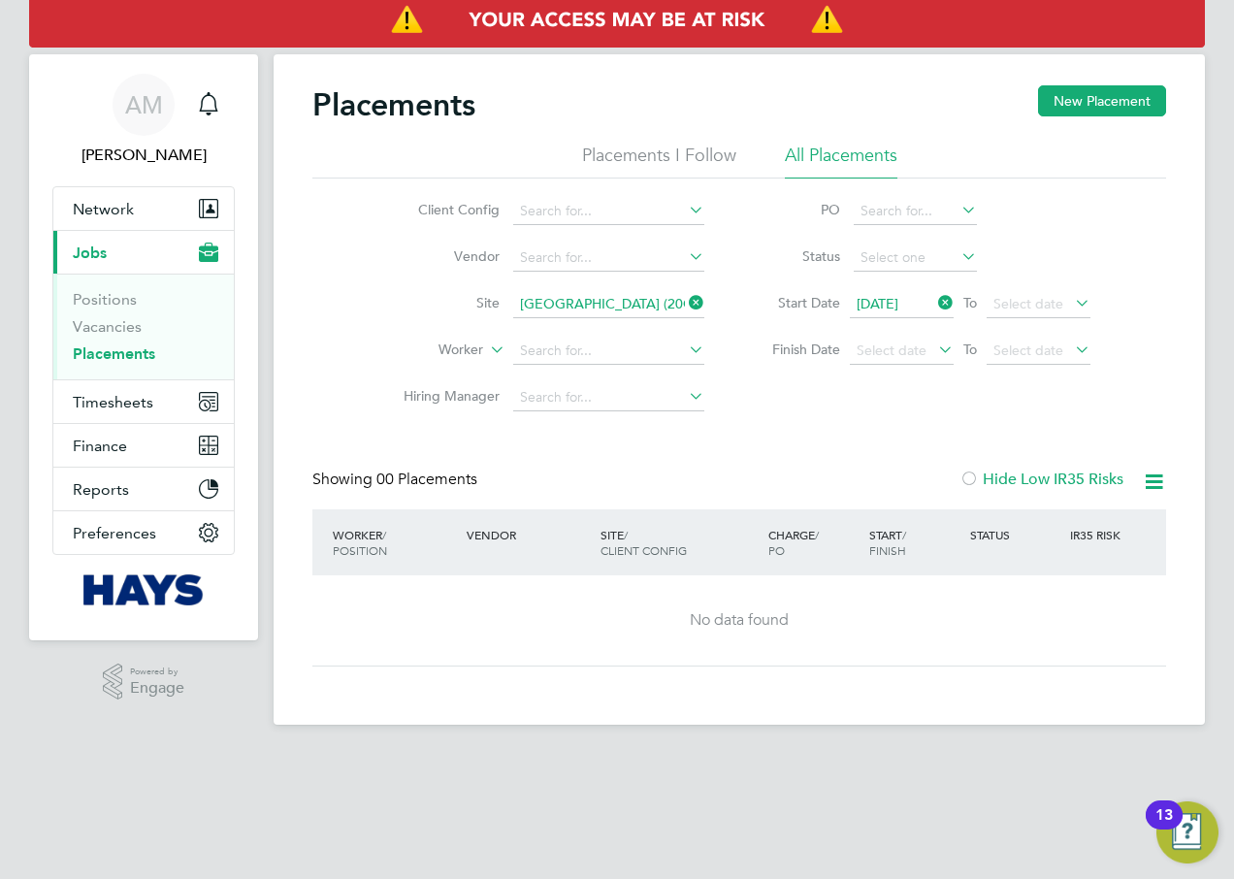
click at [685, 299] on icon at bounding box center [685, 302] width 0 height 27
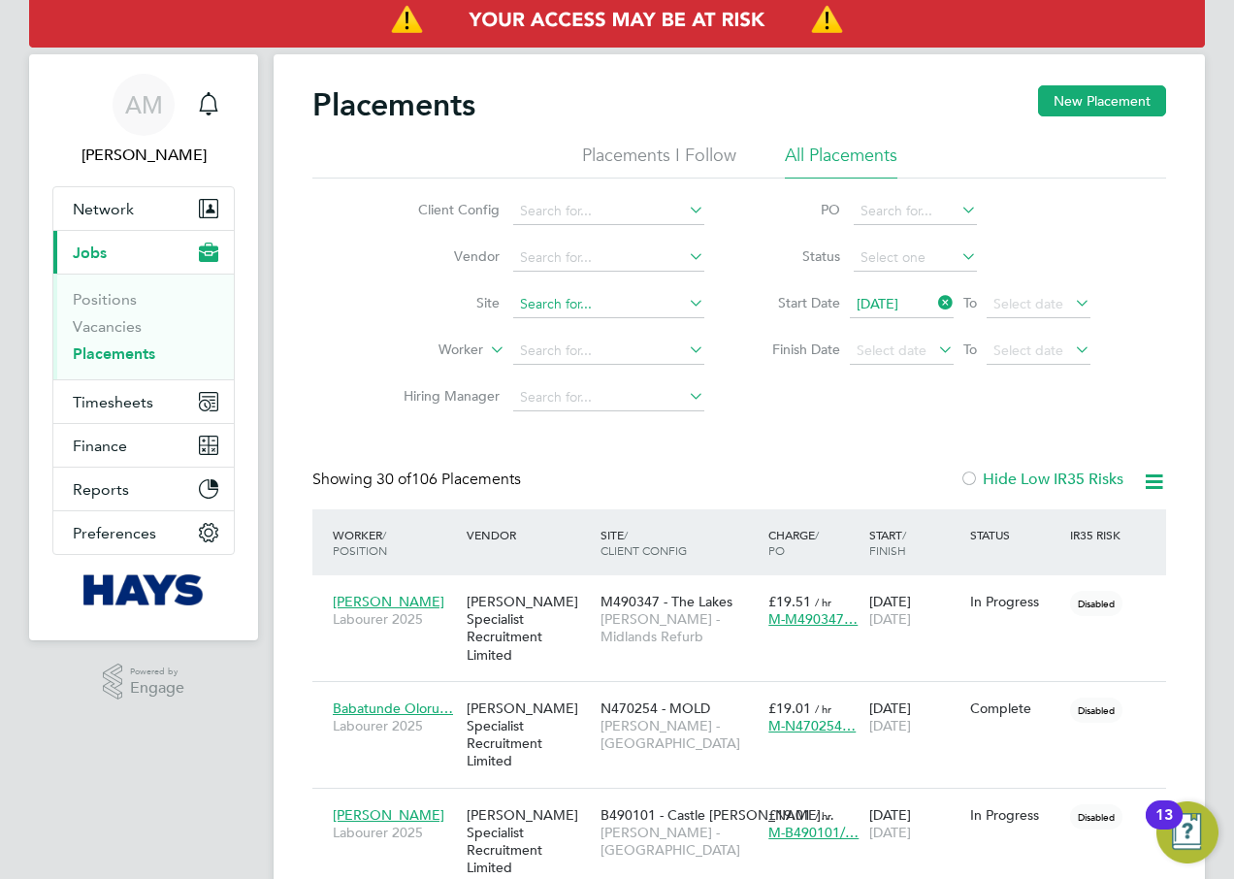
click at [587, 308] on input at bounding box center [608, 304] width 191 height 27
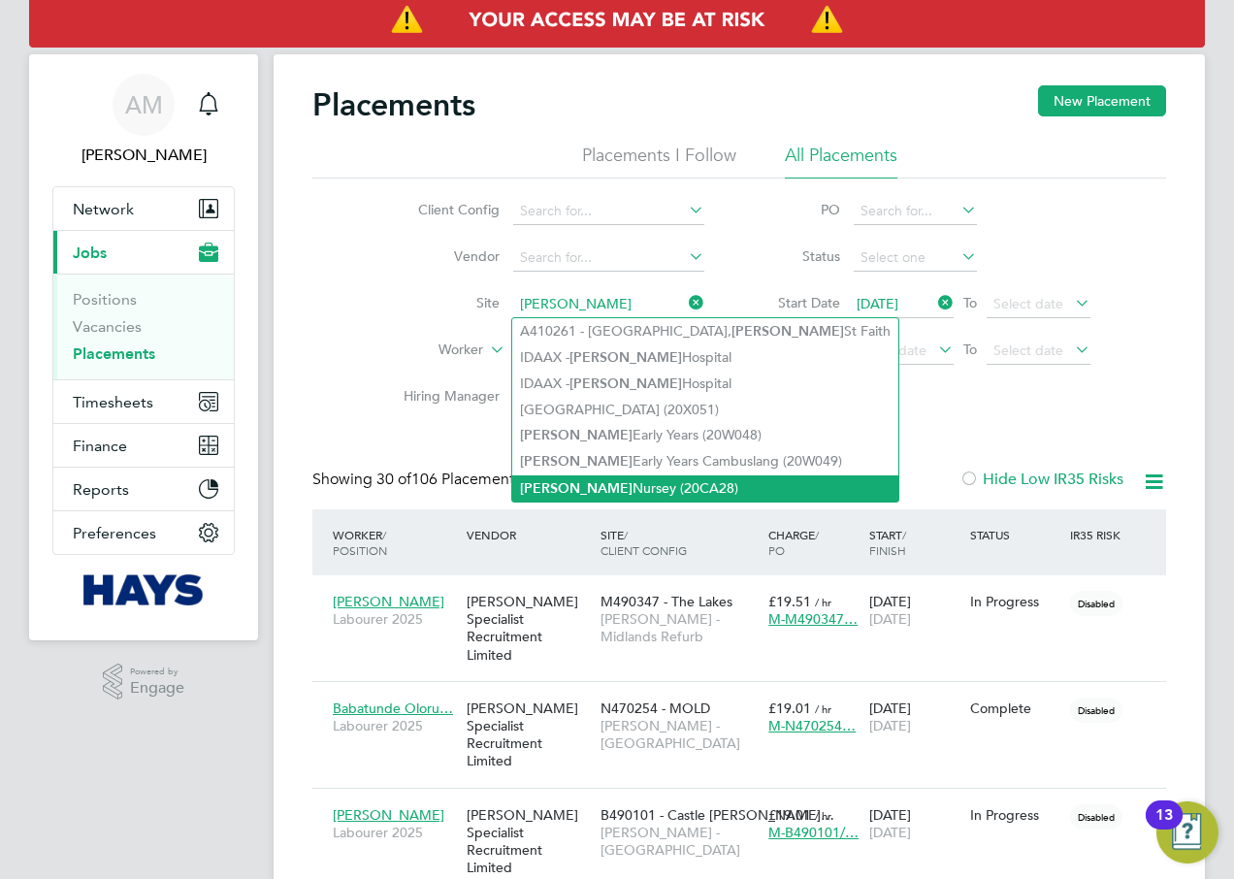
click at [628, 481] on li "[PERSON_NAME] (20CA28)" at bounding box center [705, 488] width 386 height 26
type input "[PERSON_NAME] (20CA28)"
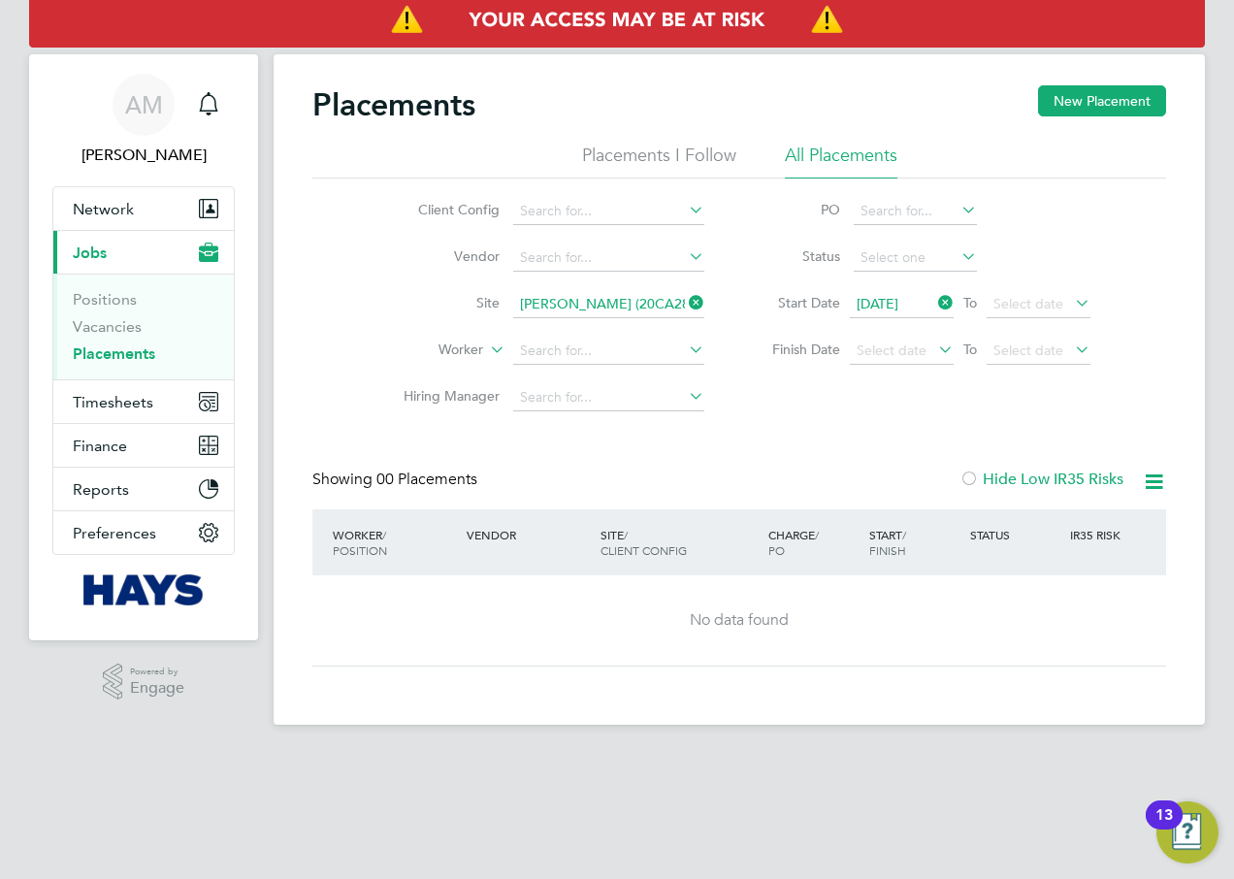
click at [685, 305] on icon at bounding box center [685, 302] width 0 height 27
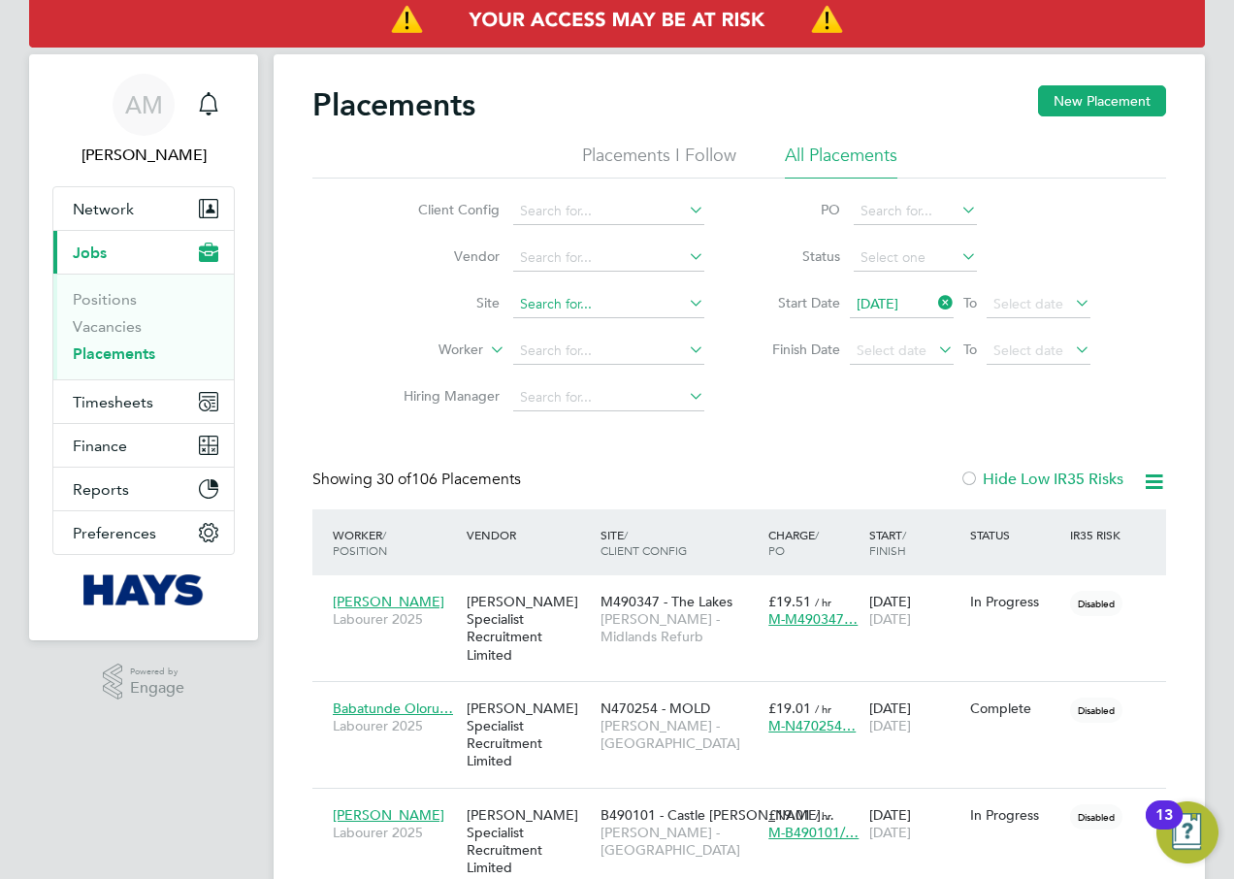
click at [565, 305] on input at bounding box center [608, 304] width 191 height 27
click at [588, 325] on li "COP FS Edinburgh (20CC01)" at bounding box center [652, 331] width 281 height 26
type input "COPFS Edinburgh (20CC01)"
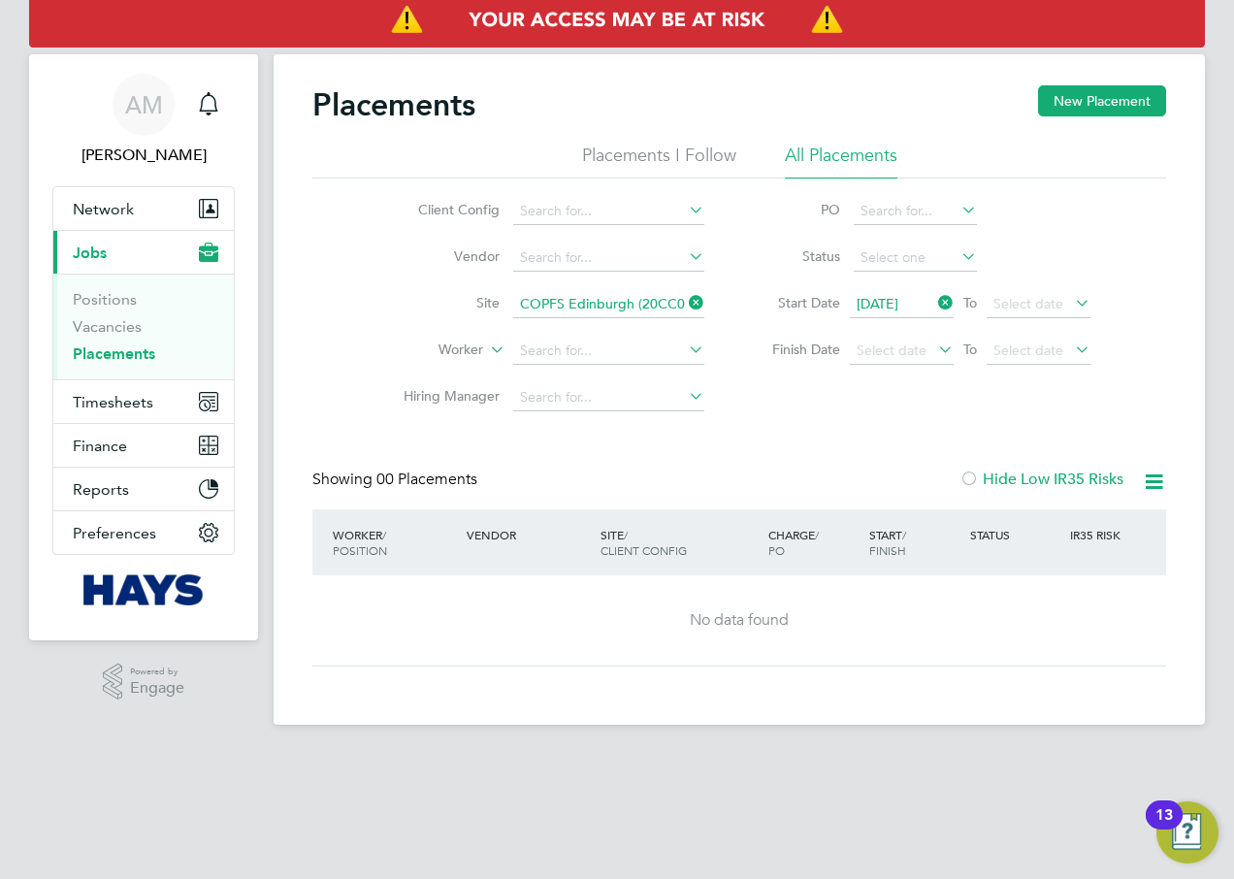
click at [685, 300] on icon at bounding box center [685, 302] width 0 height 27
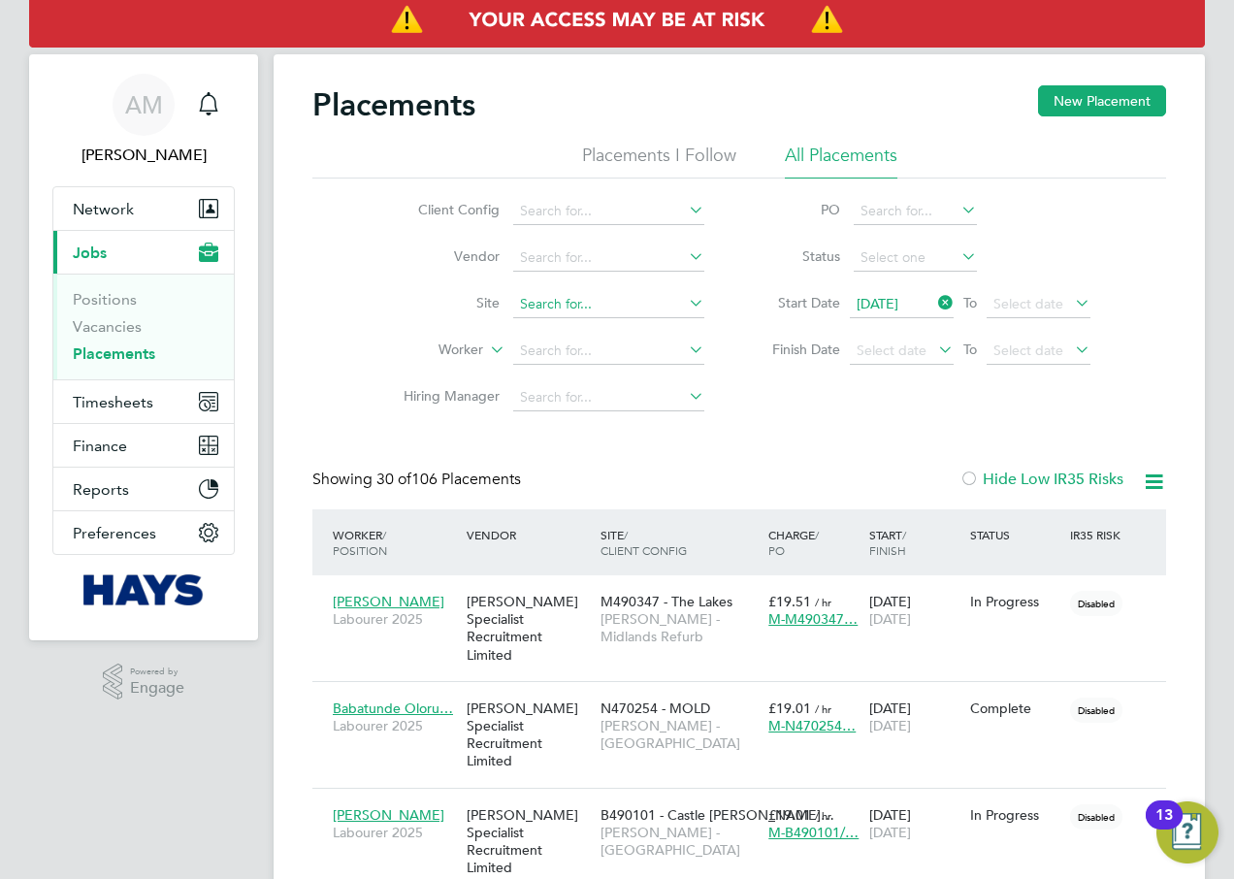
click at [577, 307] on input at bounding box center [608, 304] width 191 height 27
click at [586, 338] on b "Newcrai" at bounding box center [580, 331] width 52 height 16
type input "SFRA Newcraighall (20CB04)"
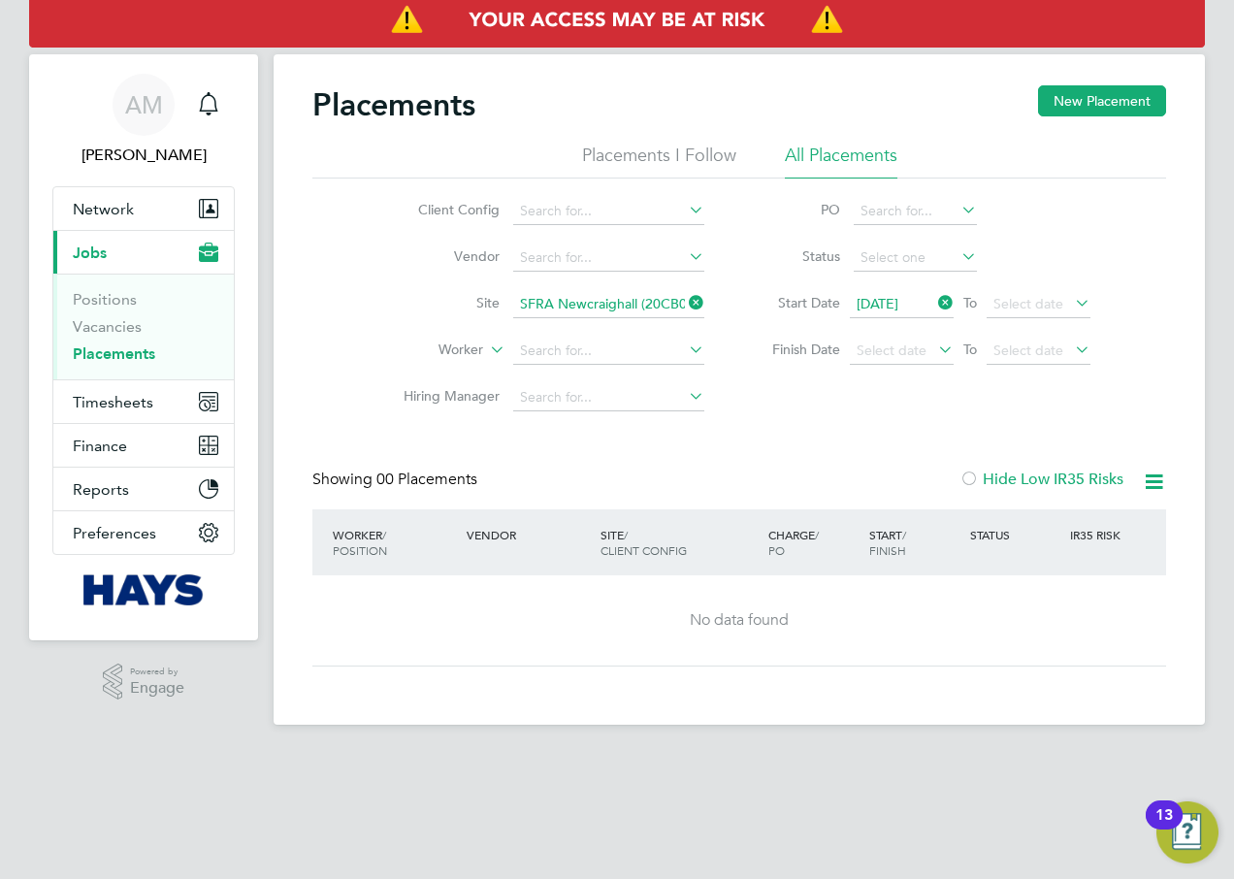
click at [685, 308] on icon at bounding box center [685, 302] width 0 height 27
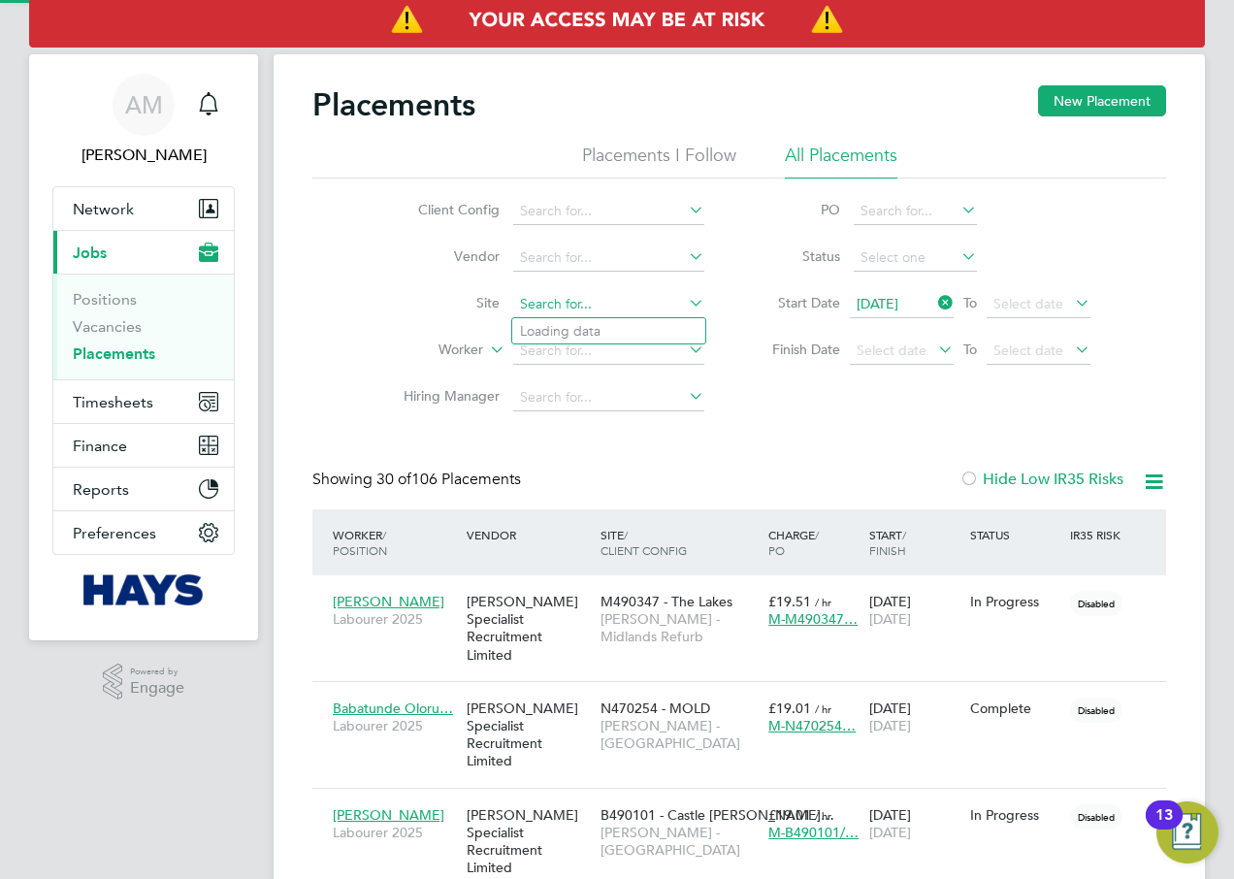
click at [563, 305] on input at bounding box center [608, 304] width 191 height 27
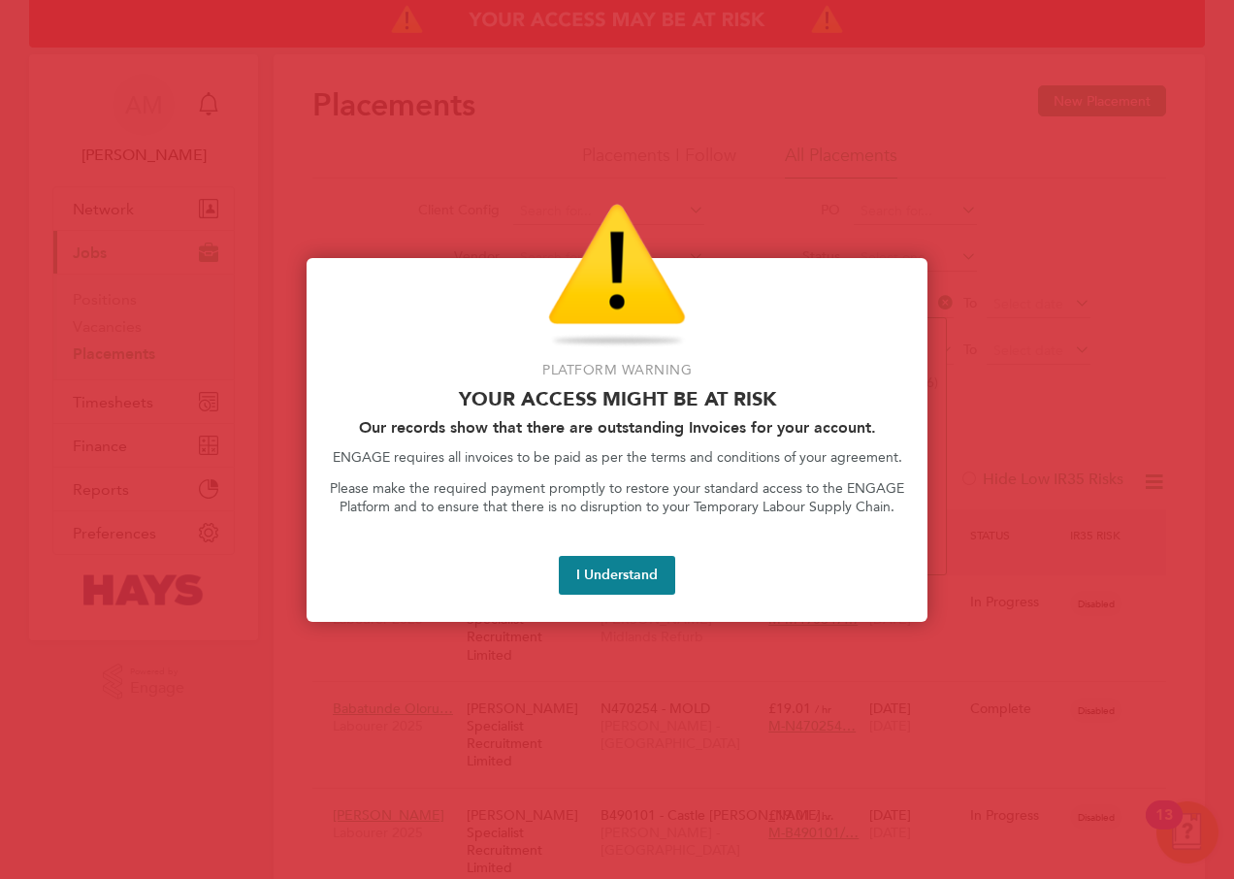
type input "wal"
click at [628, 578] on button "I Understand" at bounding box center [617, 575] width 116 height 39
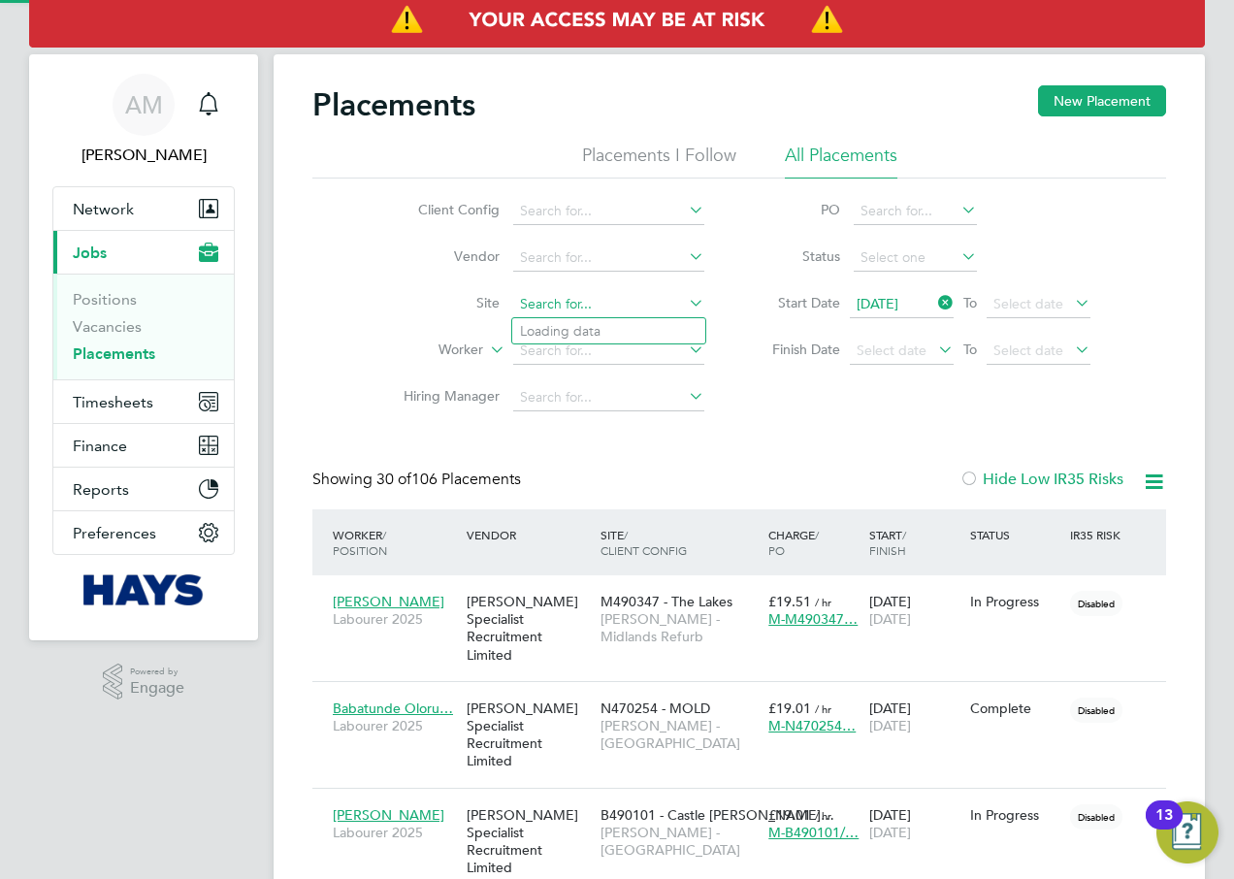
click at [606, 295] on input at bounding box center [608, 304] width 191 height 27
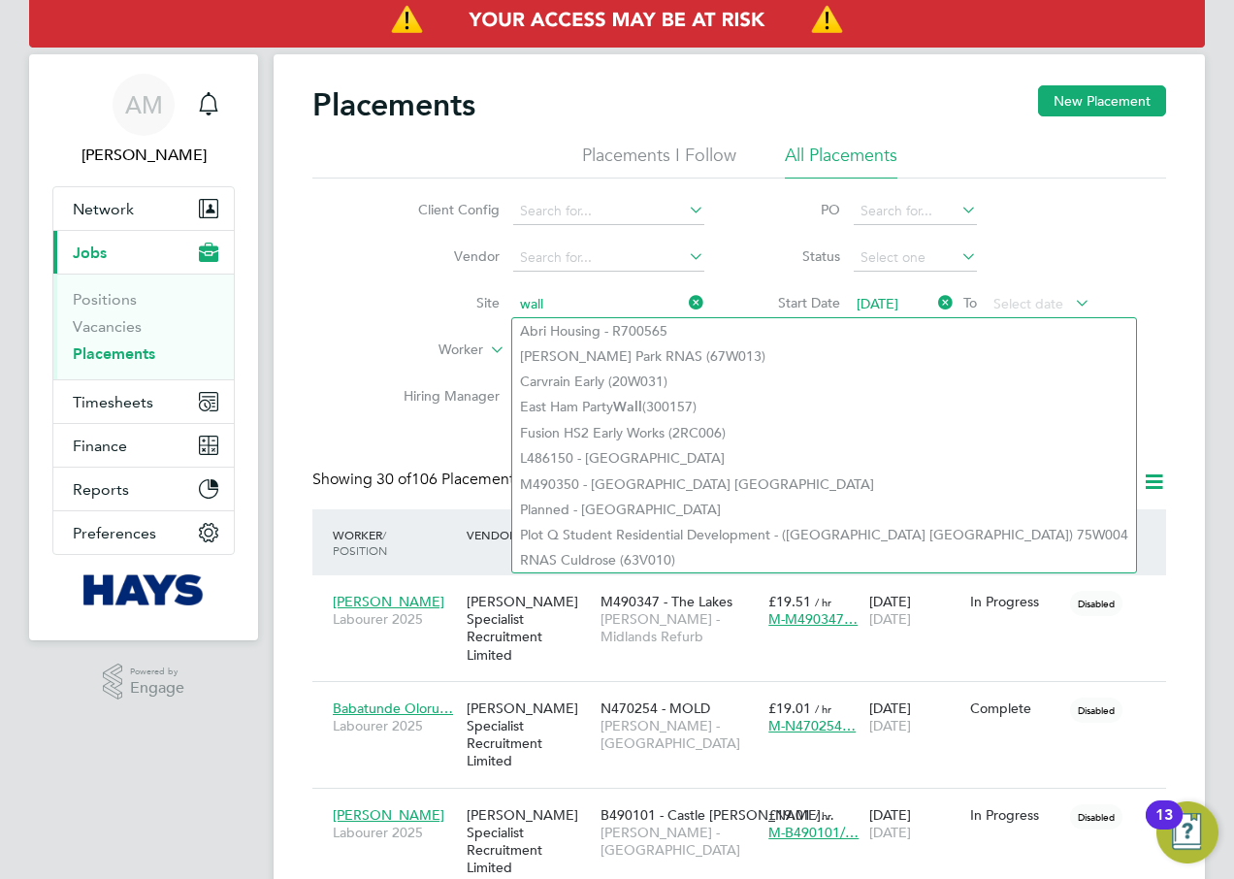
type input "wall"
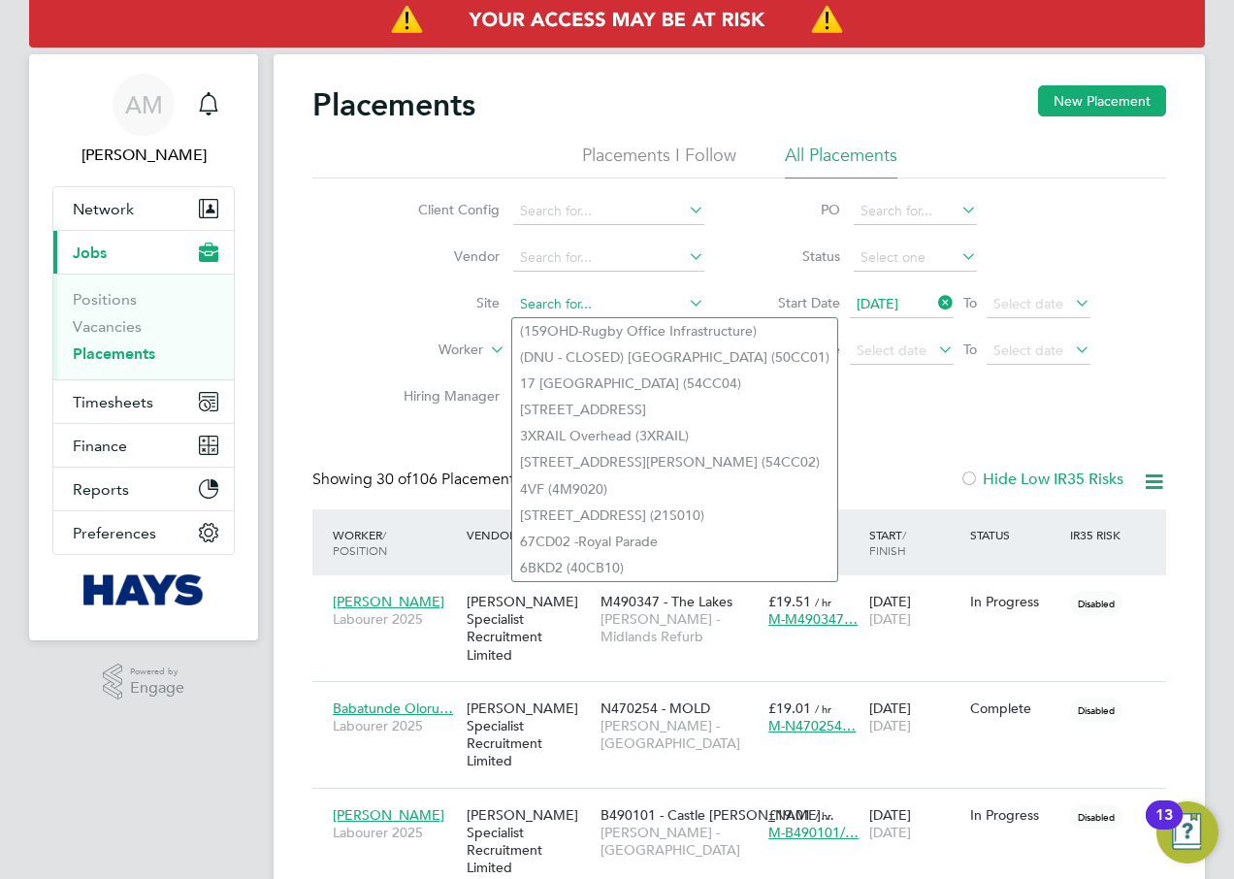
paste input "Walsall HWRC and WTS 21CB08"
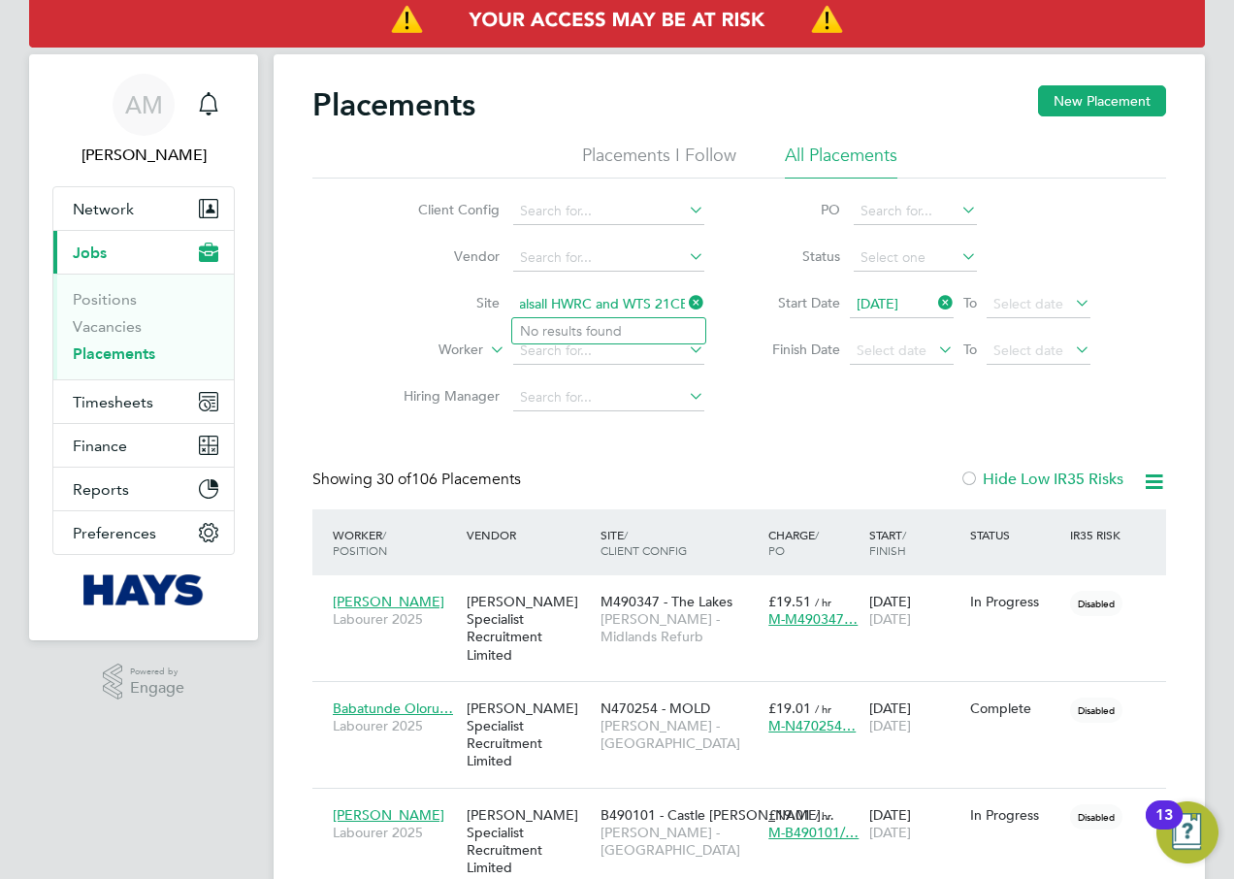
type input "Walsall HWRC and WTS 21CB08"
click at [685, 308] on icon at bounding box center [685, 302] width 0 height 27
click at [629, 301] on input at bounding box center [608, 304] width 191 height 27
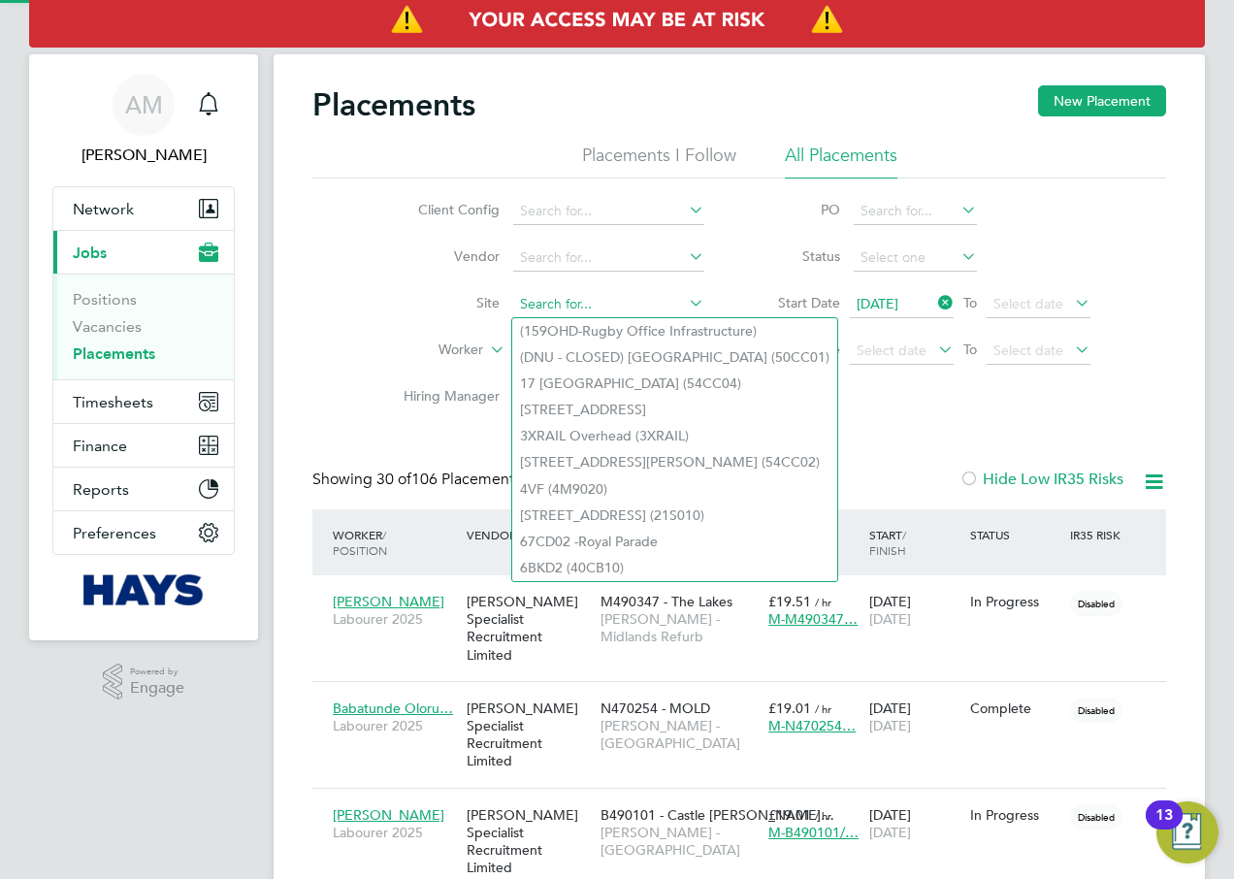
paste input "Walsall HWRC and WTS 21CB08"
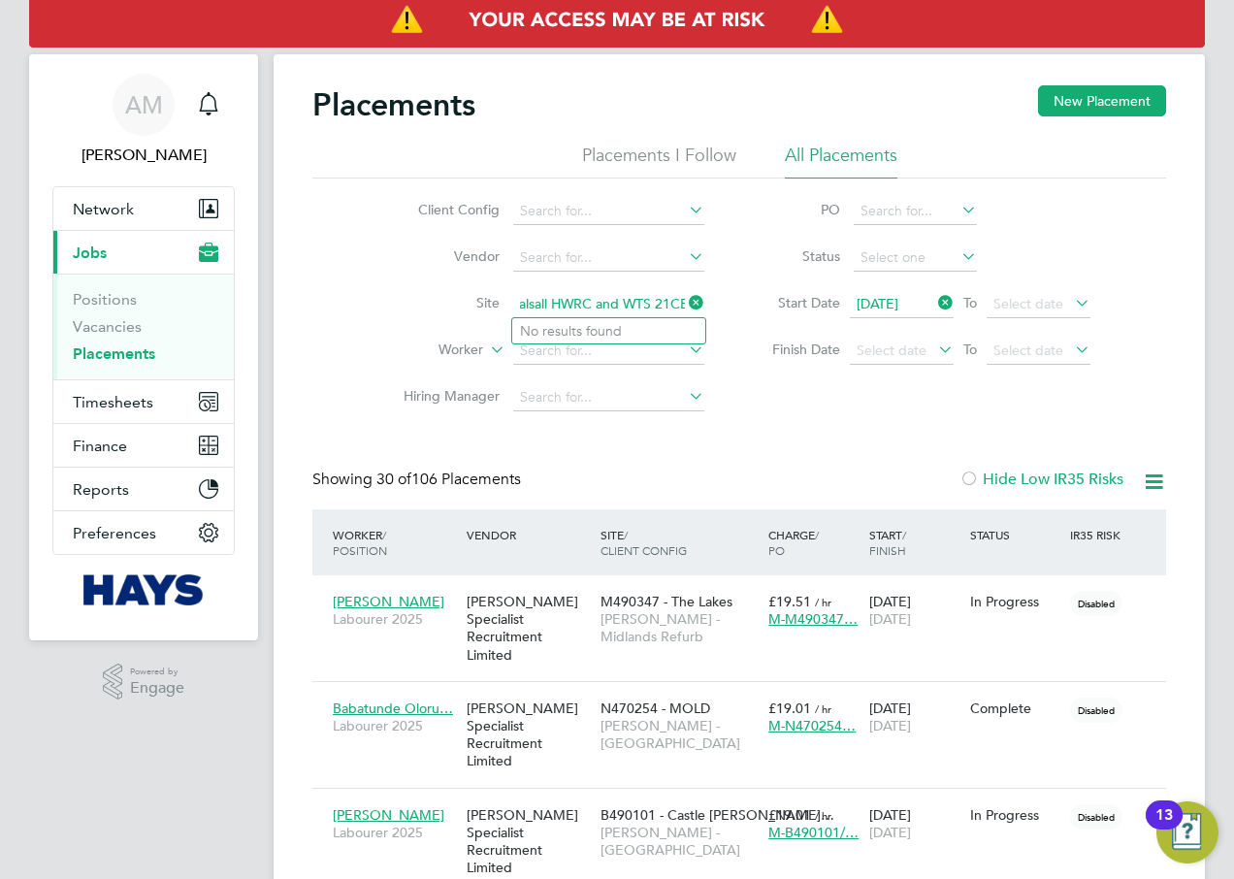
type input "Walsall HWRC and WTS 21CB08"
click at [555, 307] on input at bounding box center [608, 304] width 191 height 27
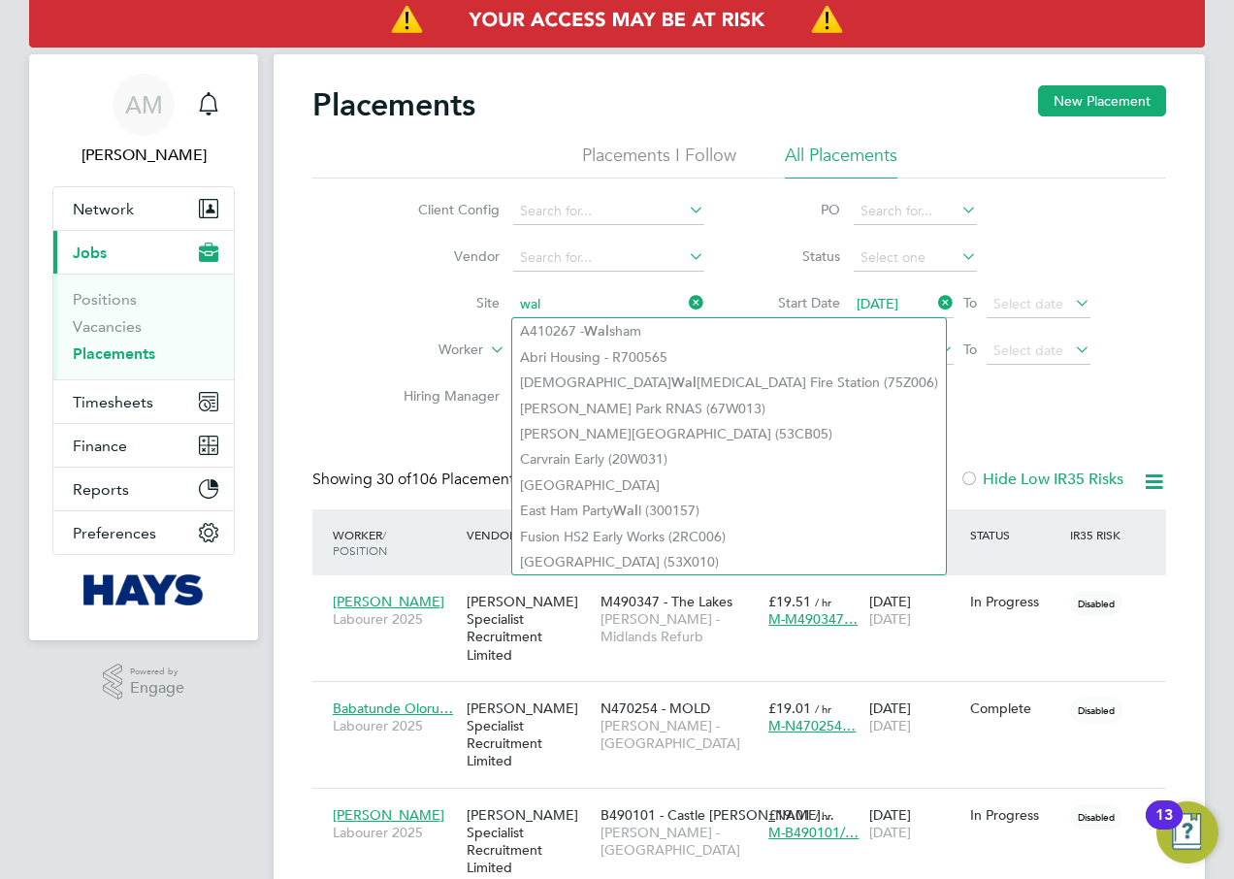
type input "wal"
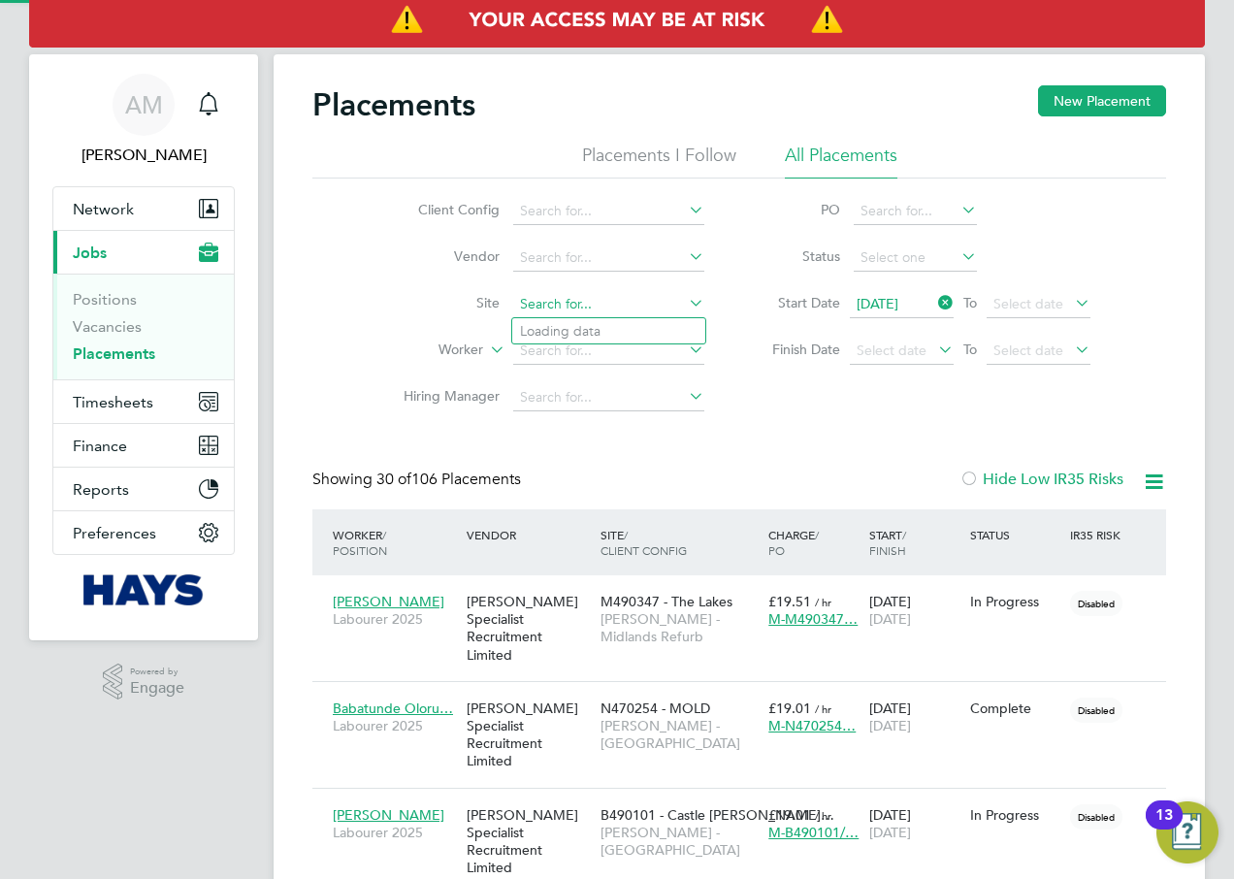
click at [624, 306] on input at bounding box center [608, 304] width 191 height 27
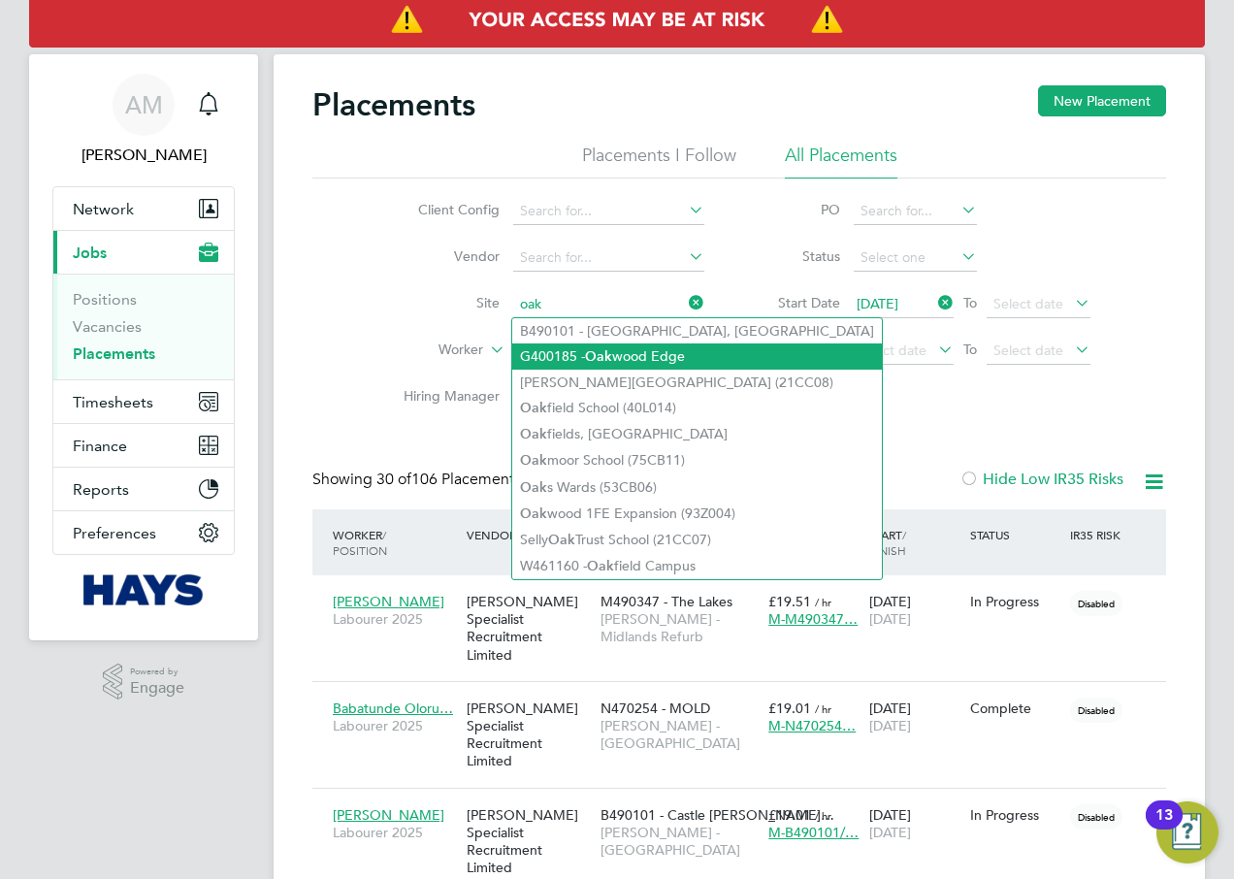
click at [634, 356] on li "G400185 - Oak wood Edge" at bounding box center [697, 356] width 370 height 26
type input "G400185 - Oakwood Edge"
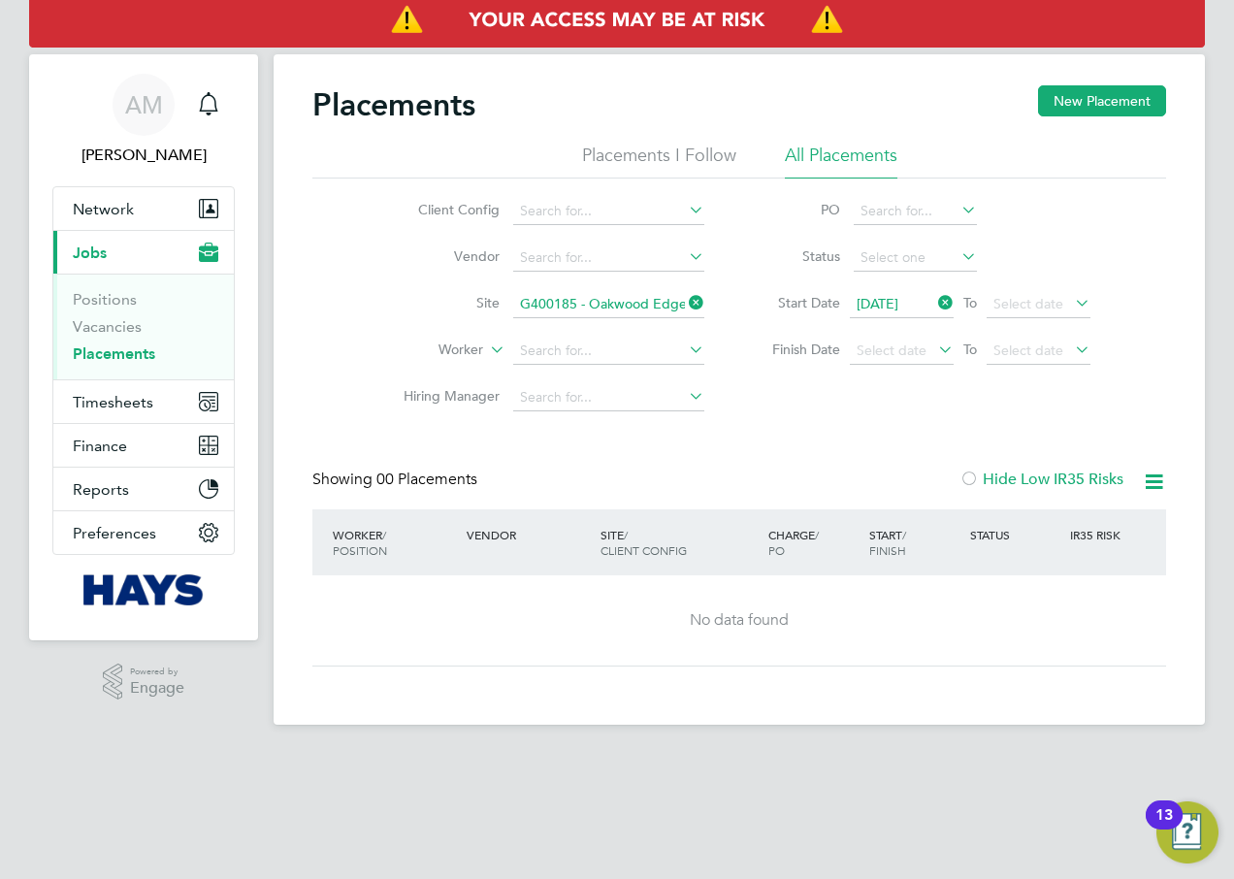
click at [685, 300] on icon at bounding box center [685, 302] width 0 height 27
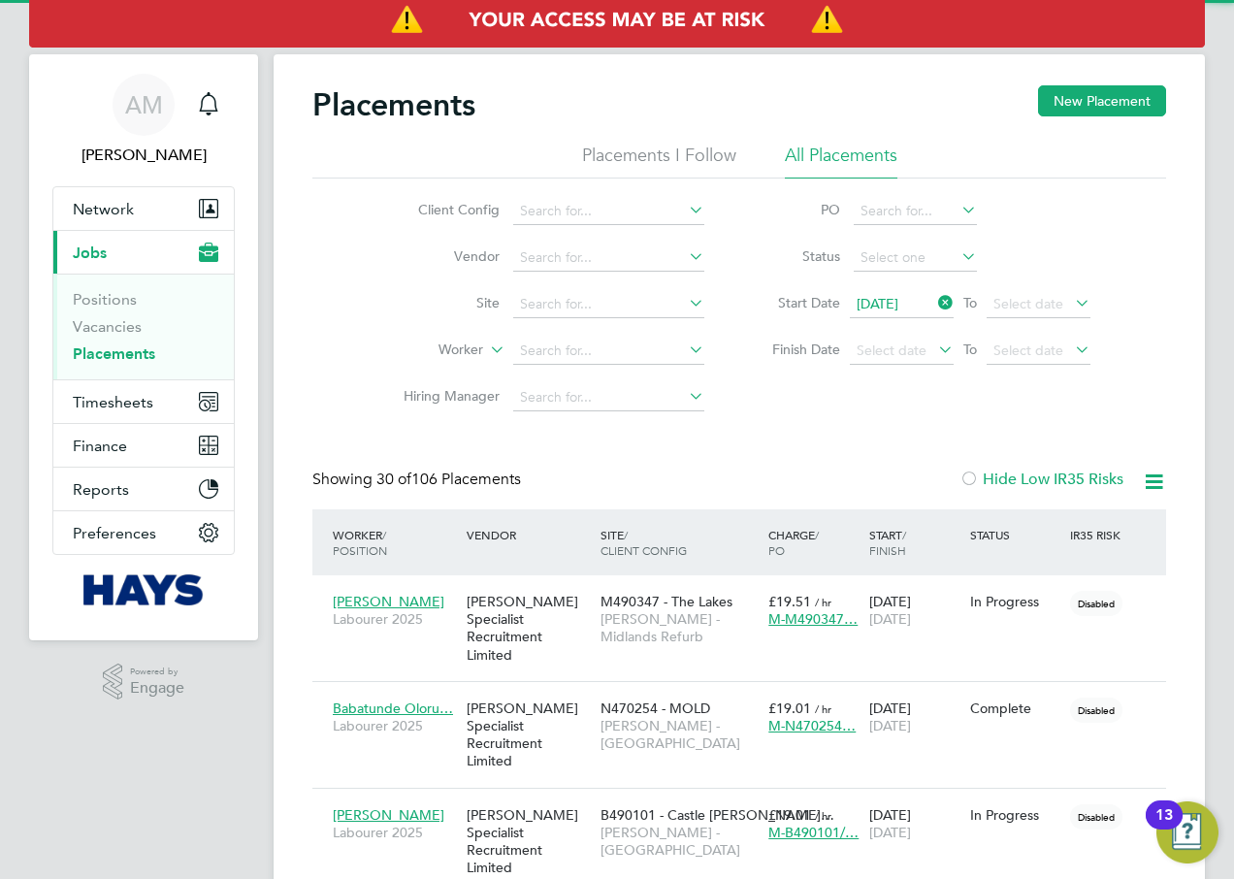
scroll to position [56, 169]
drag, startPoint x: 587, startPoint y: 306, endPoint x: 565, endPoint y: 316, distance: 24.7
click at [574, 312] on input at bounding box center [608, 304] width 191 height 27
click at [561, 355] on li "[PERSON_NAME][GEOGRAPHIC_DATA] (21CC08)" at bounding box center [695, 357] width 366 height 26
type input "[PERSON_NAME][GEOGRAPHIC_DATA] (21CC08)"
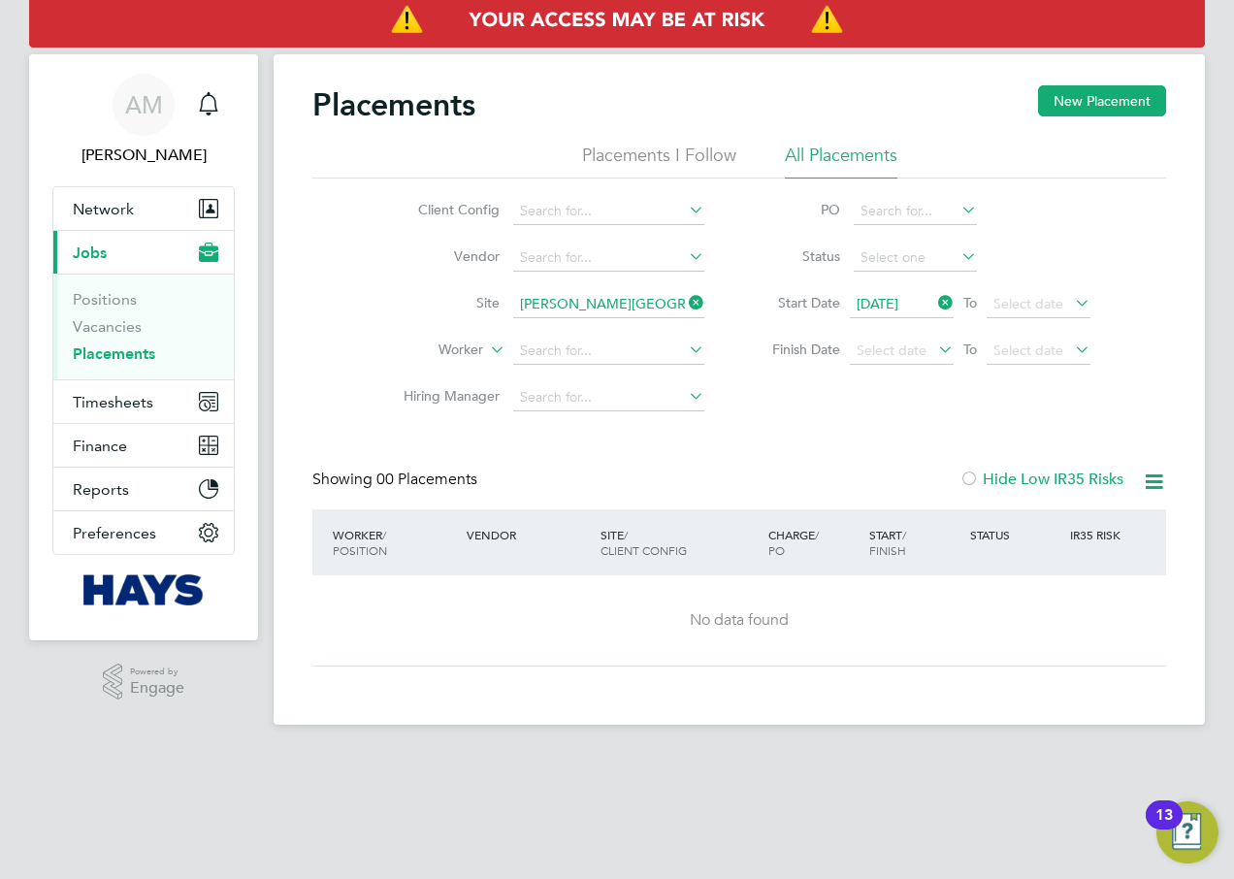
click at [685, 300] on icon at bounding box center [685, 302] width 0 height 27
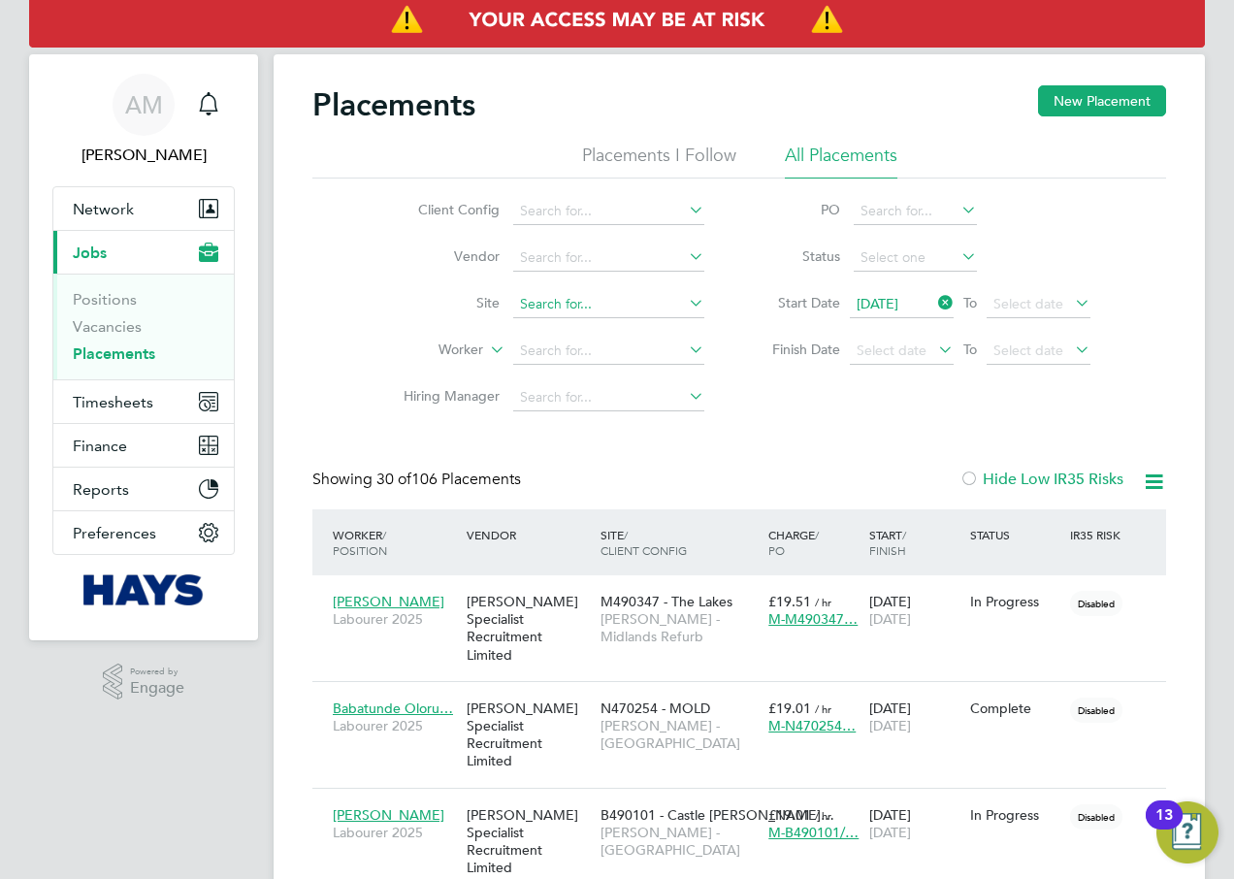
click at [574, 306] on input at bounding box center [608, 304] width 191 height 27
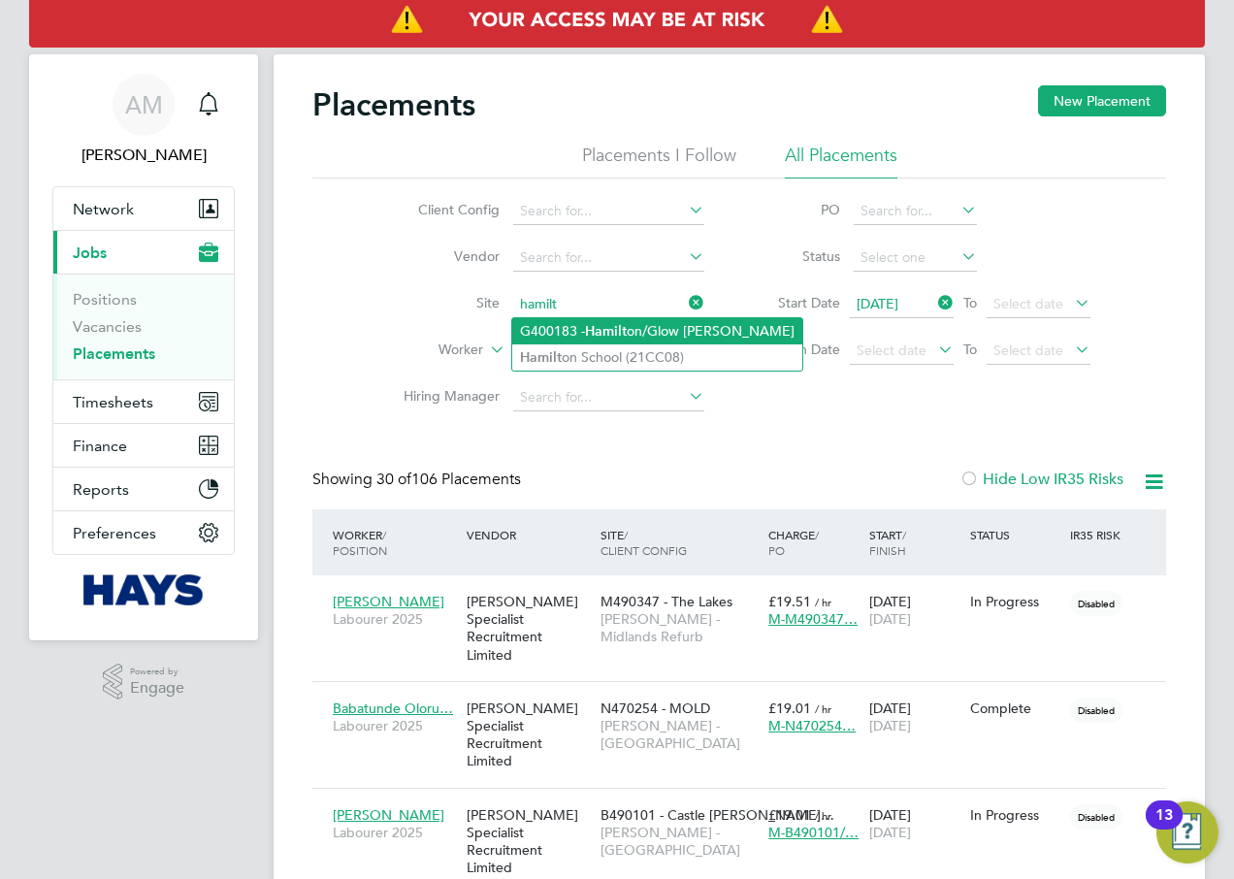
click at [648, 327] on li "G400183 - Hamilt on/Glow [PERSON_NAME]" at bounding box center [657, 331] width 290 height 26
type input "G400183 - [PERSON_NAME]/Glow [PERSON_NAME]"
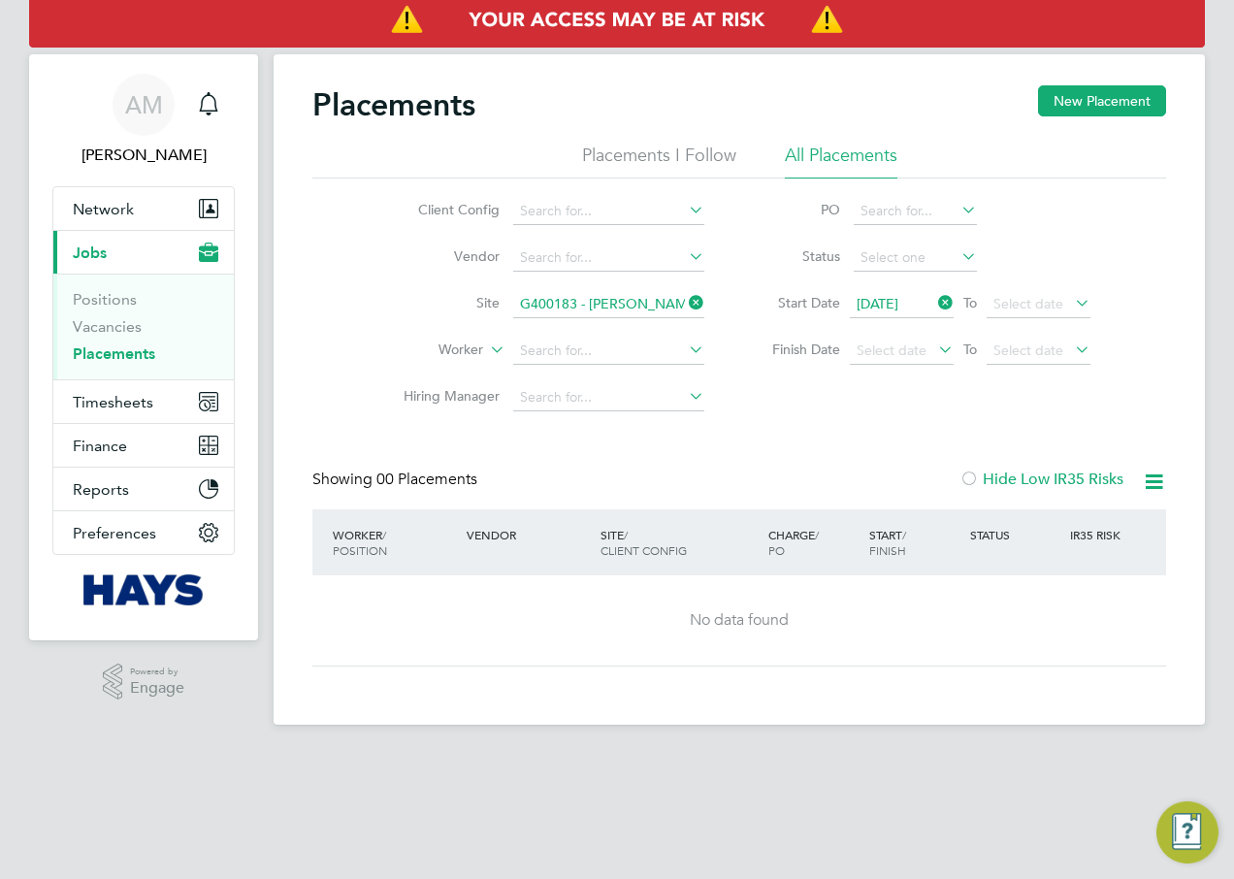
click at [685, 307] on icon at bounding box center [685, 302] width 0 height 27
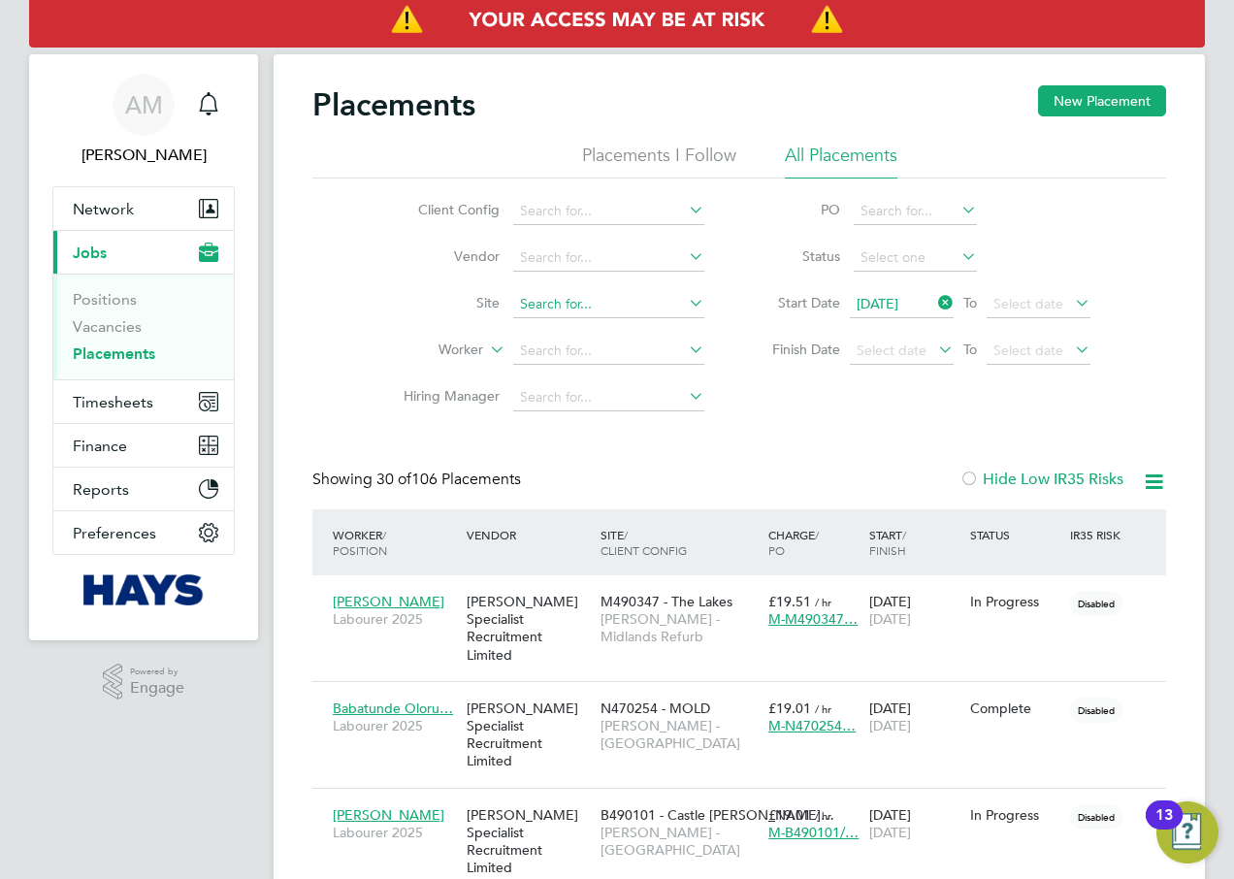
click at [591, 307] on input at bounding box center [608, 304] width 191 height 27
click at [622, 327] on b "Showc" at bounding box center [606, 331] width 42 height 16
type input "N470233 - Showcase"
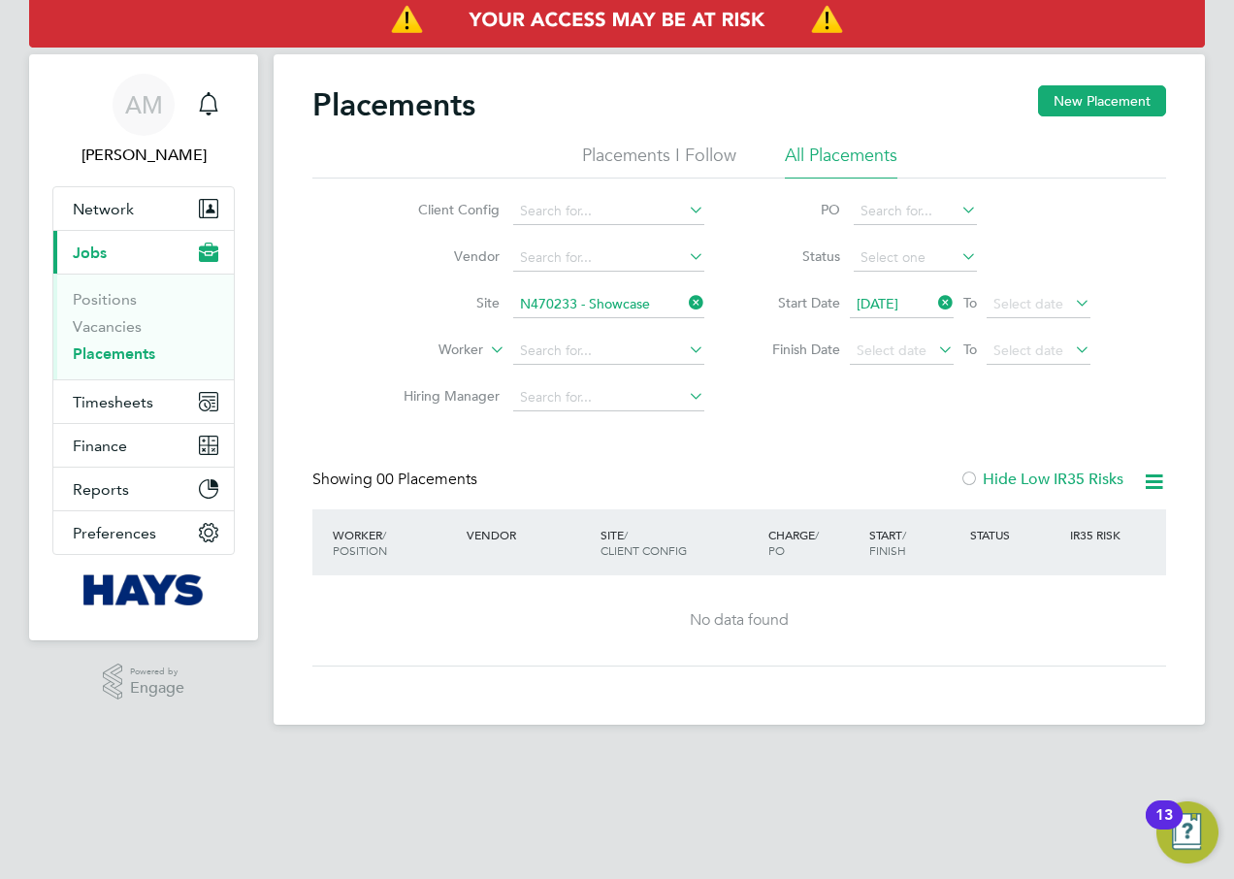
click at [685, 303] on icon at bounding box center [685, 302] width 0 height 27
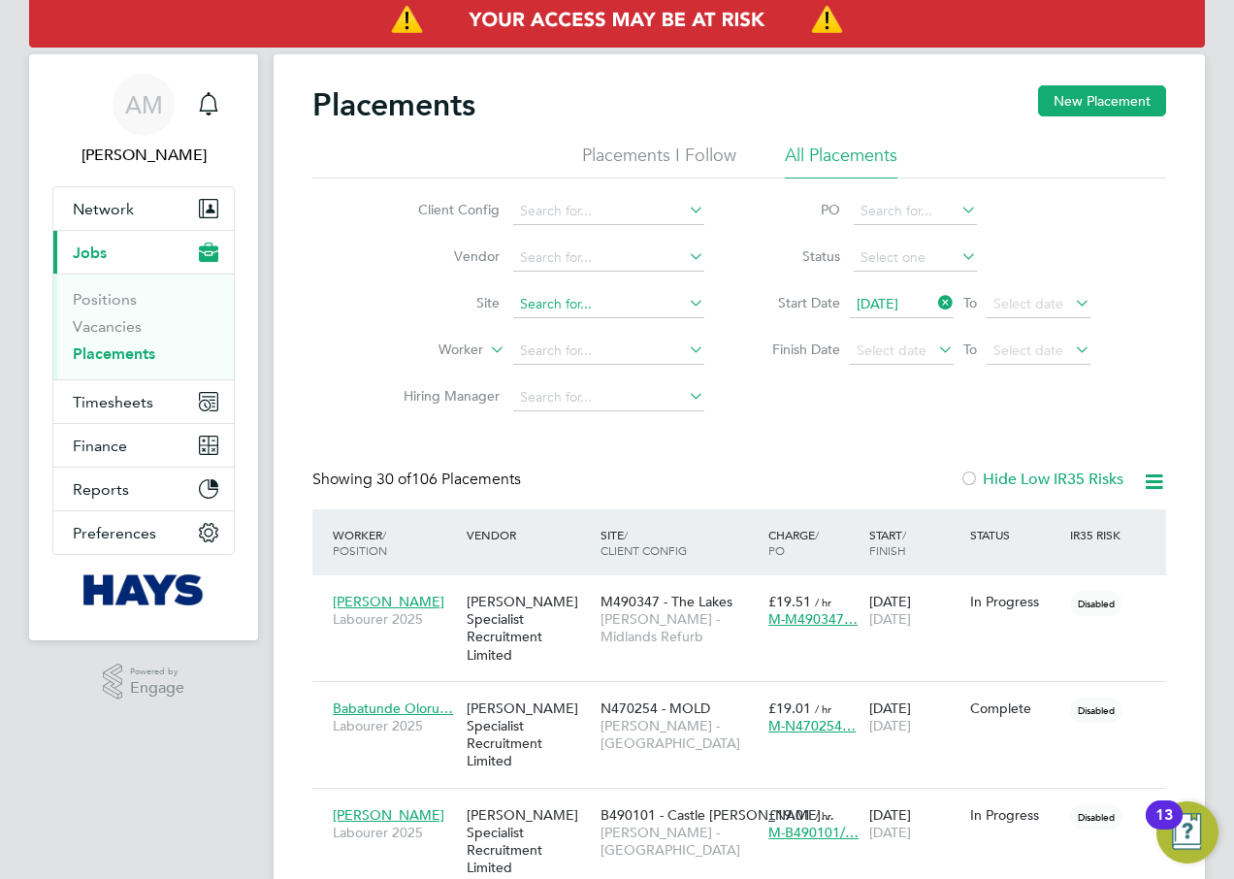
click at [602, 306] on input at bounding box center [608, 304] width 191 height 27
click at [642, 328] on li "N470231 - Whalle y, [GEOGRAPHIC_DATA]" at bounding box center [650, 331] width 277 height 26
type input "N470231 - Whalley, [GEOGRAPHIC_DATA]"
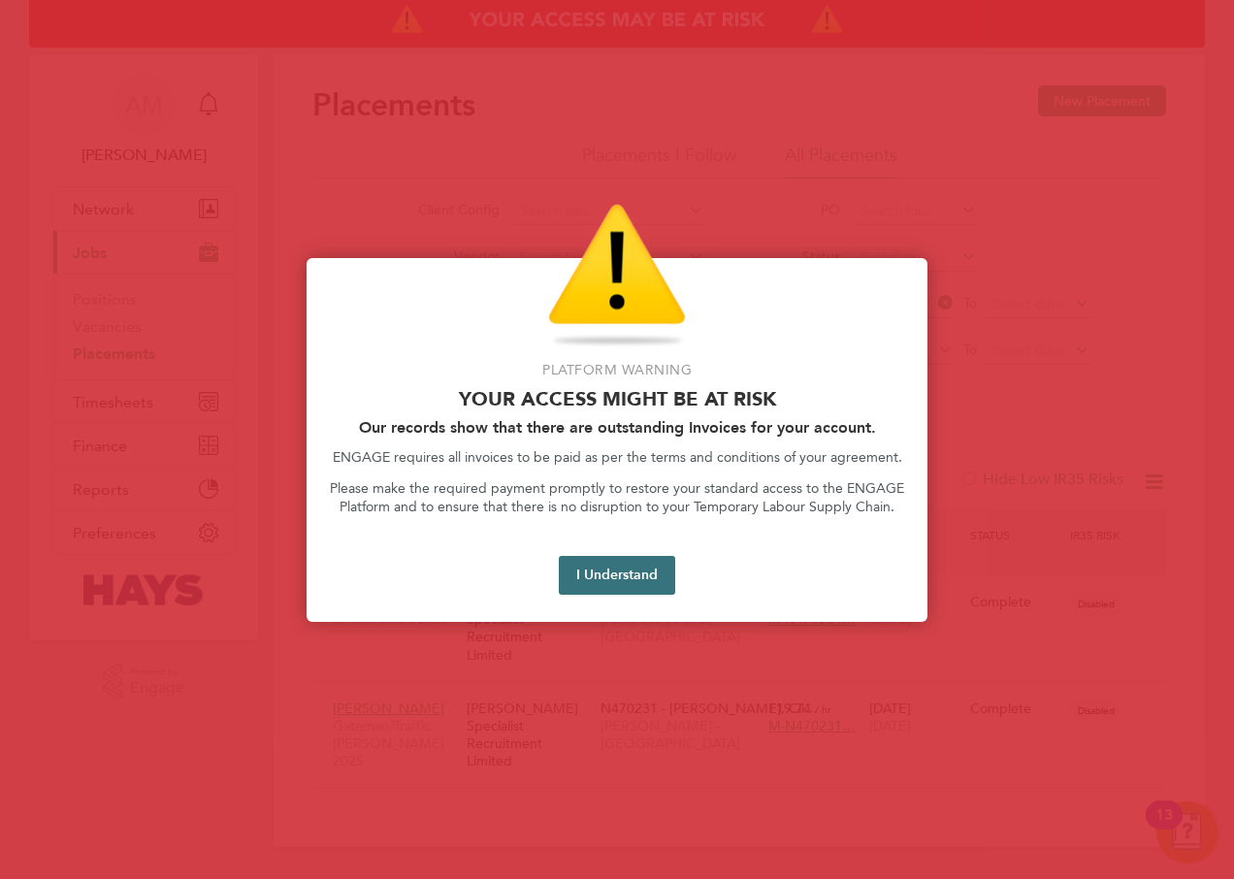
click at [622, 584] on button "I Understand" at bounding box center [617, 575] width 116 height 39
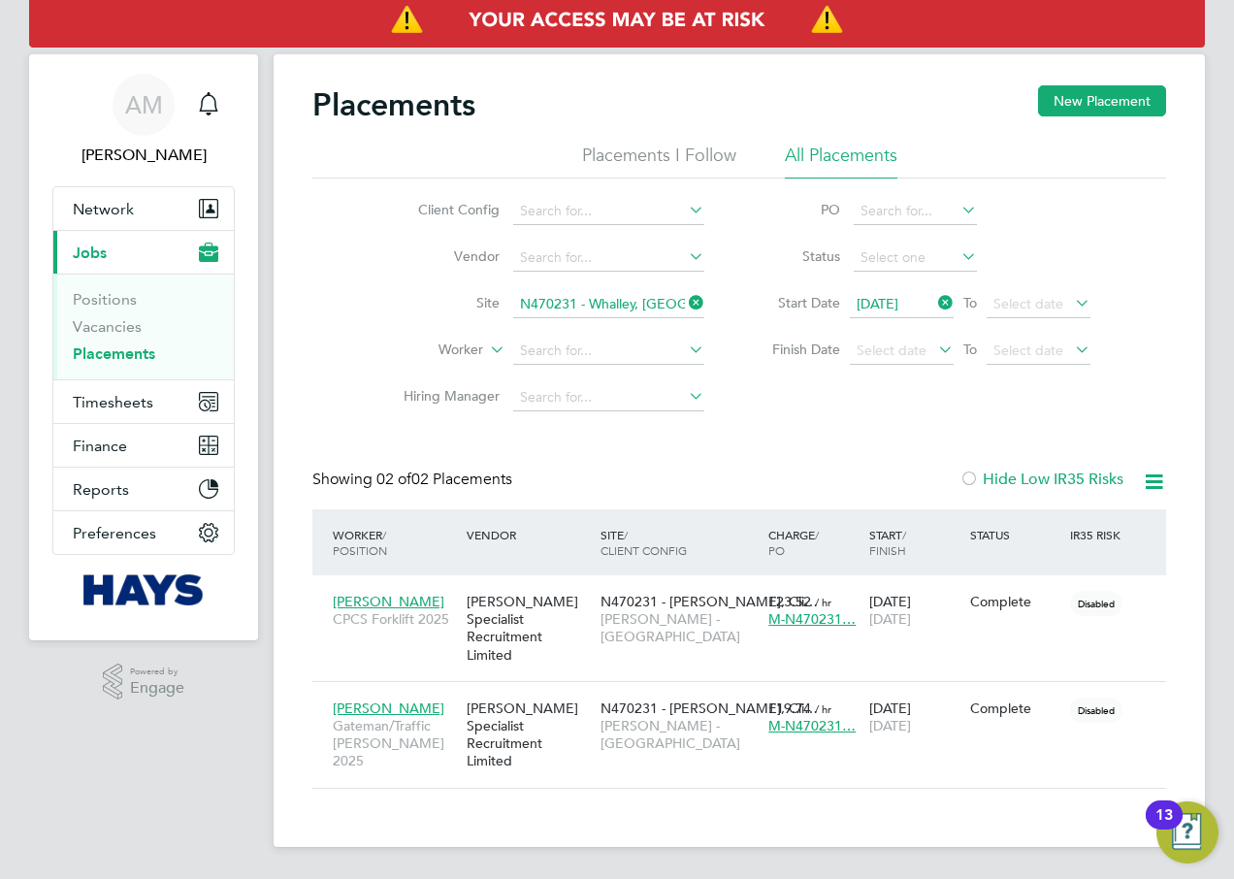
click at [685, 304] on icon at bounding box center [685, 302] width 0 height 27
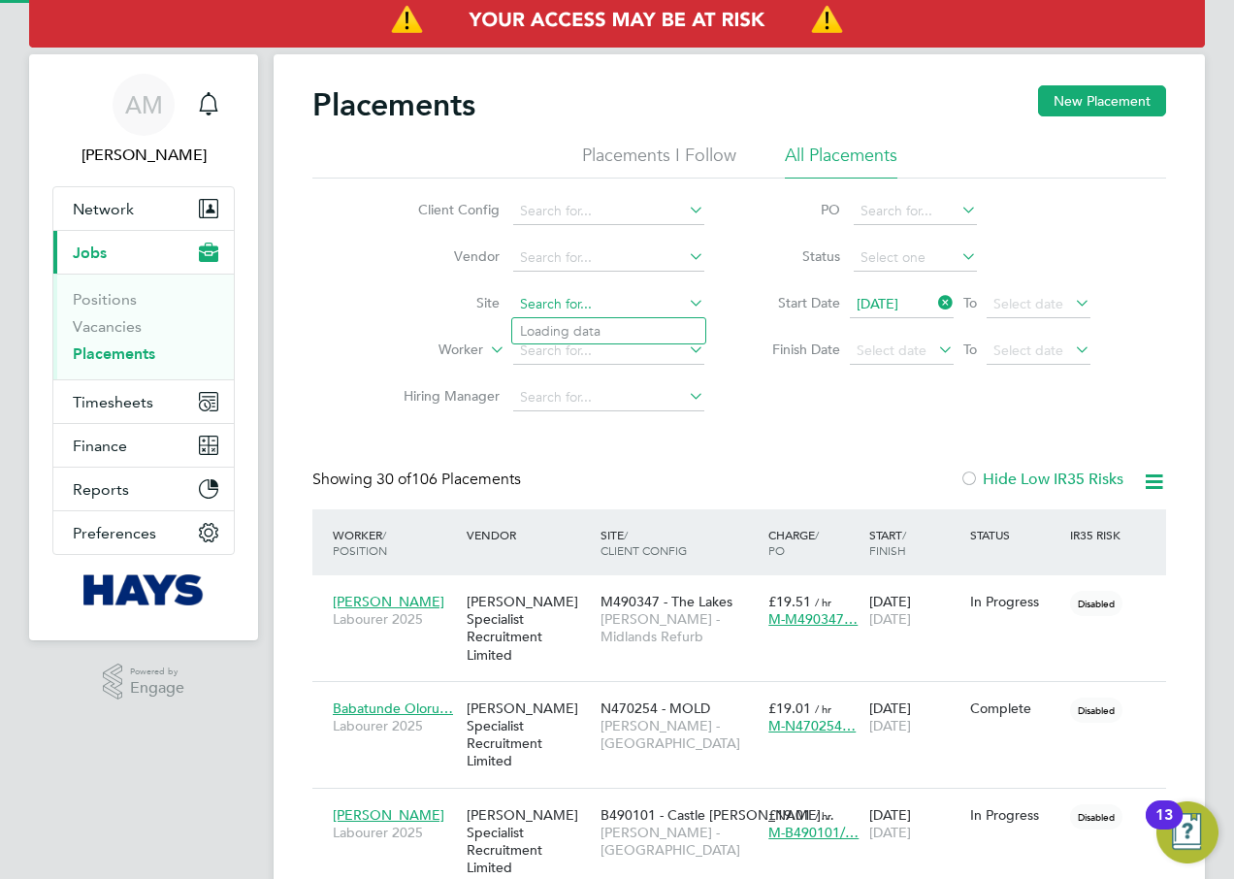
click at [608, 314] on input at bounding box center [608, 304] width 191 height 27
click at [645, 326] on li "N470228 - Foxf ield" at bounding box center [608, 331] width 193 height 26
type input "N470228 - [GEOGRAPHIC_DATA]"
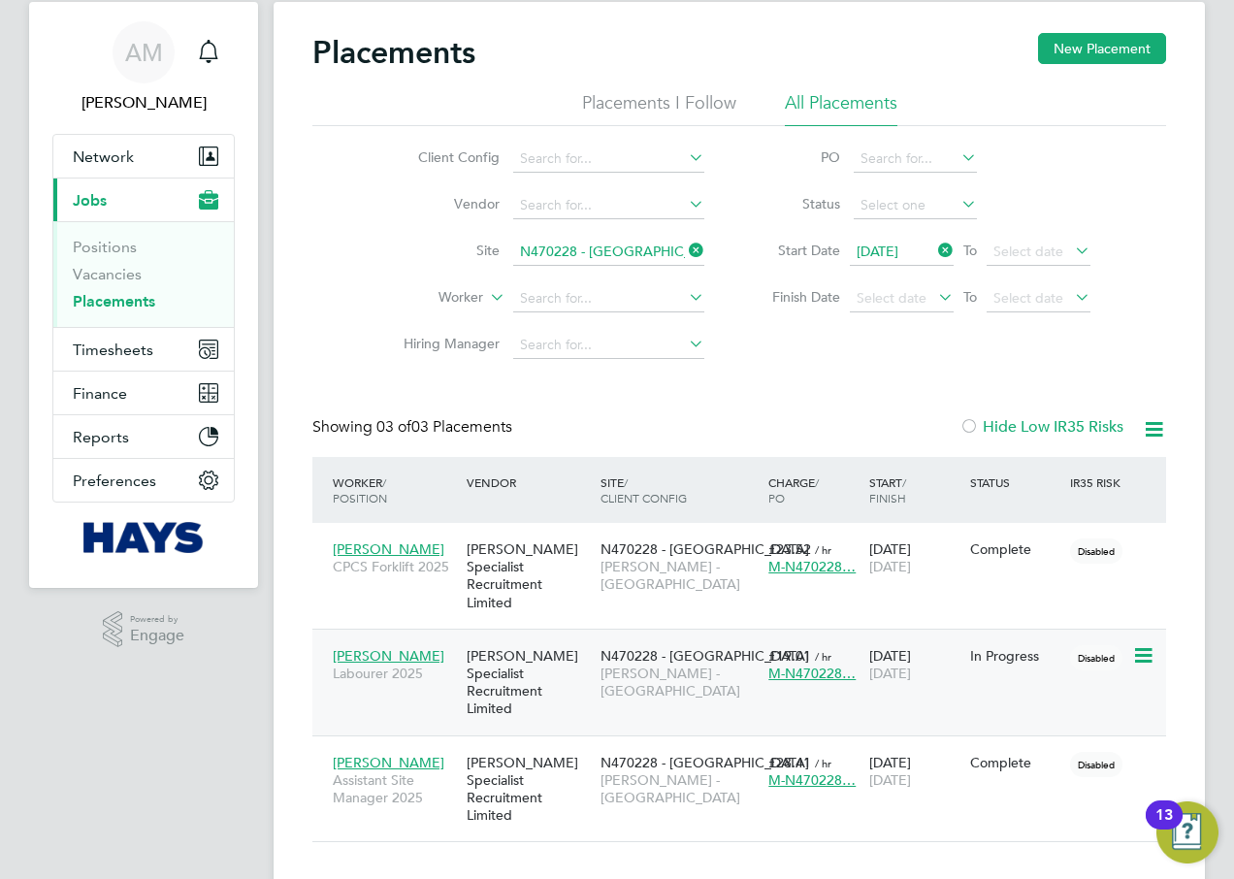
click at [394, 647] on span "[PERSON_NAME]" at bounding box center [389, 655] width 112 height 17
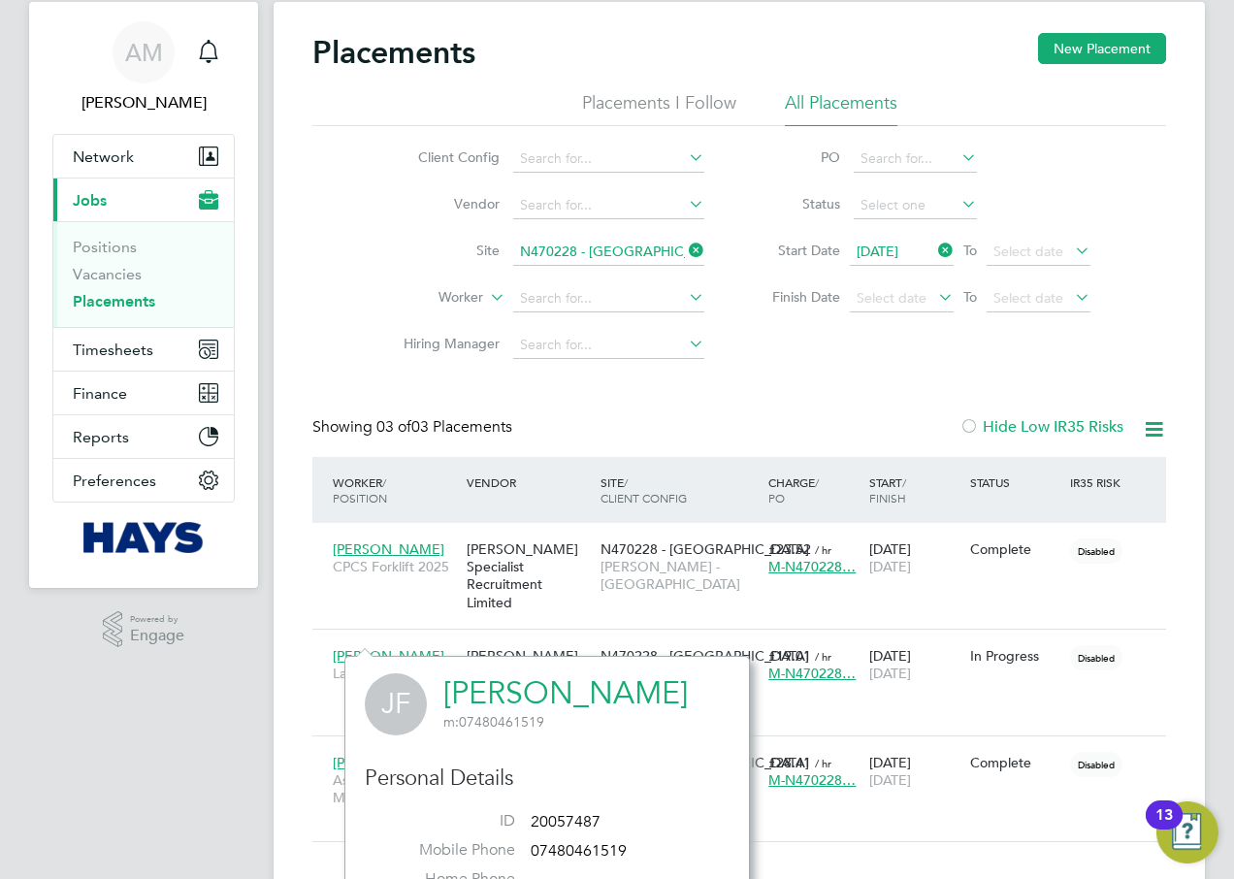
scroll to position [321, 0]
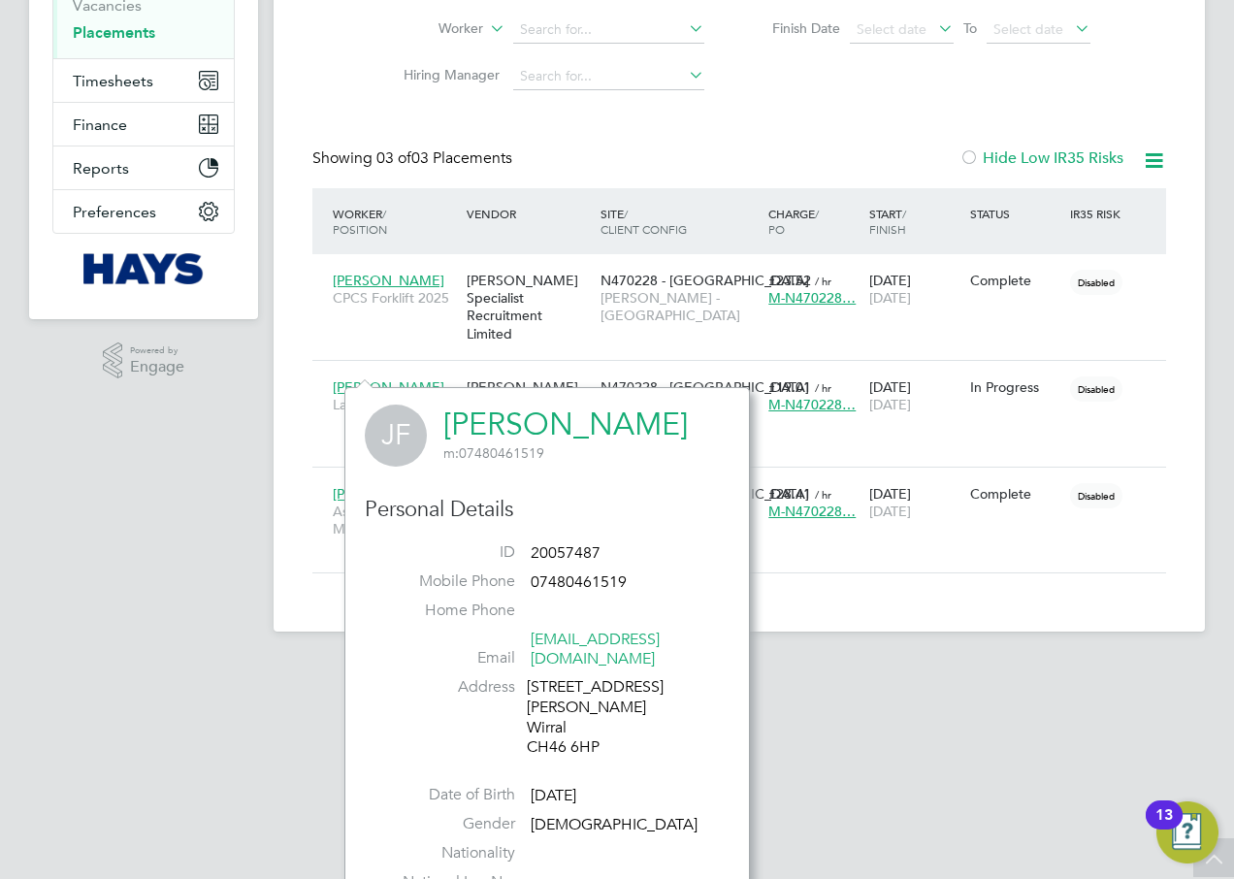
click at [565, 552] on span "20057487" at bounding box center [566, 552] width 70 height 19
click at [575, 558] on span "20057487" at bounding box center [566, 552] width 70 height 19
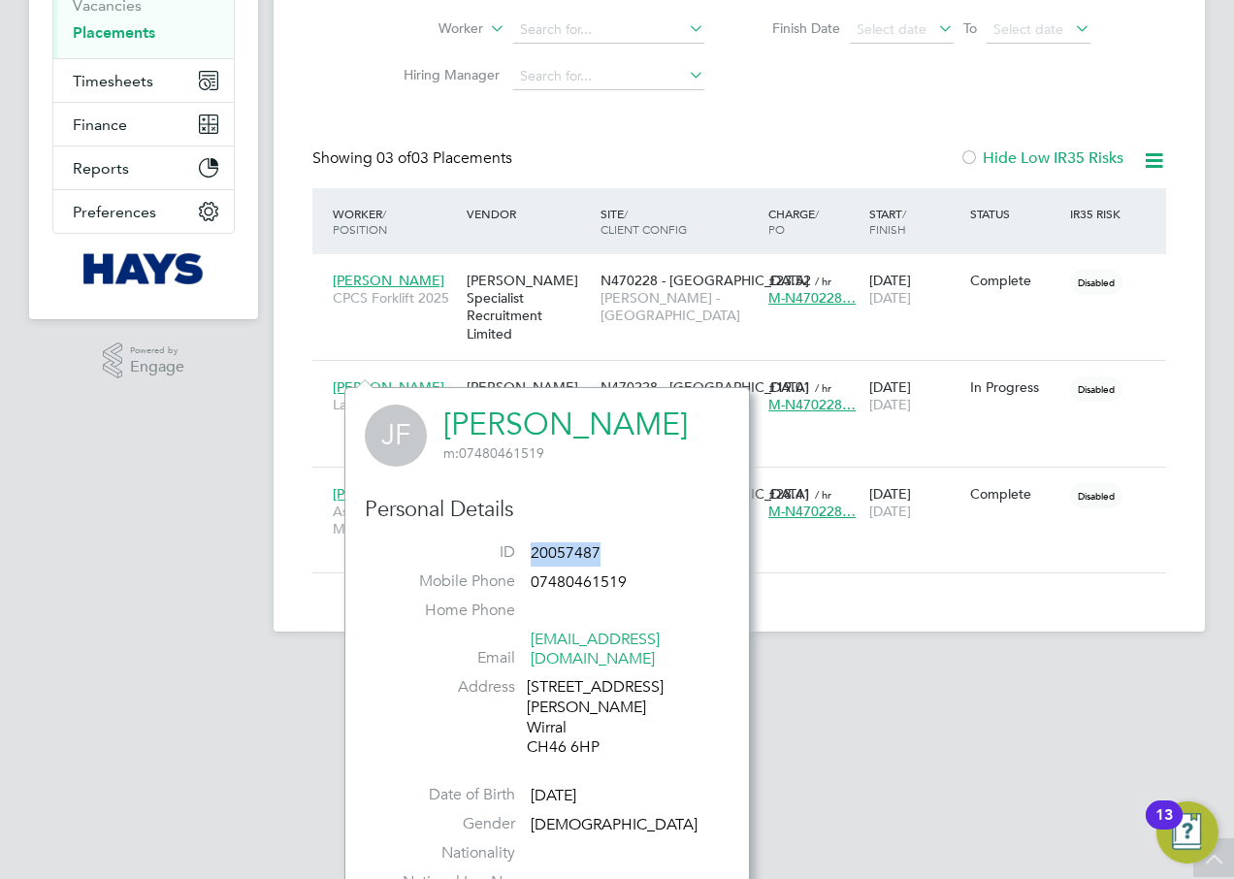
copy span "20057487"
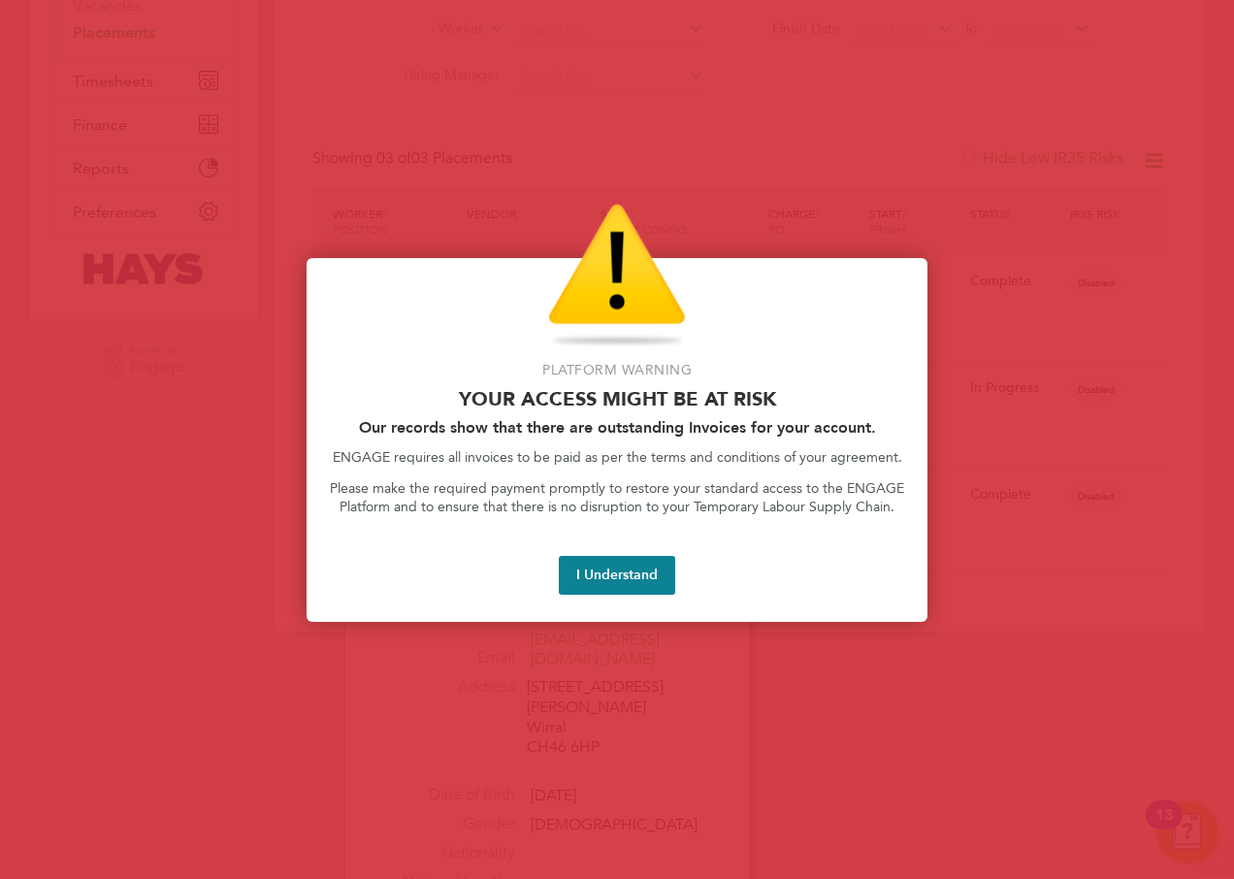
click at [601, 572] on button "I Understand" at bounding box center [617, 575] width 116 height 39
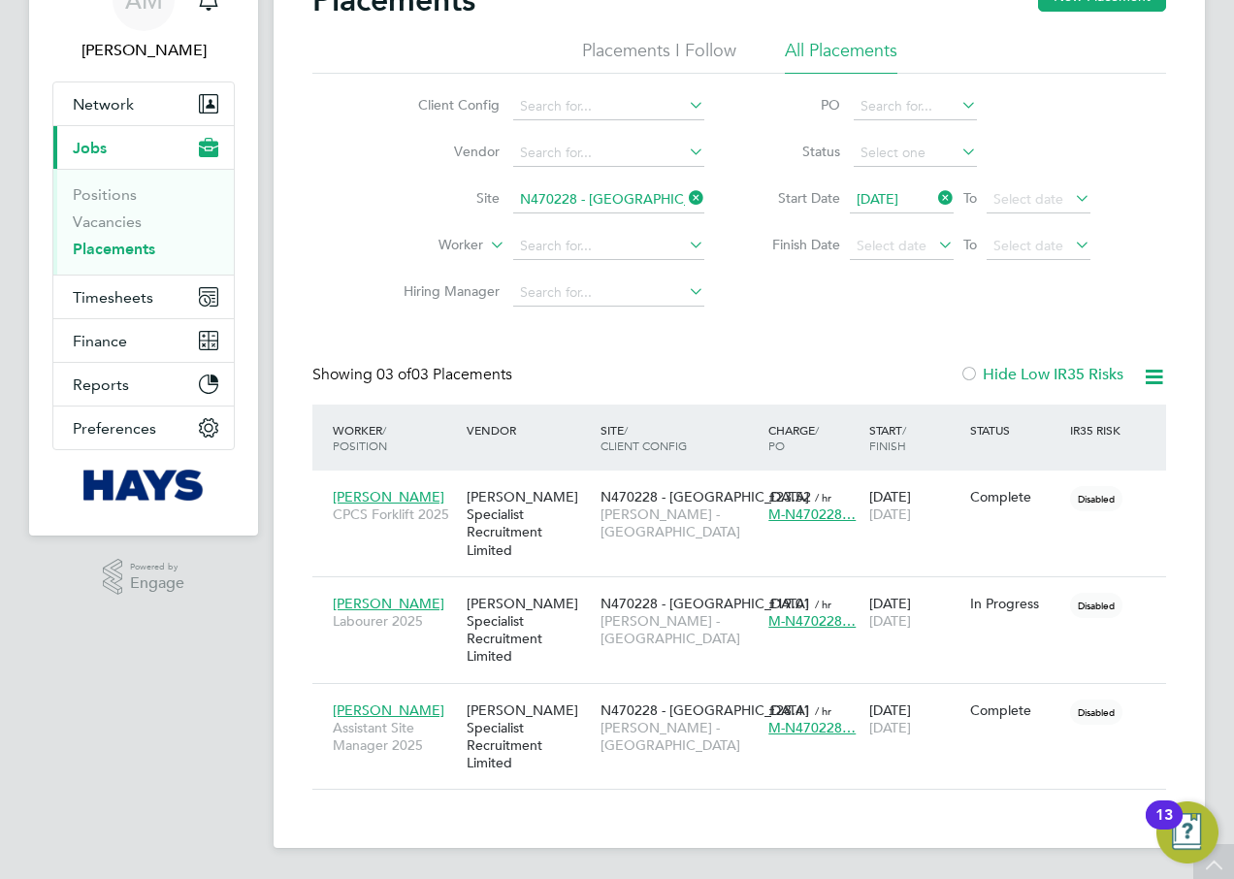
scroll to position [52, 0]
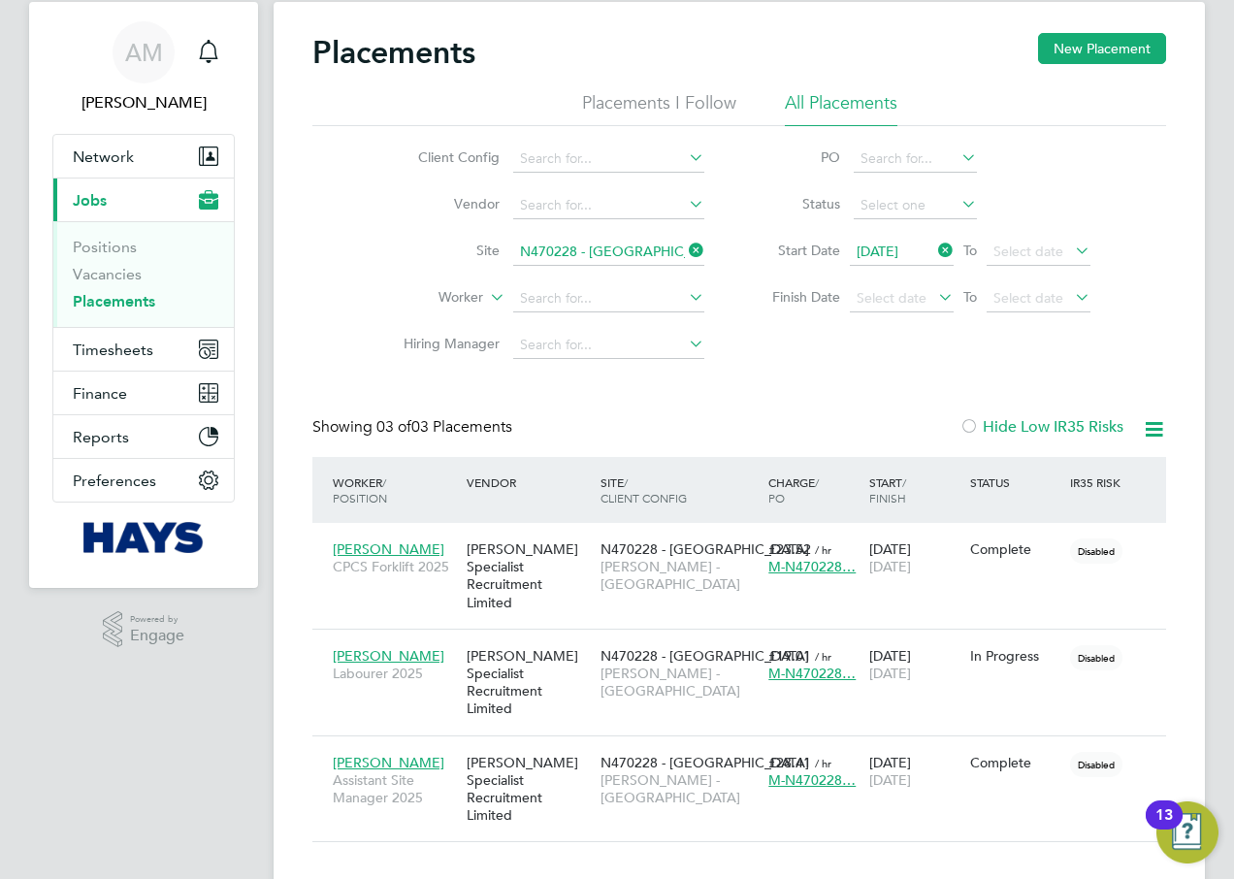
click at [1157, 421] on icon at bounding box center [1154, 429] width 24 height 24
click at [1092, 468] on li "Download Placements Report" at bounding box center [1058, 475] width 207 height 27
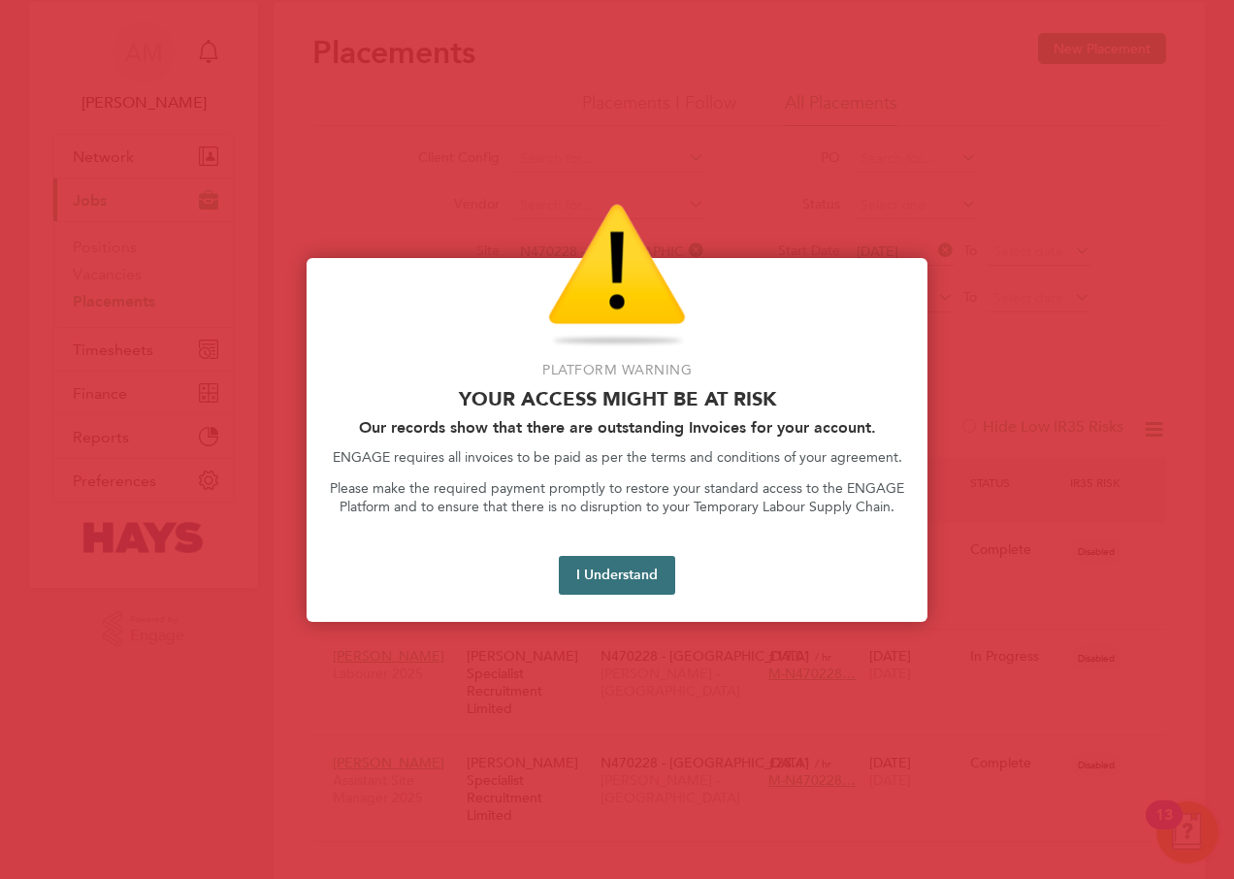
click at [629, 579] on button "I Understand" at bounding box center [617, 575] width 116 height 39
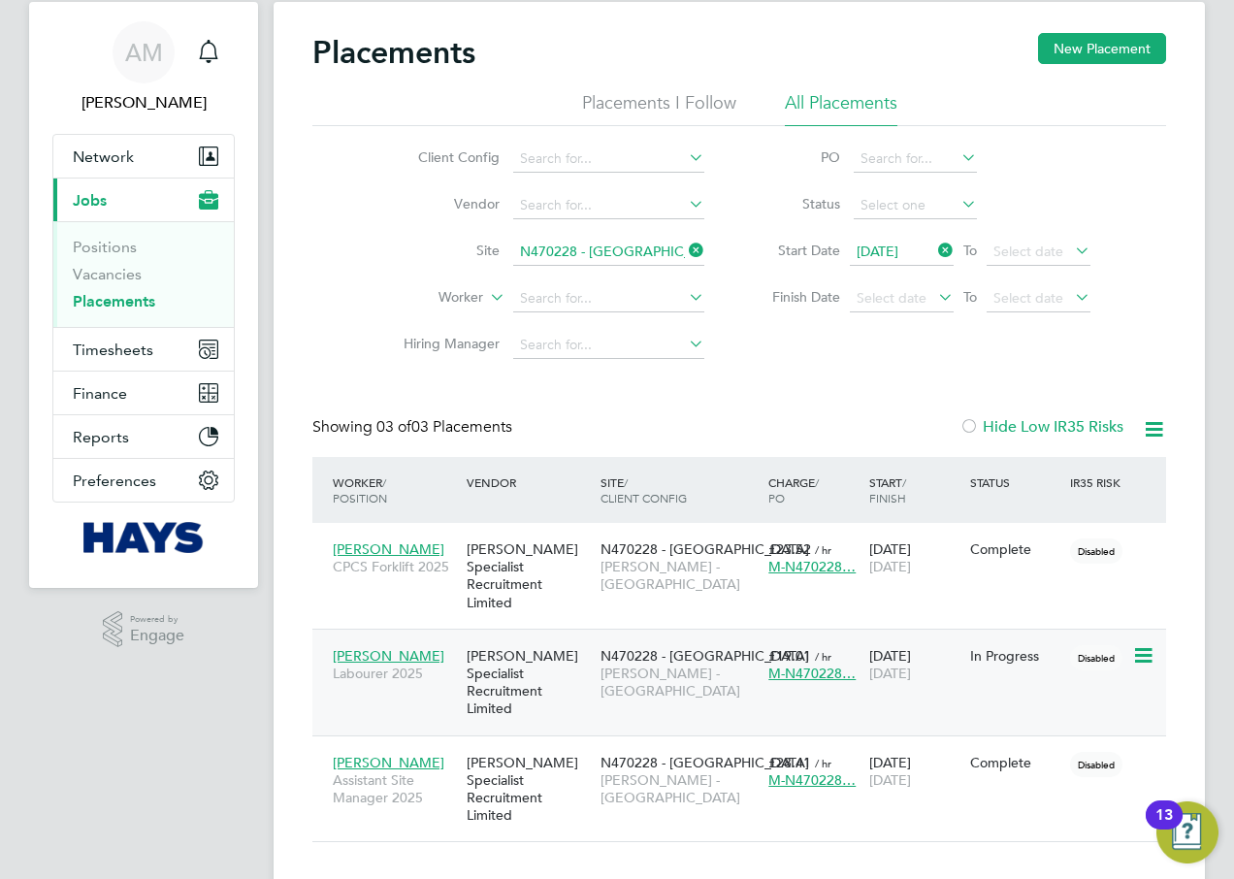
click at [362, 647] on span "[PERSON_NAME]" at bounding box center [389, 655] width 112 height 17
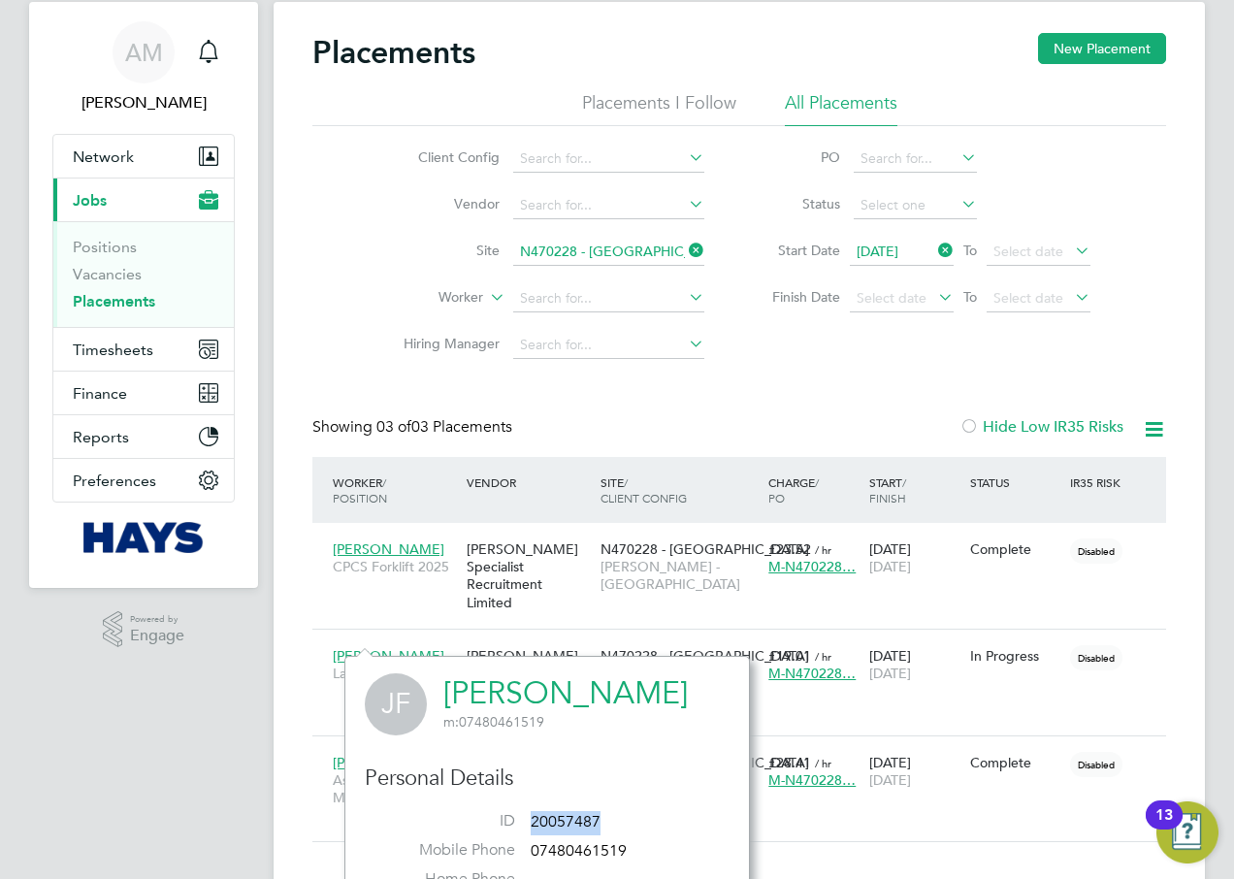
scroll to position [321, 0]
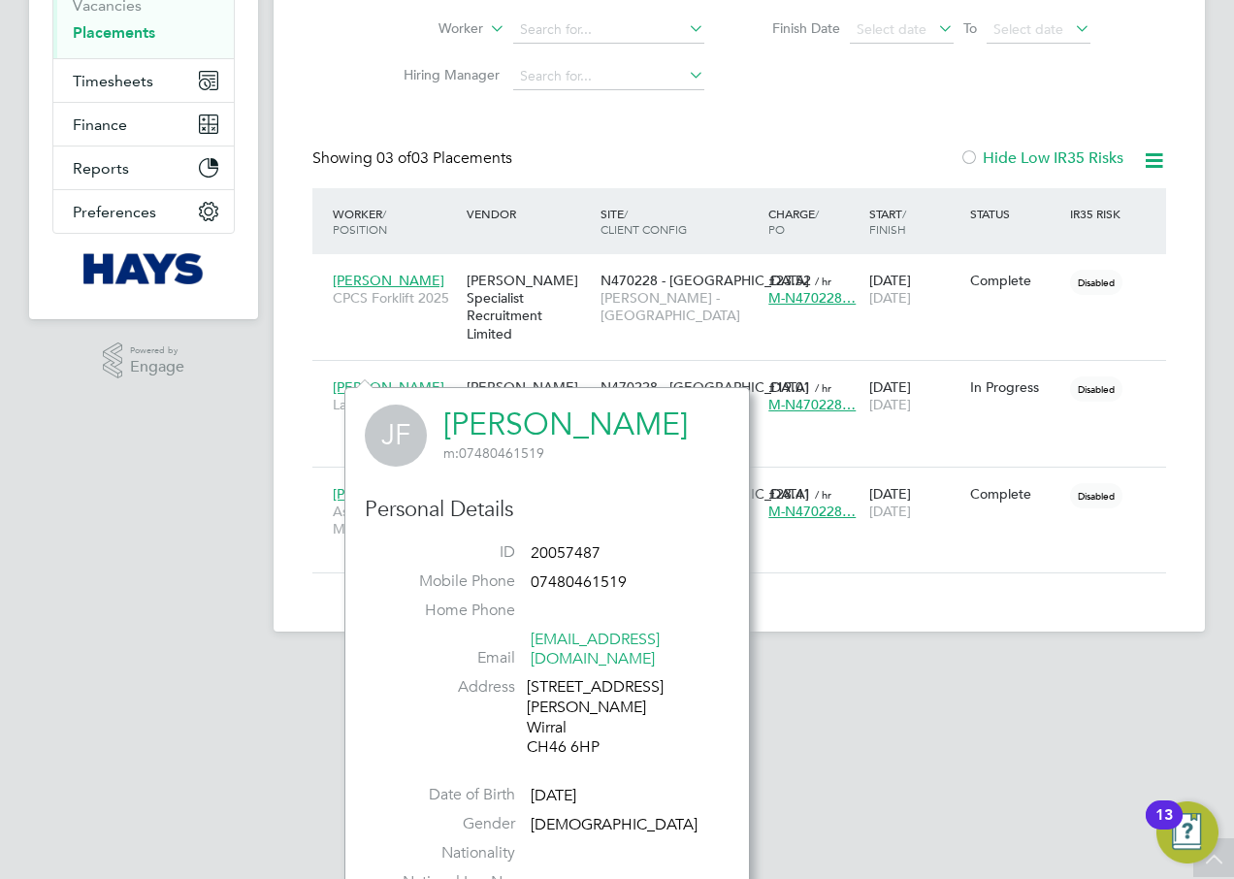
click at [597, 713] on div "[STREET_ADDRESS][PERSON_NAME]" at bounding box center [619, 717] width 184 height 81
copy div "CH46 6HP"
click at [550, 544] on span "20057487" at bounding box center [566, 552] width 70 height 19
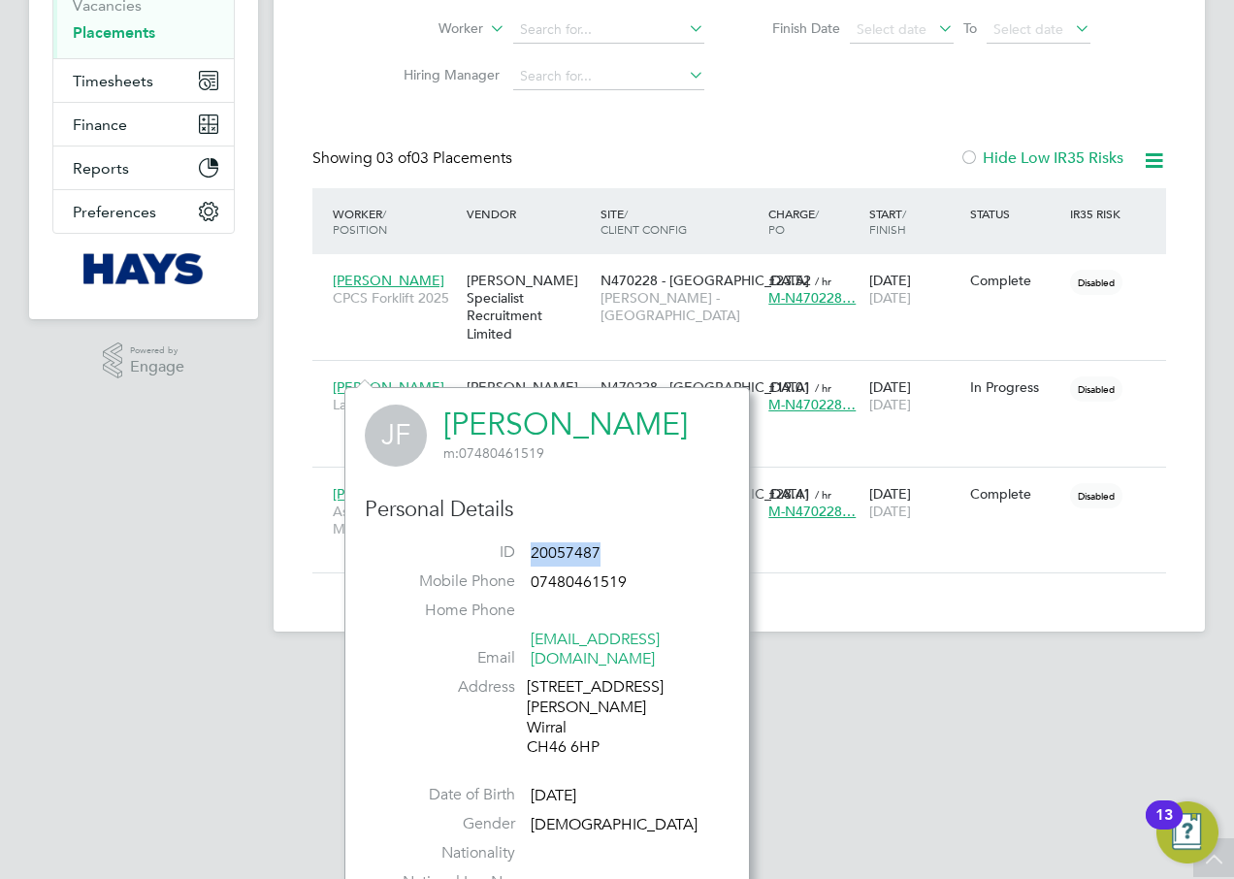
click at [551, 544] on span "20057487" at bounding box center [566, 552] width 70 height 19
copy span "20057487"
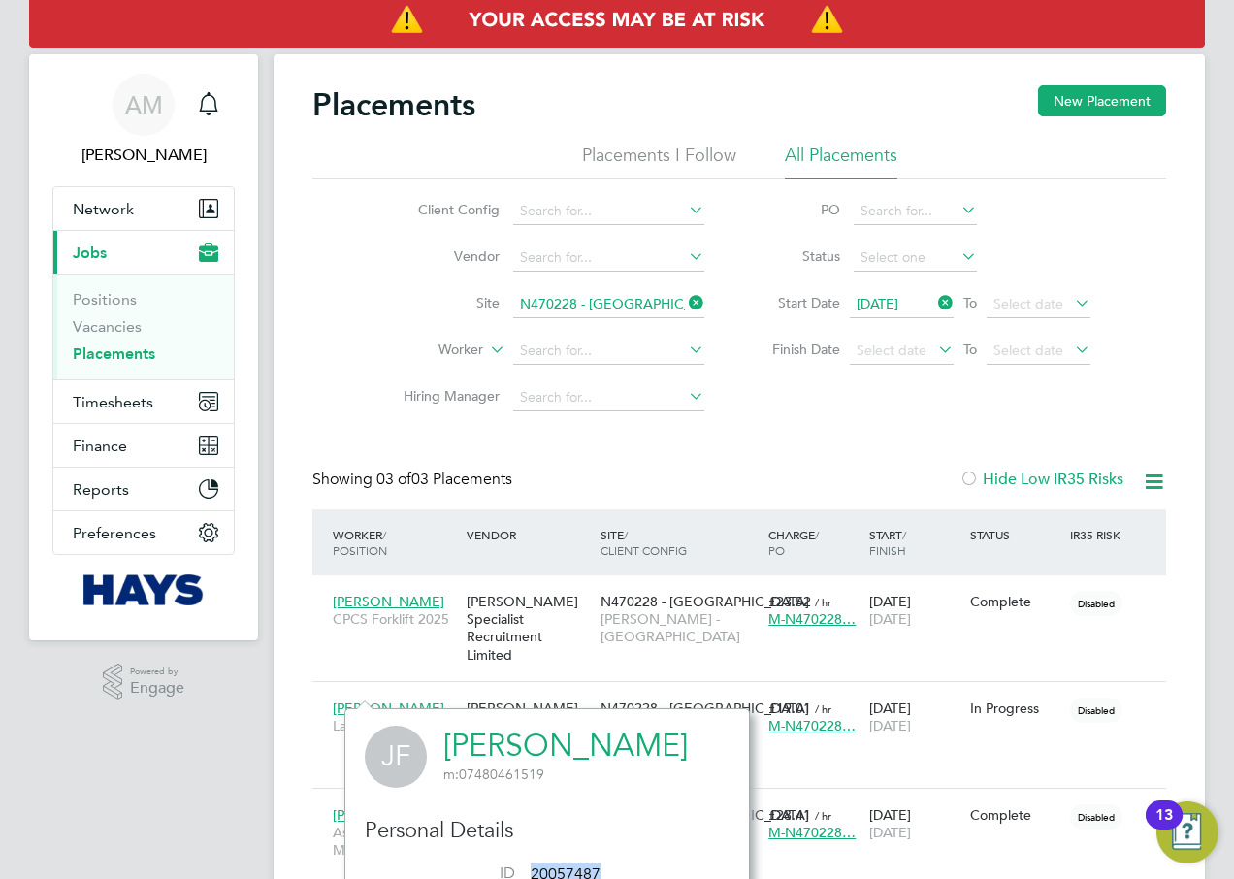
drag, startPoint x: 695, startPoint y: 303, endPoint x: 657, endPoint y: 309, distance: 39.4
click at [685, 307] on icon at bounding box center [685, 302] width 0 height 27
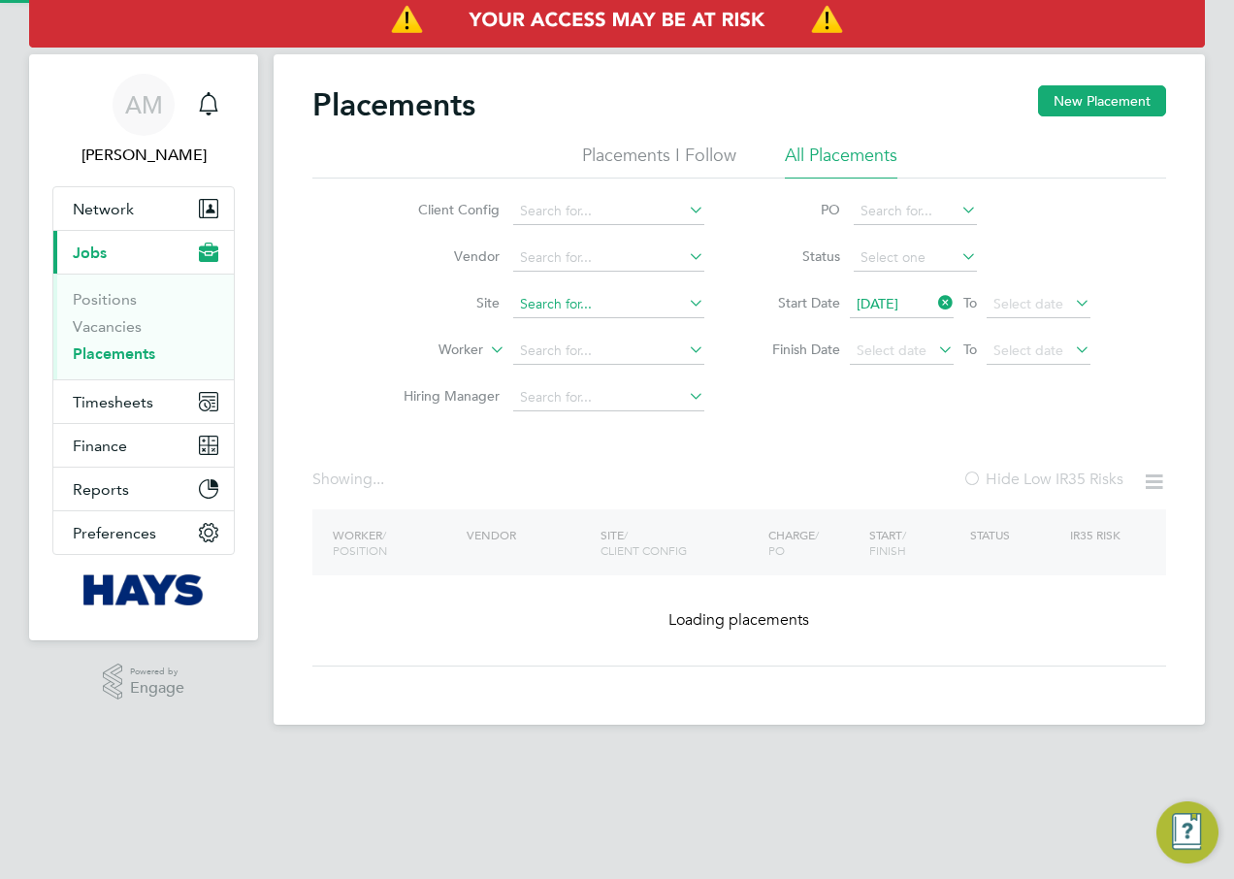
click at [603, 307] on input at bounding box center [608, 304] width 191 height 27
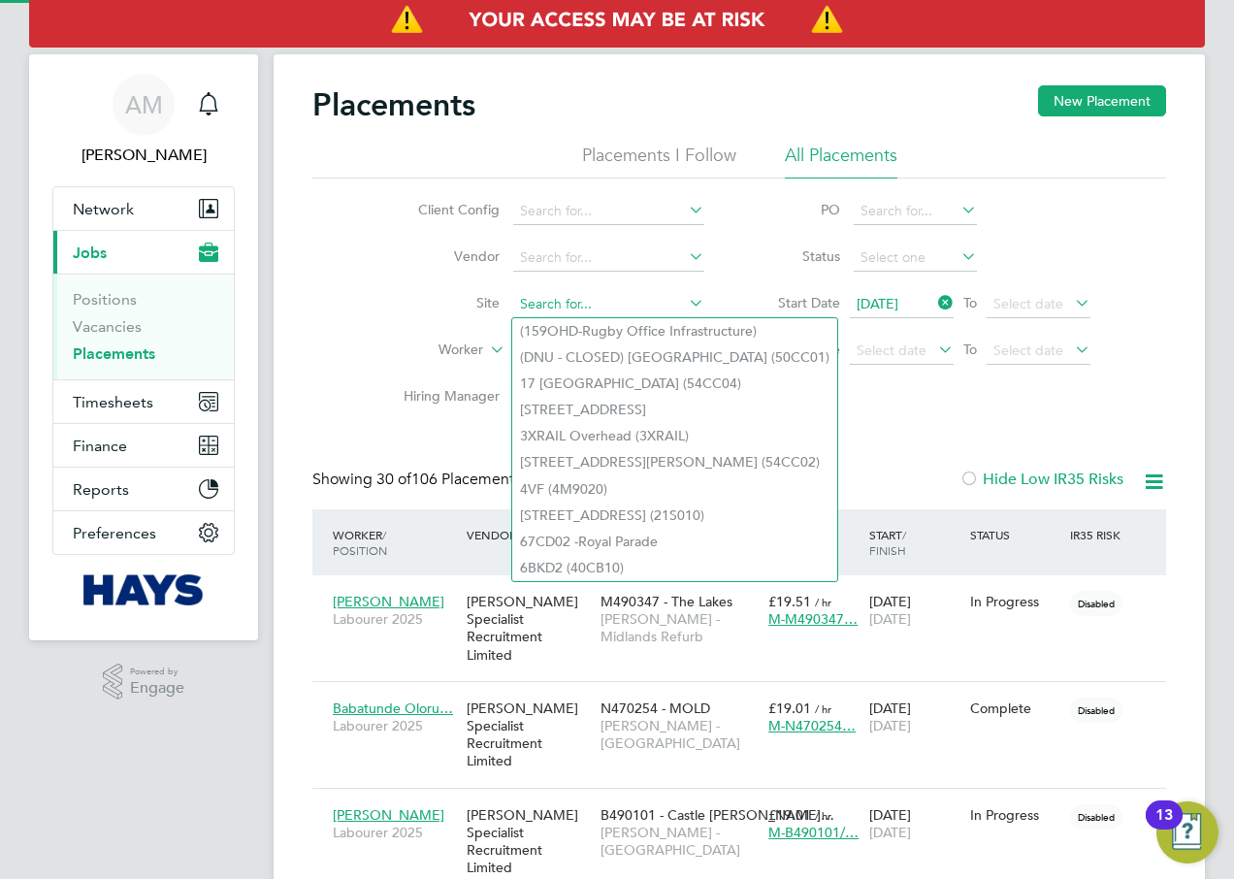
scroll to position [56, 169]
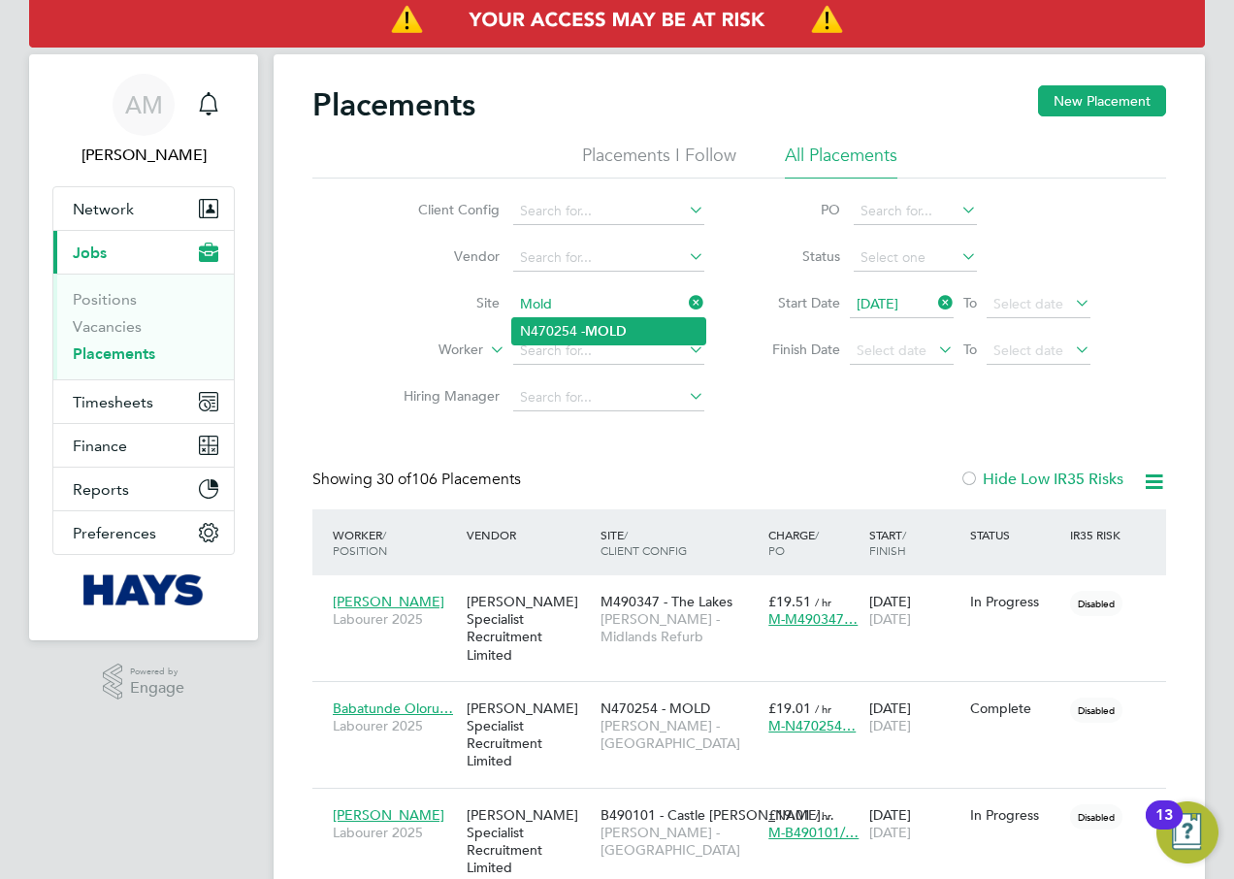
click at [661, 330] on li "N470254 - MOLD" at bounding box center [608, 331] width 193 height 26
type input "N470254 - MOLD"
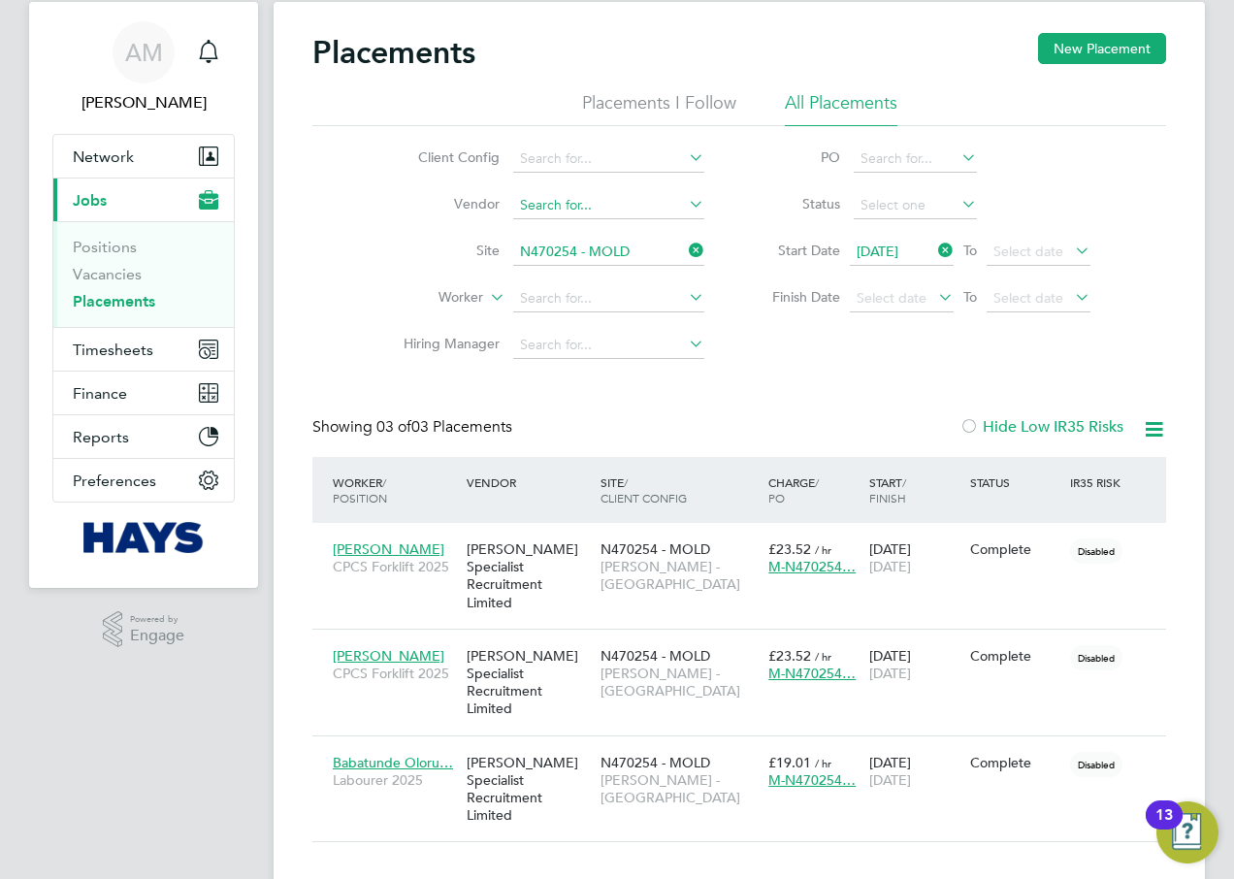
drag, startPoint x: 695, startPoint y: 247, endPoint x: 671, endPoint y: 249, distance: 24.3
click at [685, 247] on icon at bounding box center [685, 250] width 0 height 27
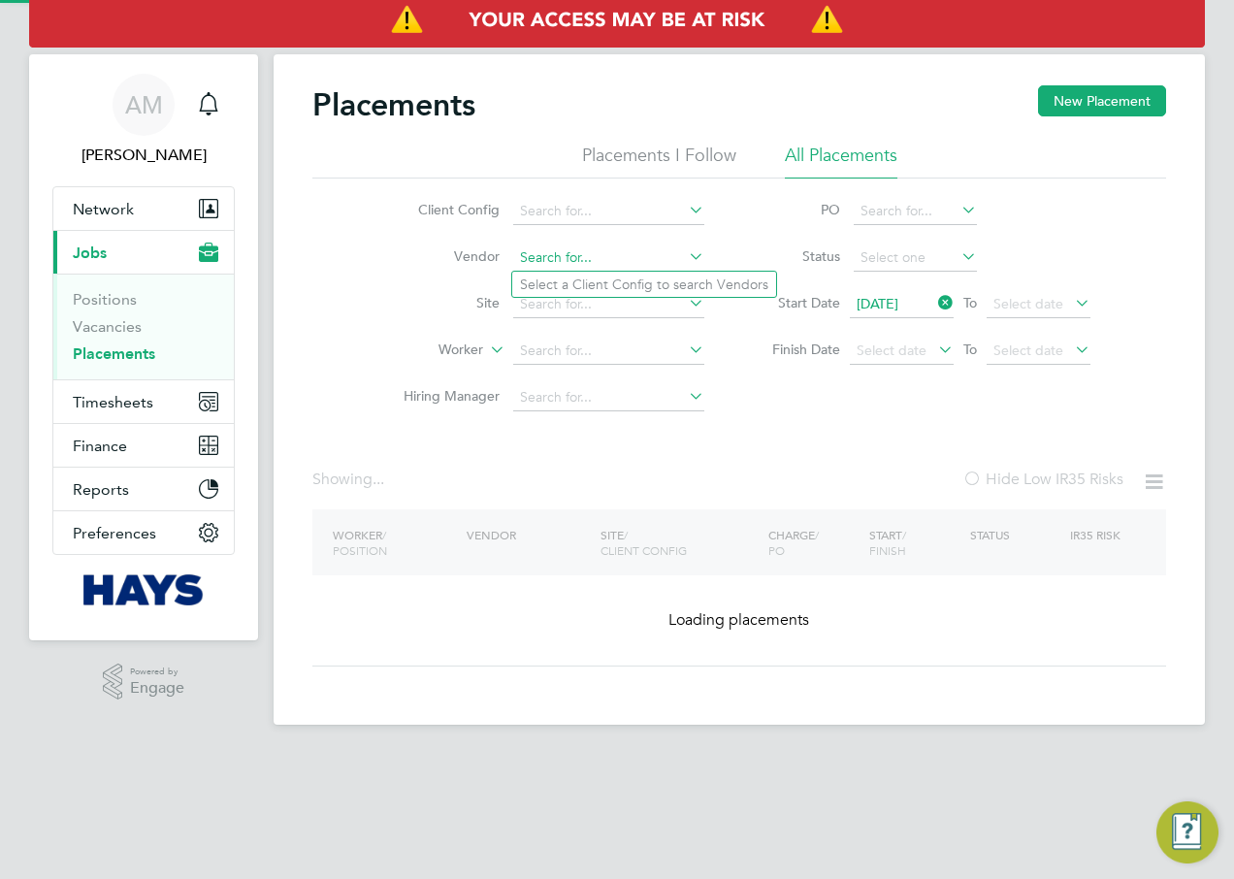
click at [666, 249] on input at bounding box center [608, 257] width 191 height 27
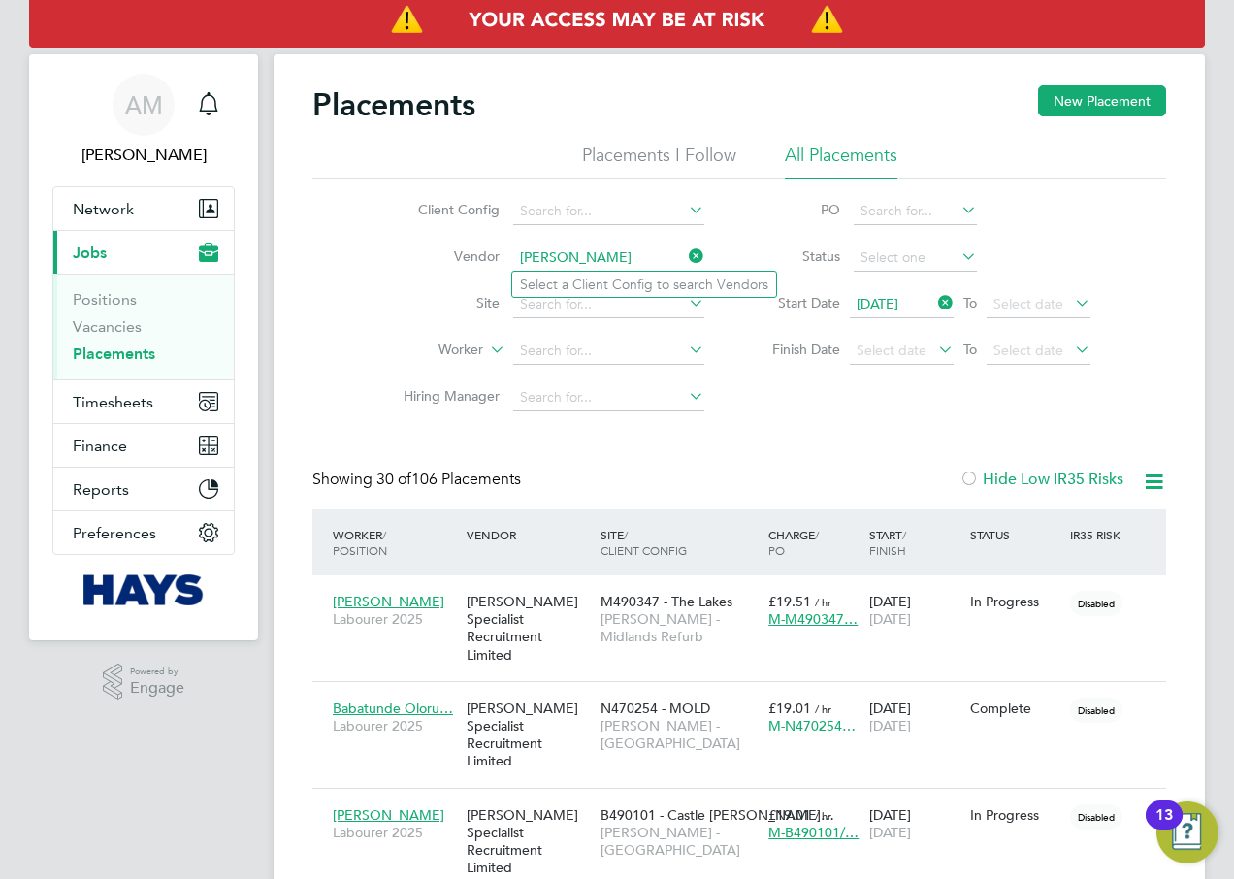
type input "[PERSON_NAME]"
click at [685, 257] on icon at bounding box center [685, 255] width 0 height 27
click at [623, 299] on input at bounding box center [608, 304] width 191 height 27
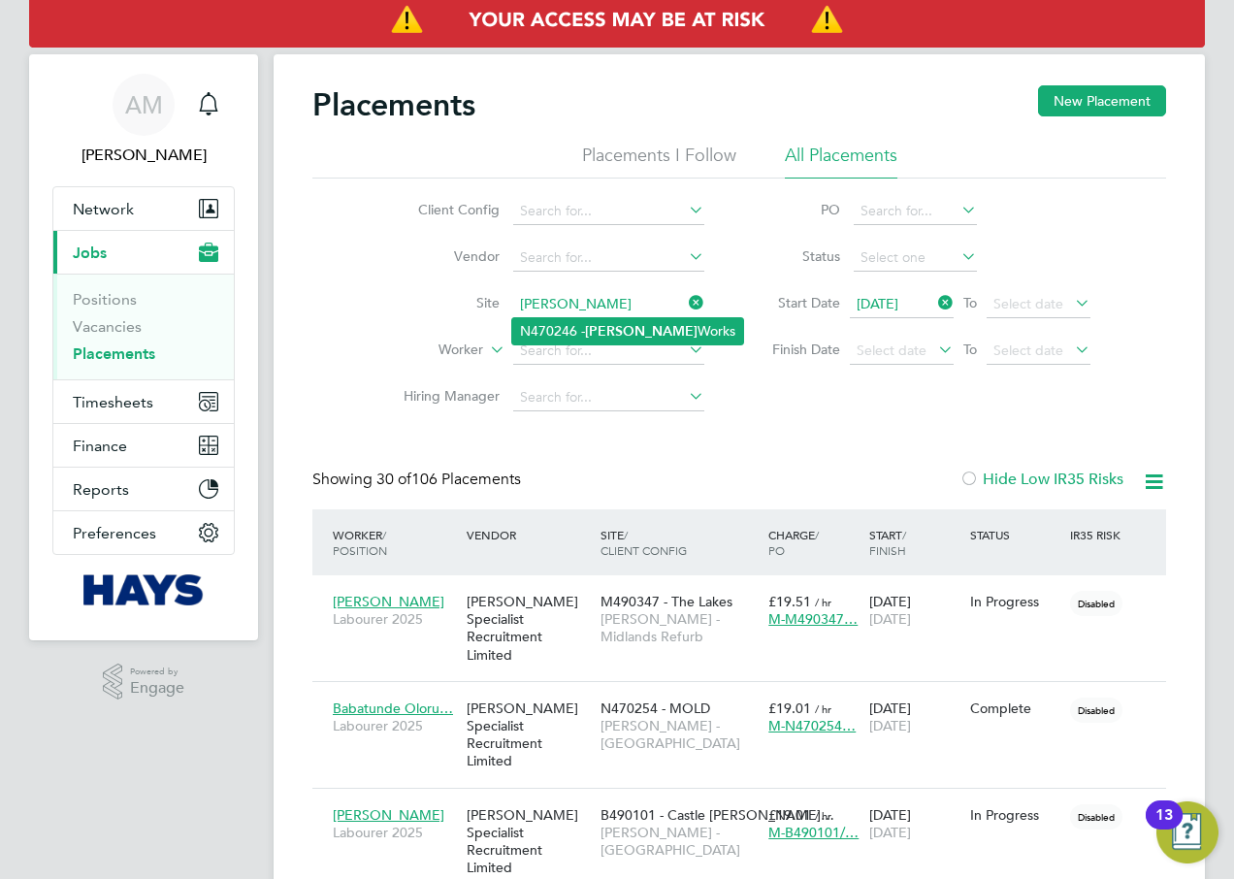
click at [649, 334] on li "N470246 - [PERSON_NAME] Works" at bounding box center [627, 331] width 231 height 26
type input "N470246 - [PERSON_NAME] Works"
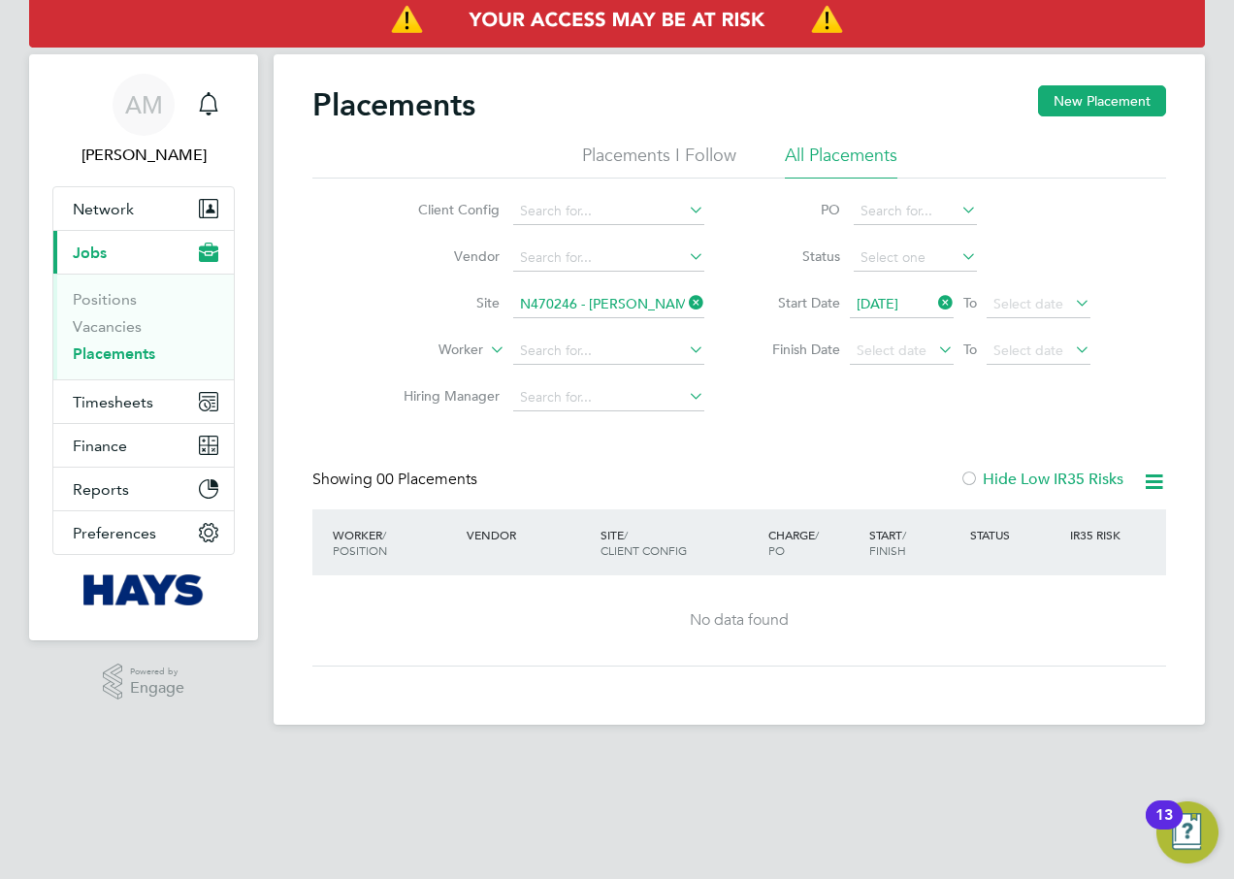
click at [685, 299] on icon at bounding box center [685, 302] width 0 height 27
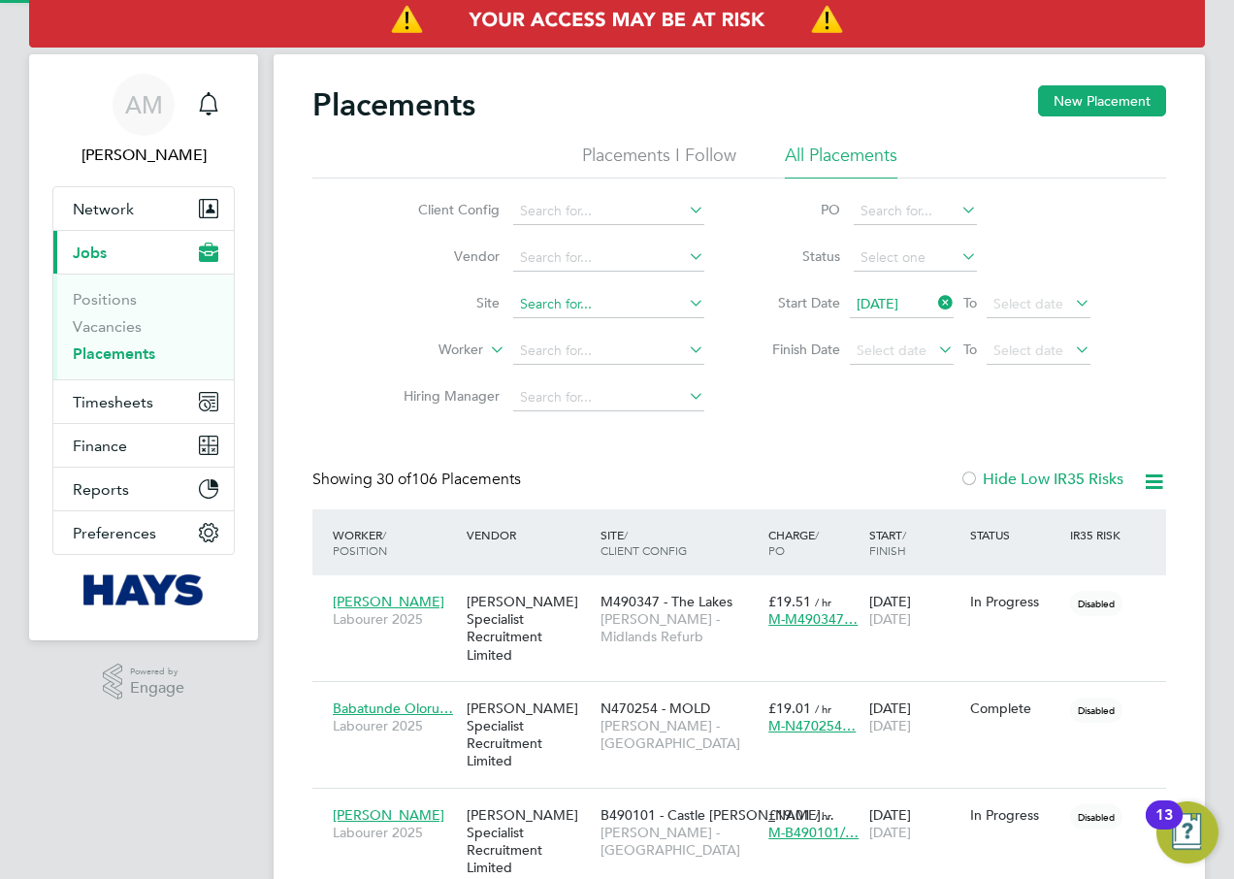
click at [589, 311] on input at bounding box center [608, 304] width 191 height 27
click at [607, 320] on li "N470252 - Basf ord" at bounding box center [608, 331] width 193 height 26
type input "N470252 - [PERSON_NAME]"
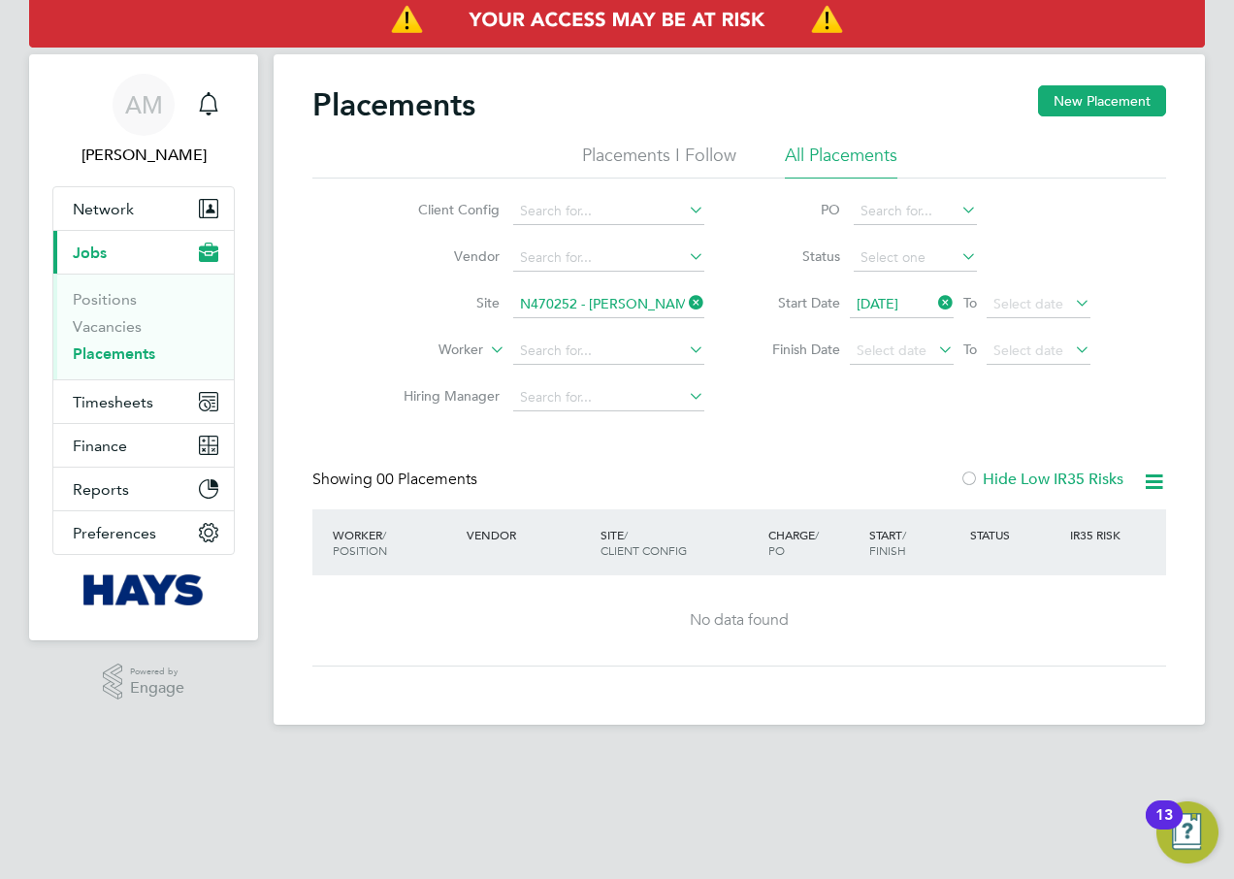
click at [685, 300] on icon at bounding box center [685, 302] width 0 height 27
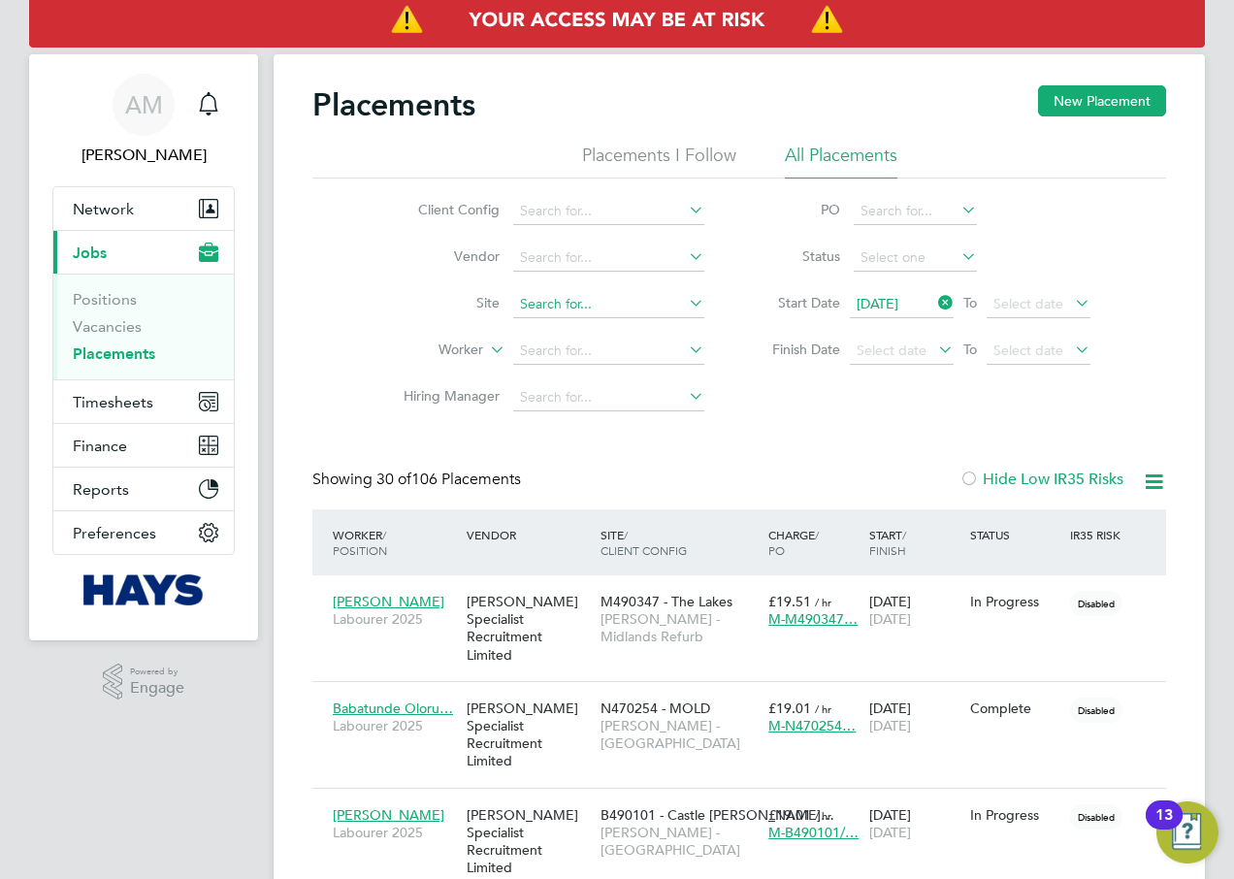
click at [577, 307] on input at bounding box center [608, 304] width 191 height 27
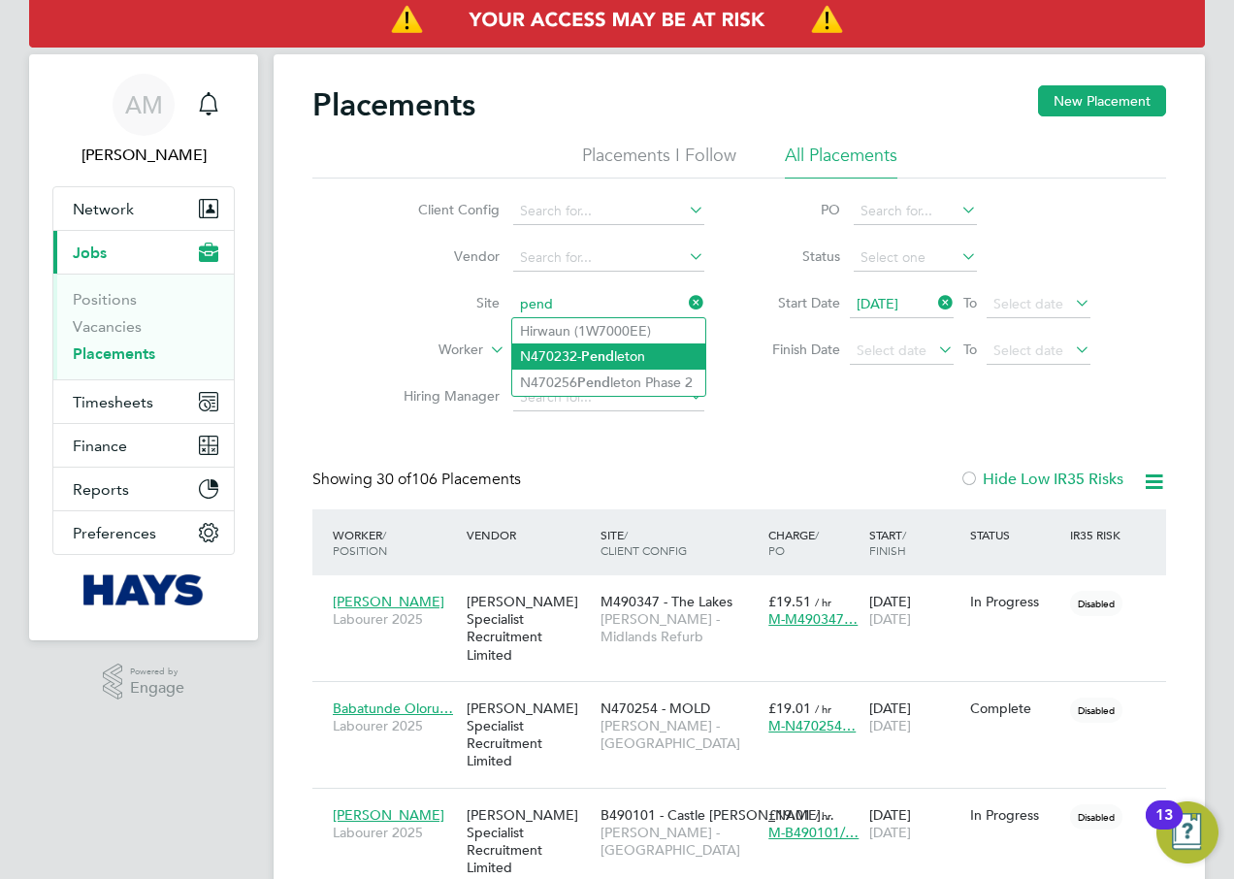
click at [592, 357] on b "Pend" at bounding box center [597, 356] width 33 height 16
type input "N470232- [PERSON_NAME]"
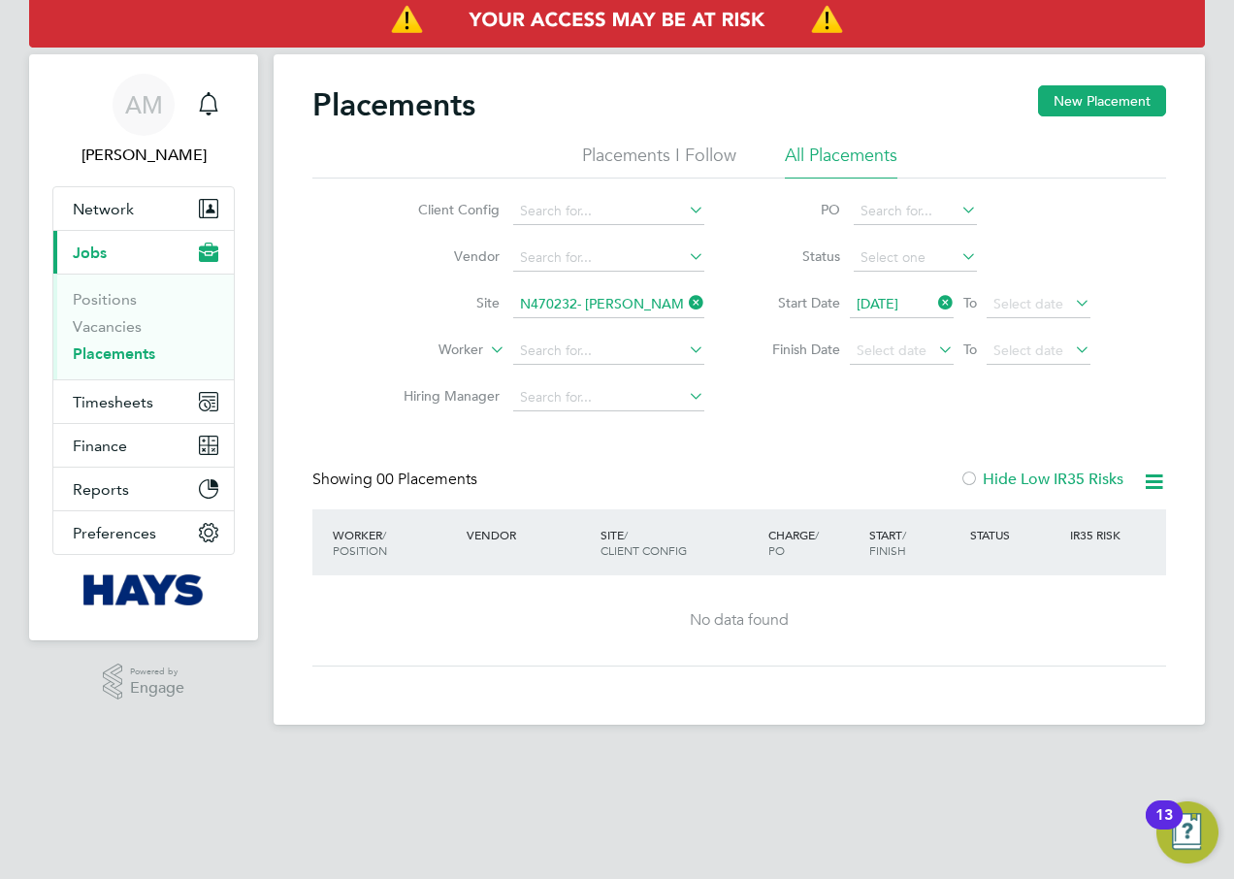
click at [685, 303] on icon at bounding box center [685, 302] width 0 height 27
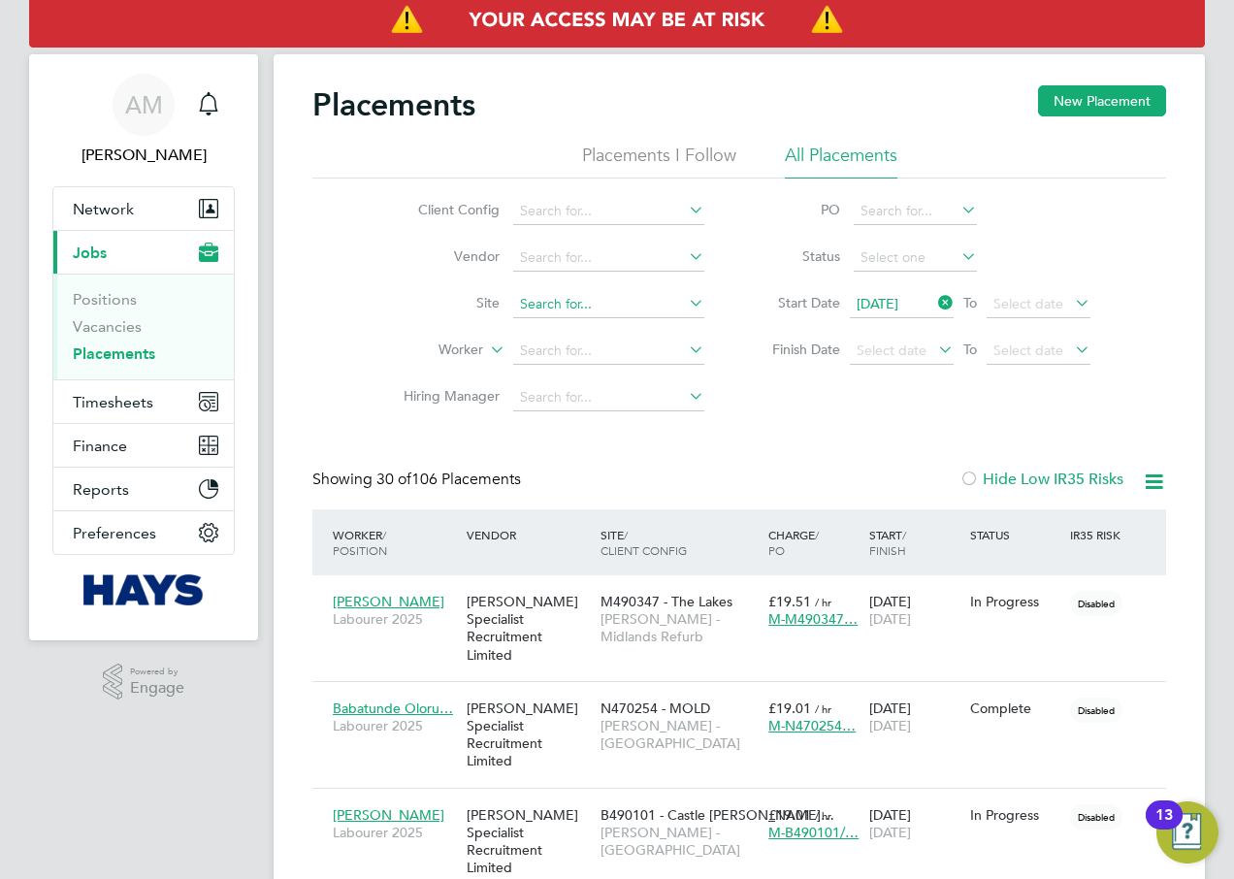
click at [622, 301] on input at bounding box center [608, 304] width 191 height 27
click at [634, 331] on li "N470253 - Seed field" at bounding box center [608, 331] width 193 height 26
type input "N470253 - Seedfield"
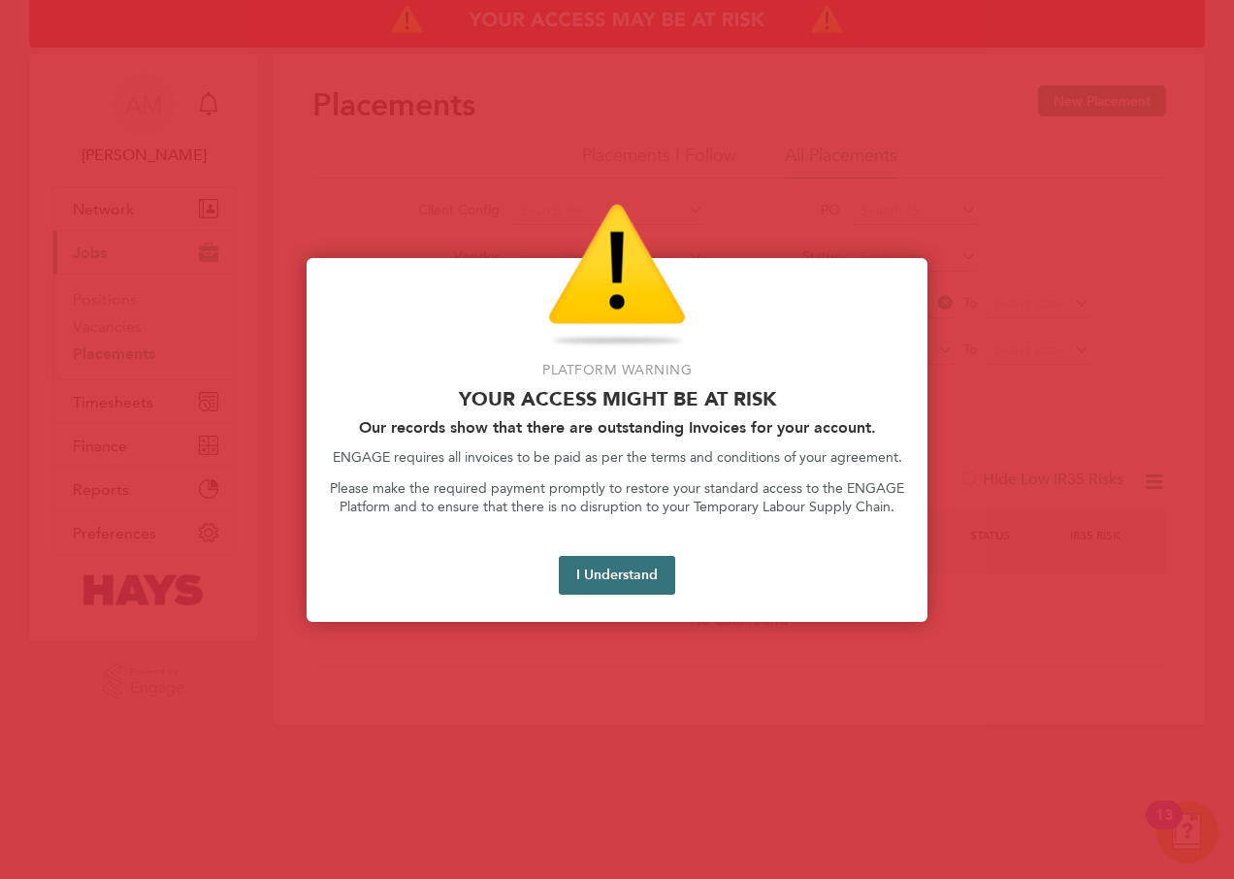
click at [618, 579] on button "I Understand" at bounding box center [617, 575] width 116 height 39
